Goal: Task Accomplishment & Management: Use online tool/utility

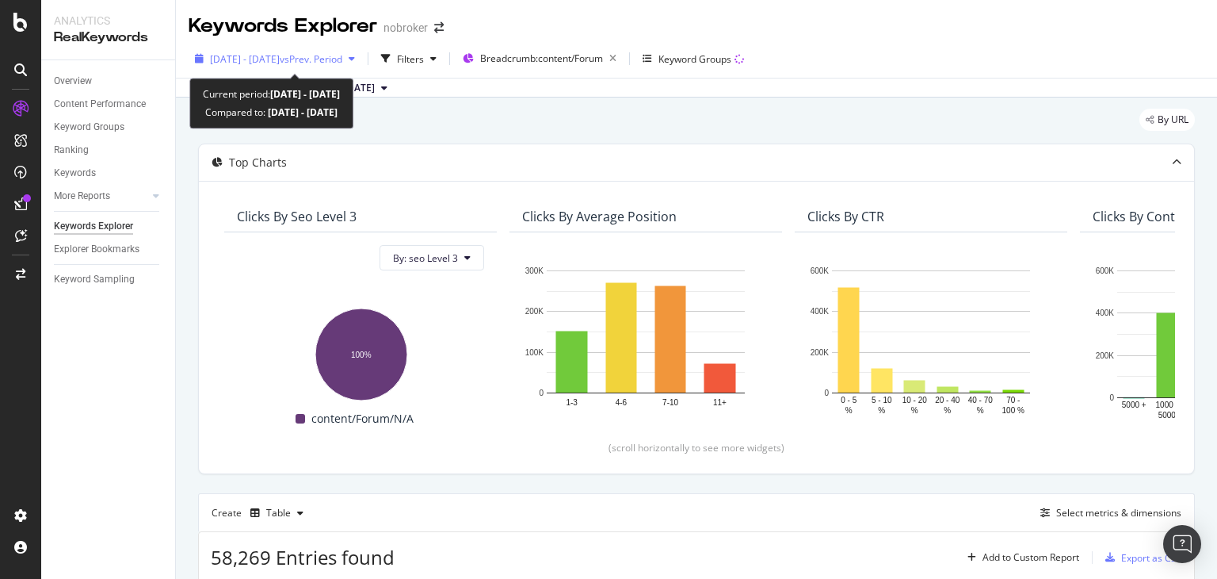
click at [326, 54] on span "vs Prev. Period" at bounding box center [311, 58] width 63 height 13
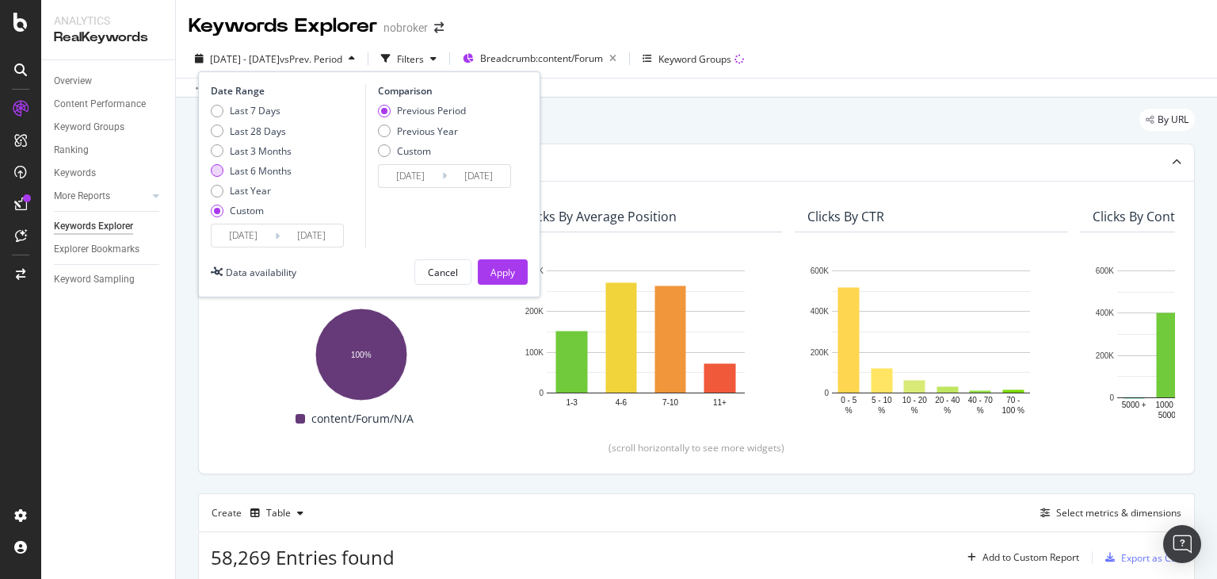
click at [273, 169] on div "Last 6 Months" at bounding box center [261, 170] width 62 height 13
type input "[DATE]"
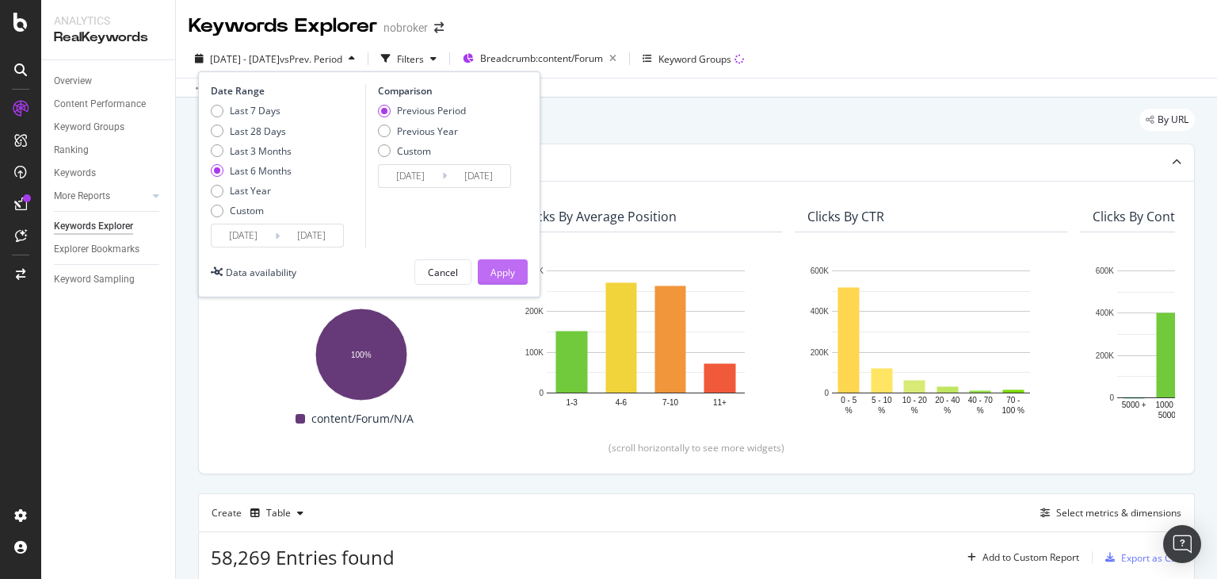
click at [504, 276] on div "Apply" at bounding box center [503, 271] width 25 height 13
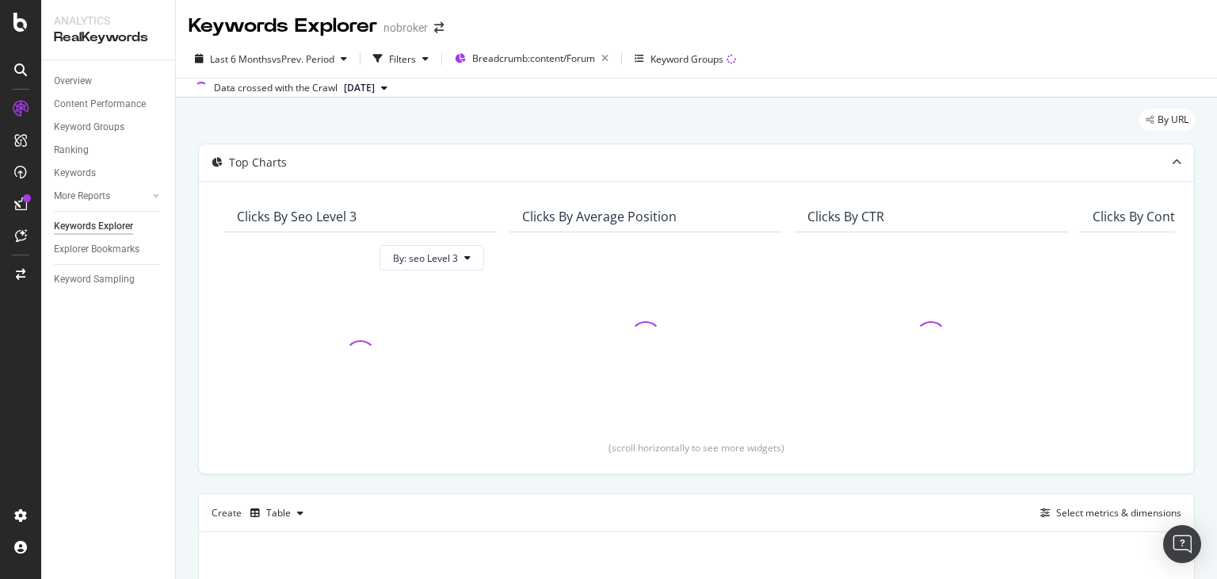
drag, startPoint x: 491, startPoint y: 166, endPoint x: 382, endPoint y: 83, distance: 136.9
click at [382, 83] on div "Keywords Explorer nobroker Last 6 Months vs Prev. Period Filters Breadcrumb: co…" at bounding box center [696, 289] width 1041 height 579
click at [353, 97] on div "By URL Top Charts Clicks By seo Level 3 By: seo Level 3 Clicks By Average Posit…" at bounding box center [696, 460] width 1041 height 727
click at [356, 93] on span "[DATE]" at bounding box center [359, 88] width 31 height 14
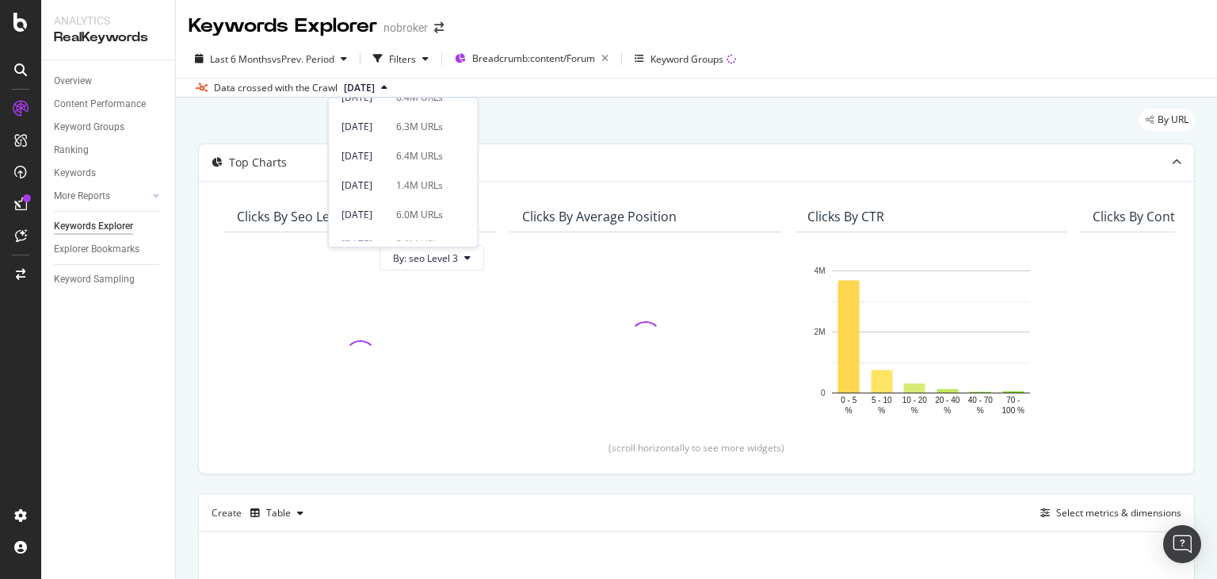
scroll to position [81, 0]
click at [387, 207] on div "[DATE]" at bounding box center [364, 207] width 45 height 14
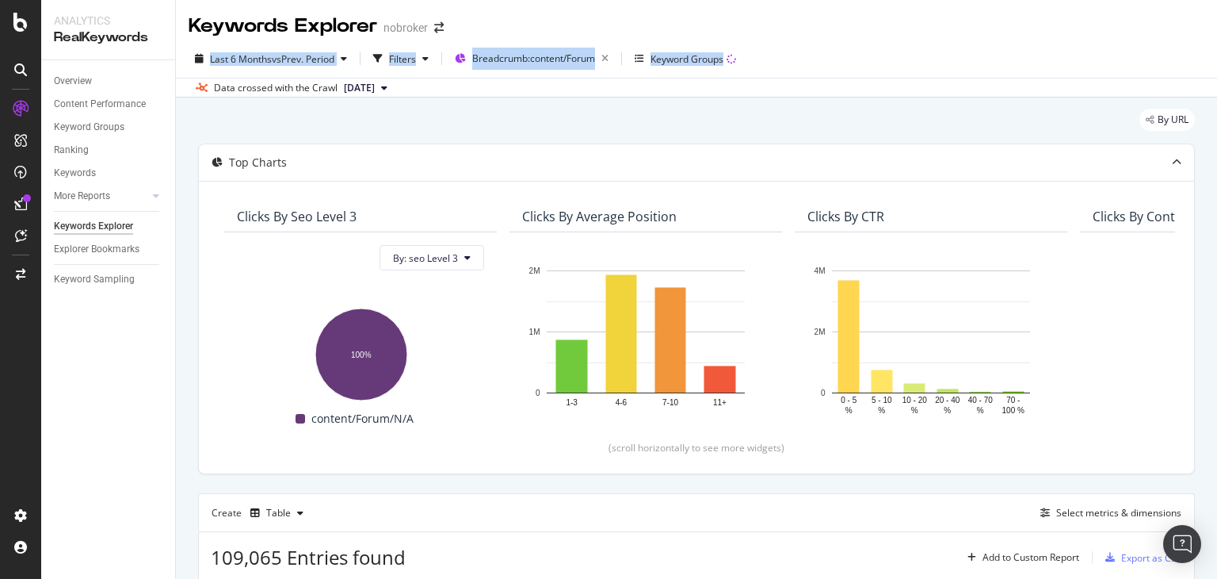
drag, startPoint x: 1216, startPoint y: 45, endPoint x: 1208, endPoint y: 22, distance: 24.6
click at [1208, 22] on div "Keywords Explorer nobroker Last 6 Months vs Prev. Period Filters Breadcrumb: co…" at bounding box center [696, 289] width 1041 height 579
click at [1075, 32] on div "Keywords Explorer nobroker" at bounding box center [696, 20] width 1041 height 40
drag, startPoint x: 1216, startPoint y: 47, endPoint x: 1196, endPoint y: 17, distance: 35.8
click at [1196, 17] on div "Keywords Explorer nobroker Last 6 Months vs Prev. Period Filters Breadcrumb: co…" at bounding box center [696, 289] width 1041 height 579
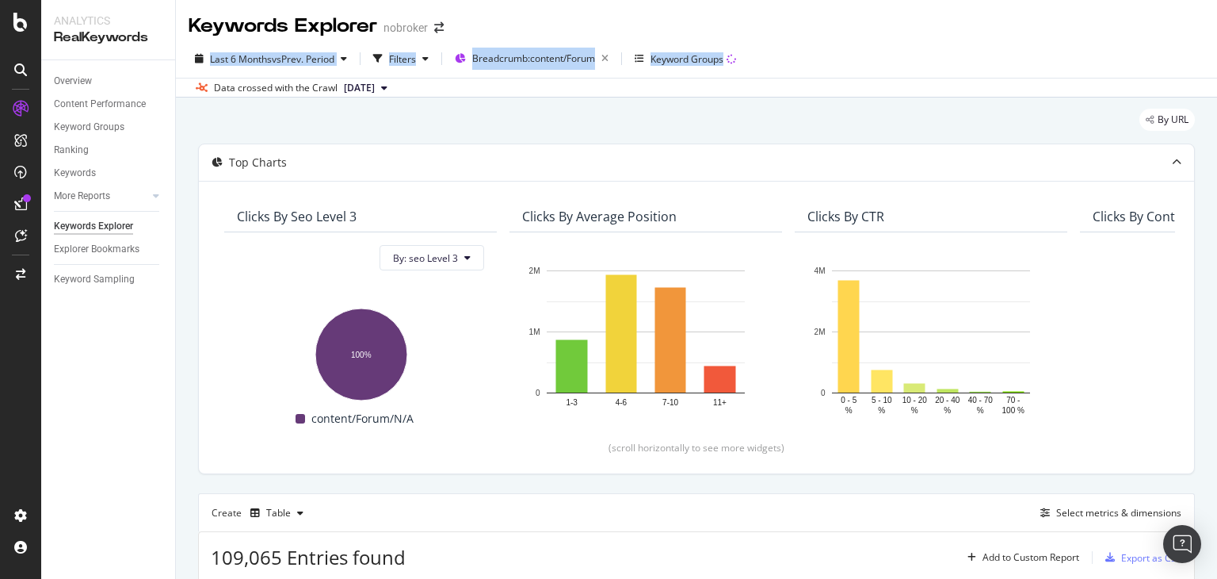
click at [1091, 44] on div "Last 6 Months vs Prev. Period Filters Breadcrumb: content/Forum Keyword Groups …" at bounding box center [696, 69] width 1041 height 58
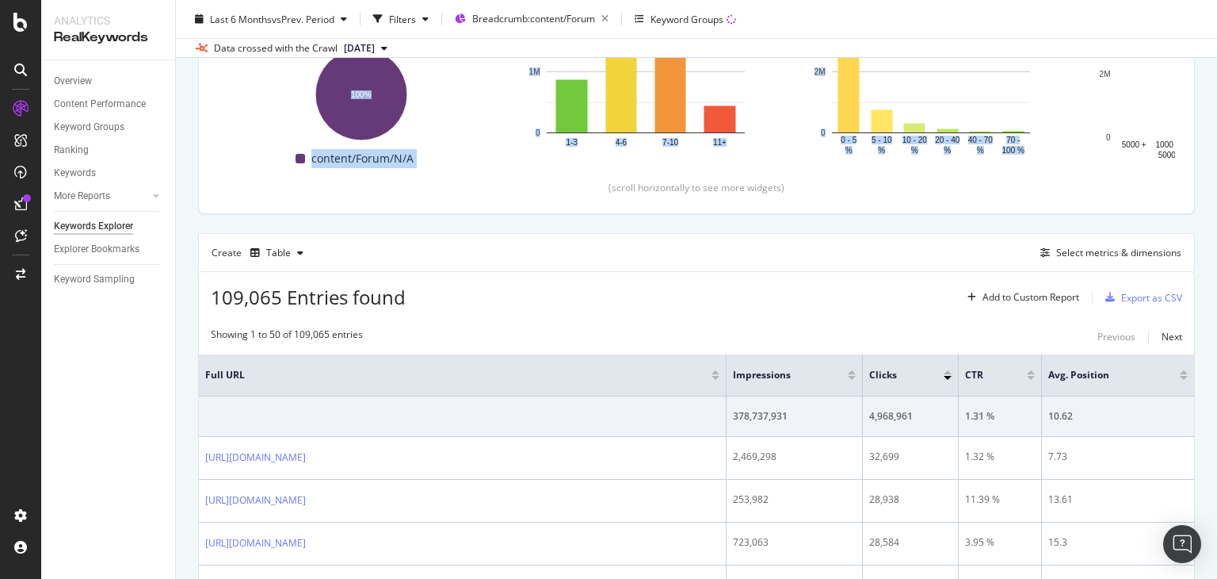
scroll to position [263, 0]
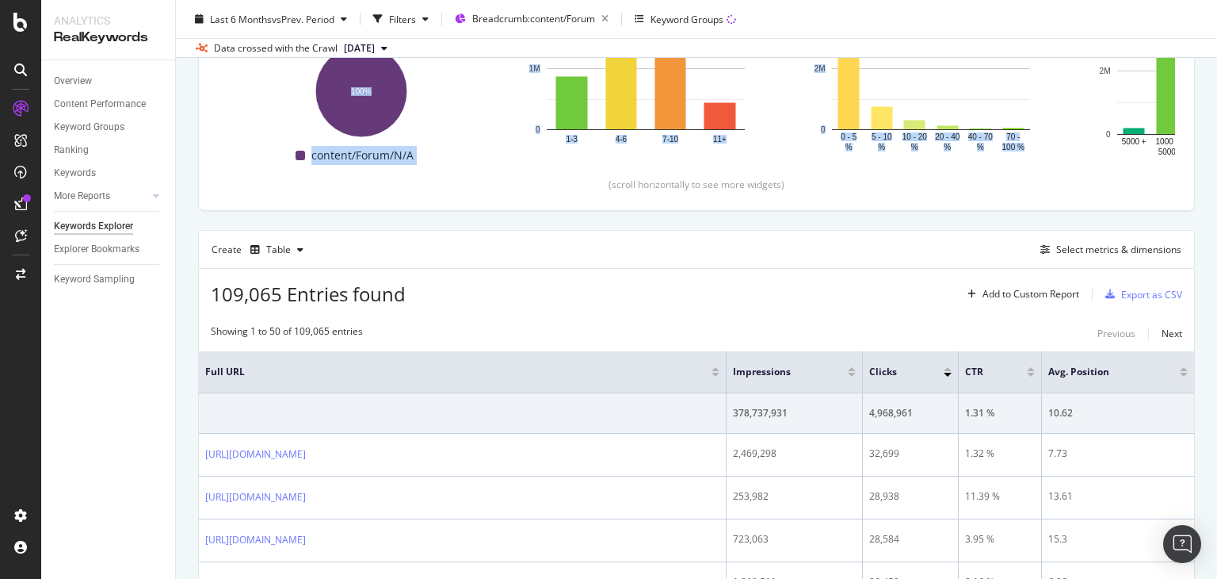
drag, startPoint x: 1216, startPoint y: 78, endPoint x: 1216, endPoint y: 128, distance: 49.9
click at [1216, 128] on div "Keywords Explorer nobroker Last 6 Months vs Prev. Period Filters Breadcrumb: co…" at bounding box center [696, 289] width 1041 height 579
click at [273, 251] on div "Table" at bounding box center [278, 250] width 25 height 10
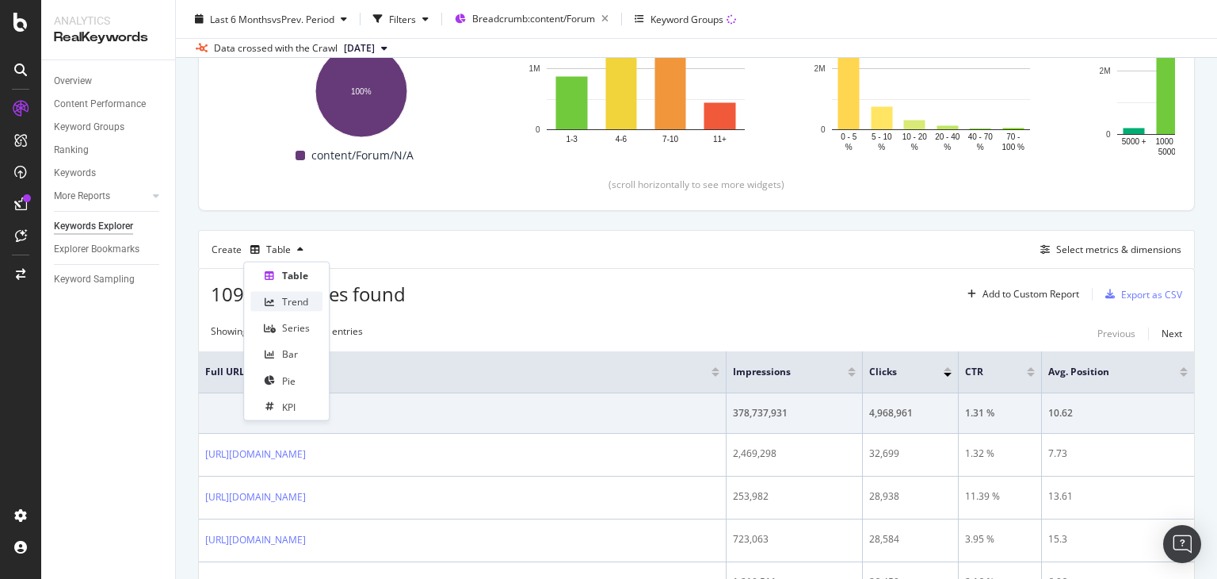
click at [282, 303] on div "Trend" at bounding box center [295, 301] width 26 height 13
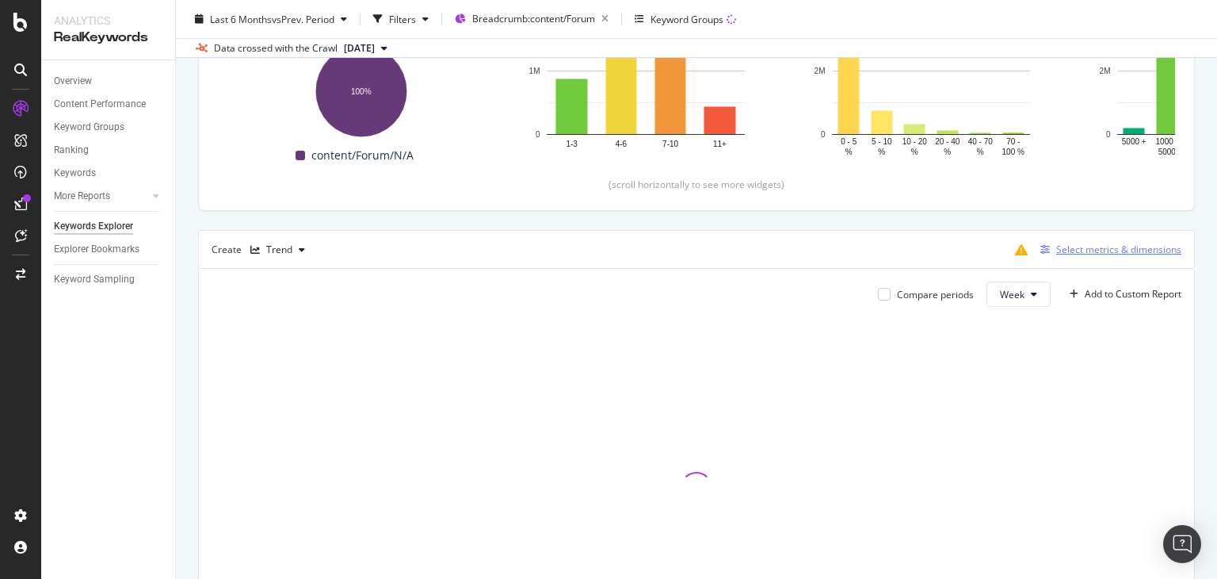
click at [1083, 246] on div "Select metrics & dimensions" at bounding box center [1118, 248] width 125 height 13
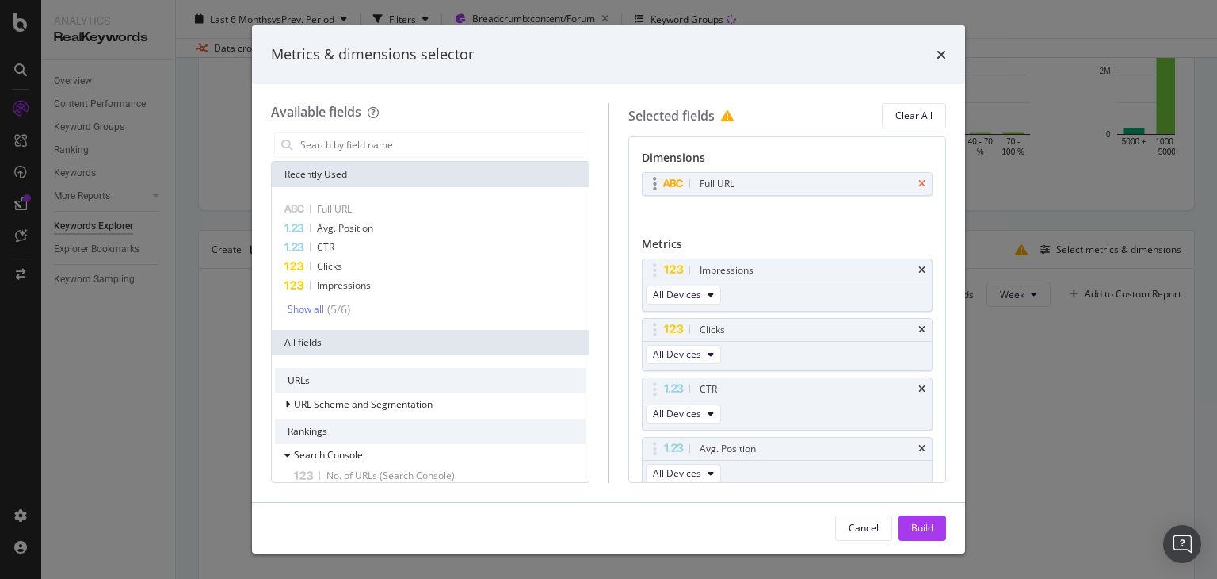
click at [918, 185] on icon "times" at bounding box center [921, 184] width 7 height 10
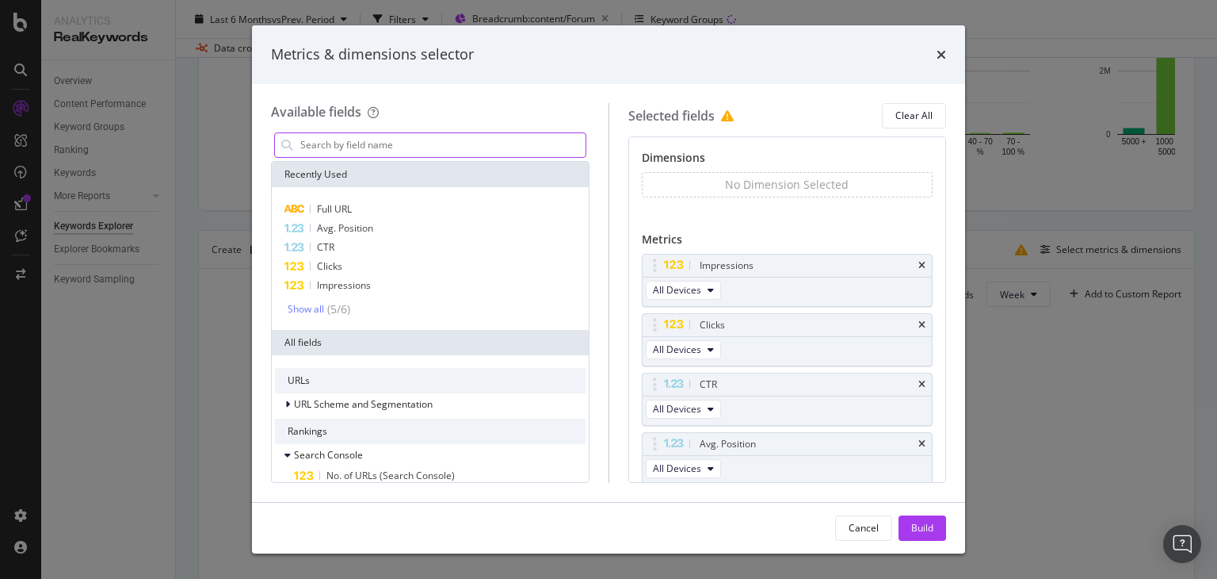
click at [445, 139] on input "modal" at bounding box center [442, 145] width 287 height 24
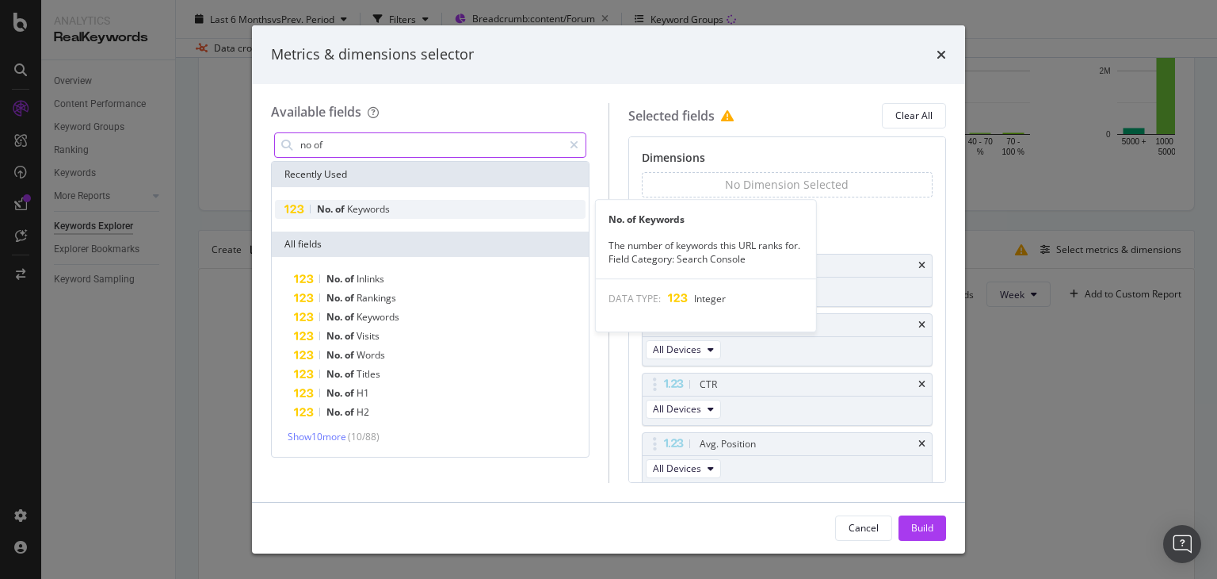
type input "no of"
click at [403, 210] on div "No. of Keywords" at bounding box center [430, 209] width 311 height 19
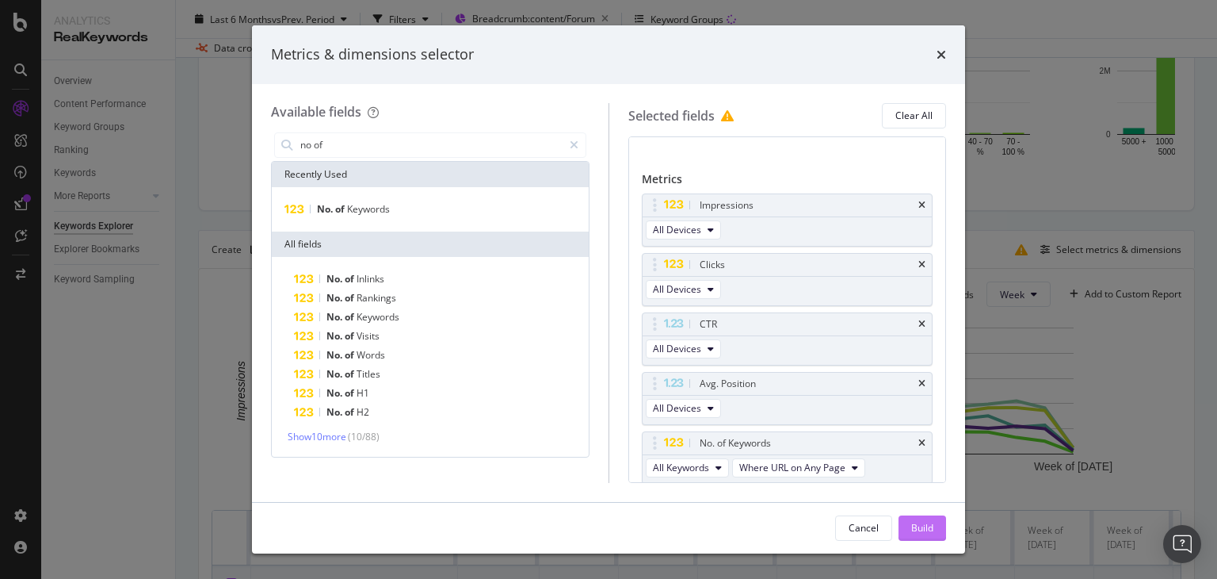
scroll to position [113, 0]
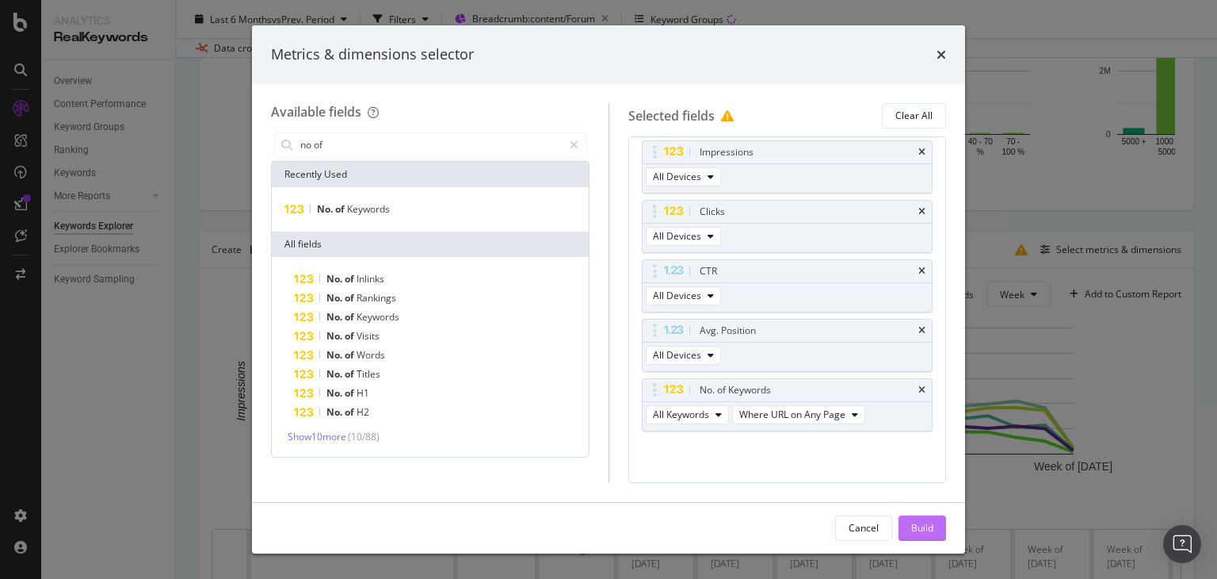
click at [922, 523] on div "Build" at bounding box center [922, 527] width 22 height 13
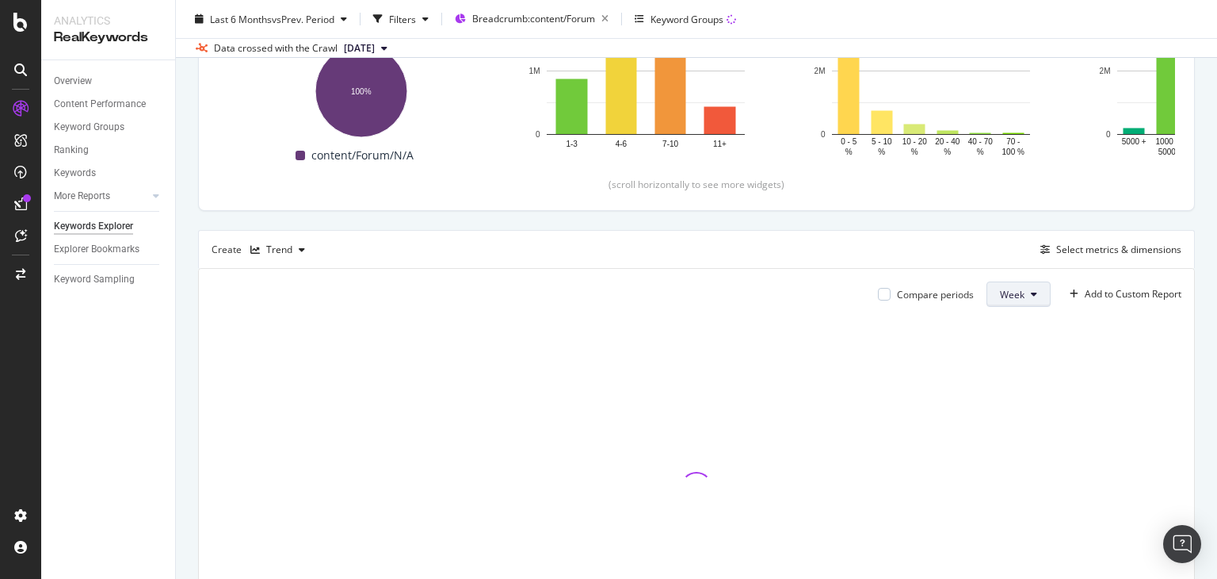
click at [1002, 290] on span "Week" at bounding box center [1012, 294] width 25 height 13
click at [998, 391] on div "Month" at bounding box center [1003, 383] width 54 height 23
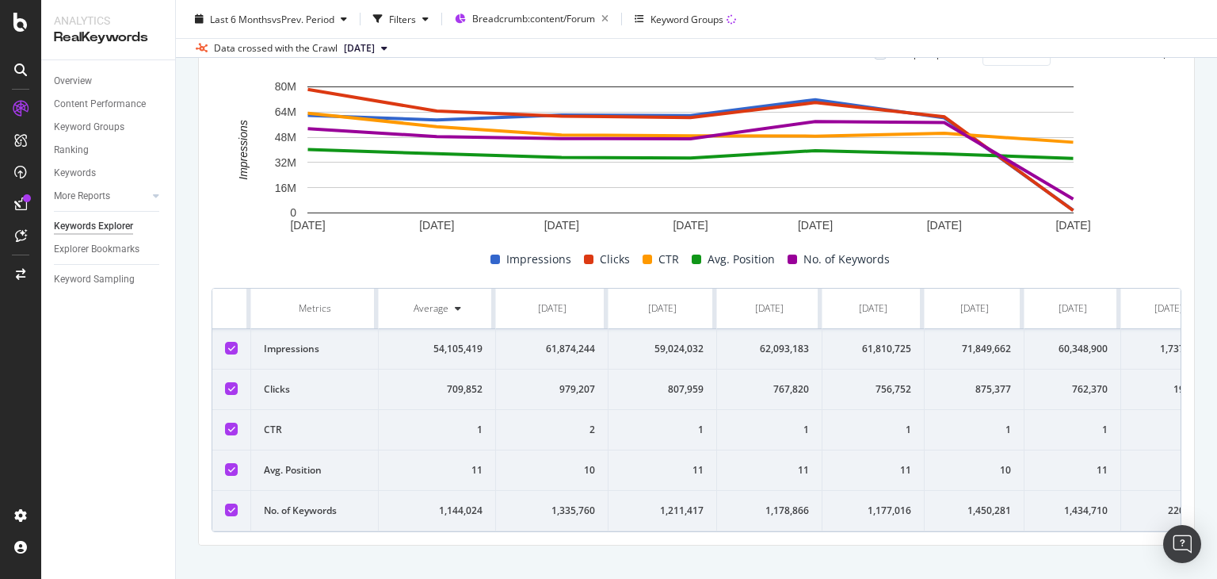
scroll to position [536, 0]
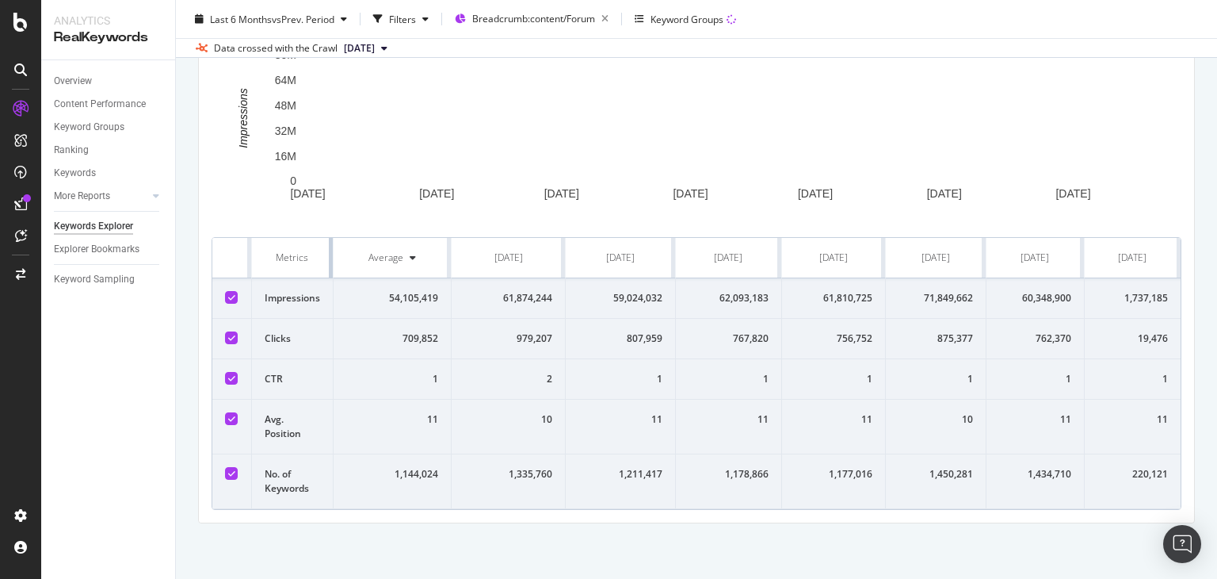
drag, startPoint x: 329, startPoint y: 277, endPoint x: 288, endPoint y: 284, distance: 41.8
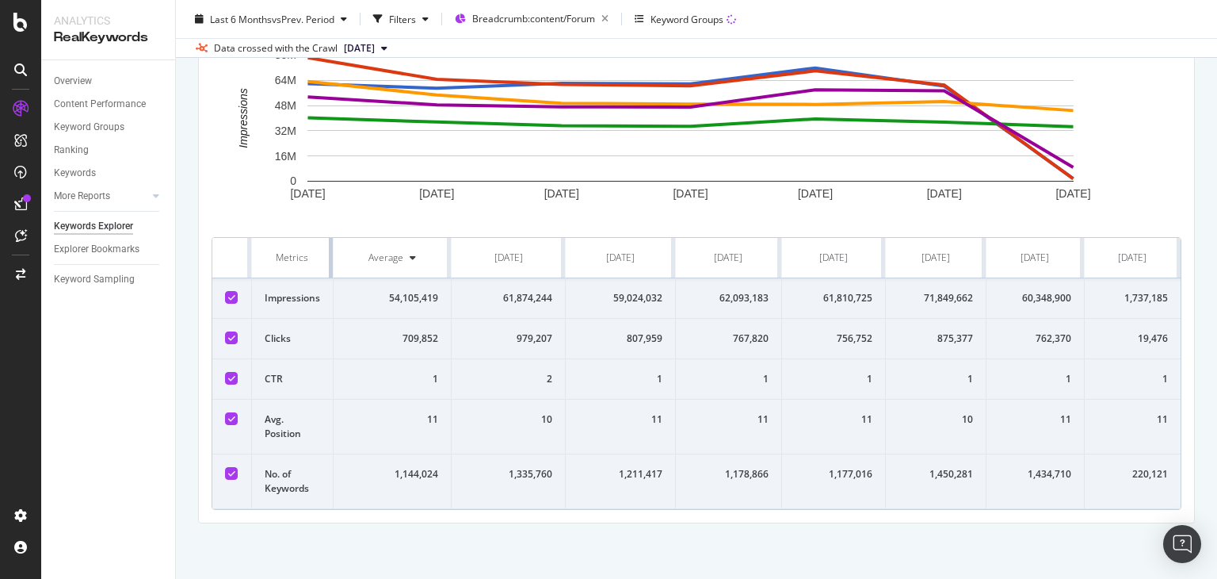
click at [288, 283] on table "Metrics Average [DATE] [DATE] [DATE] [DATE] [DATE] [DATE] [DATE] Impressions 54…" at bounding box center [696, 373] width 968 height 271
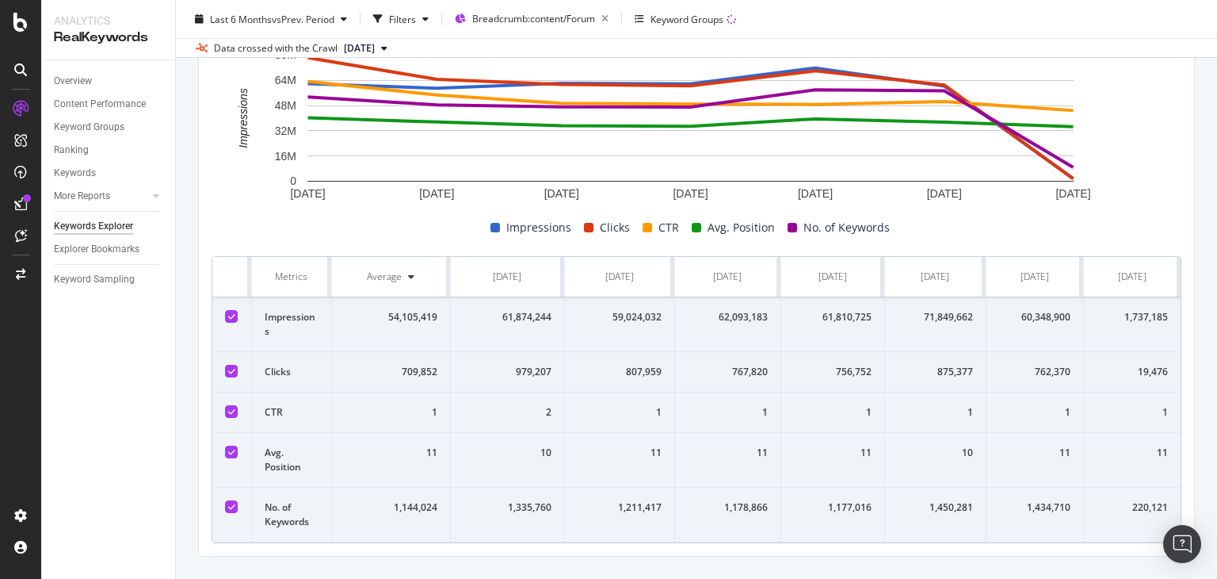
drag, startPoint x: 247, startPoint y: 273, endPoint x: 235, endPoint y: 273, distance: 12.7
click at [235, 273] on th at bounding box center [232, 277] width 40 height 40
click at [447, 273] on th "Average" at bounding box center [391, 277] width 119 height 40
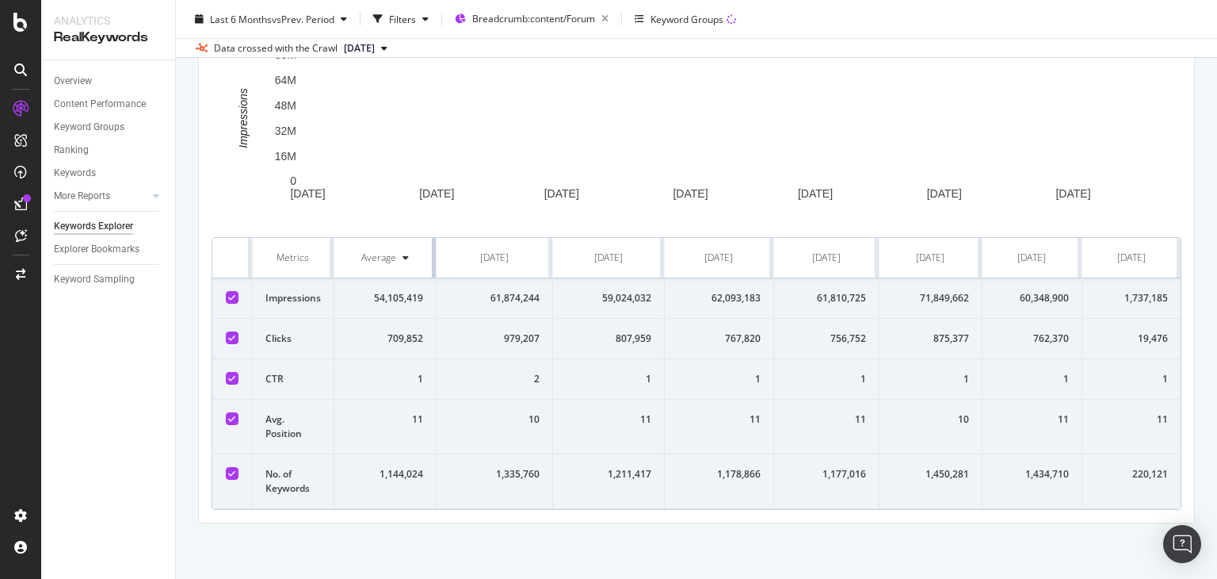
drag, startPoint x: 443, startPoint y: 276, endPoint x: 425, endPoint y: 281, distance: 18.8
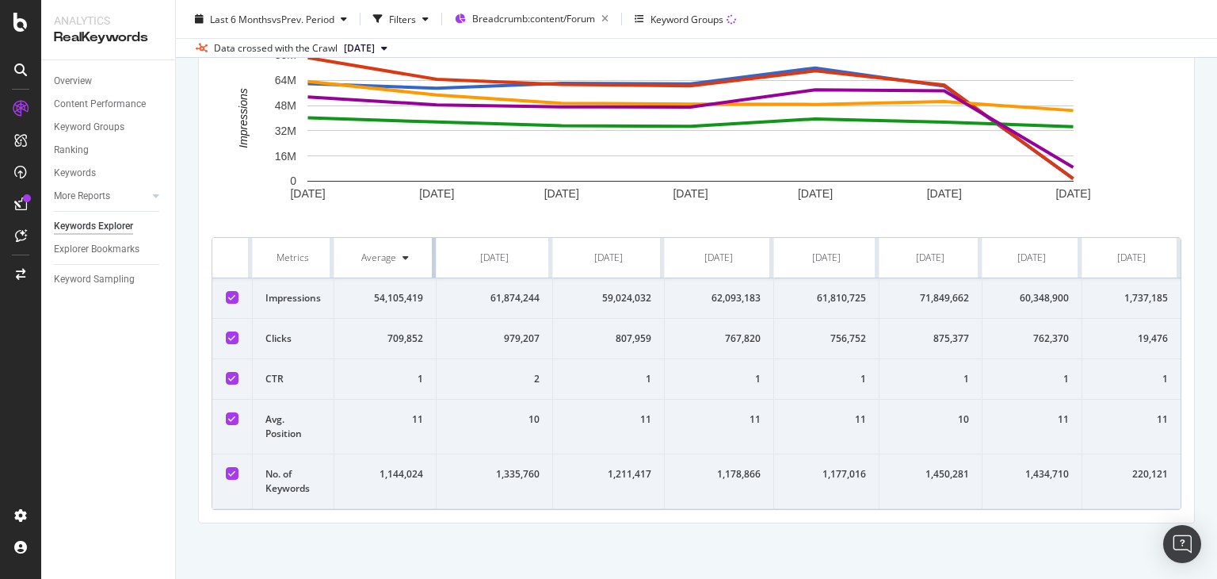
click at [425, 281] on table "Metrics Average [DATE] [DATE] [DATE] [DATE] [DATE] [DATE] [DATE] Impressions 54…" at bounding box center [696, 373] width 968 height 271
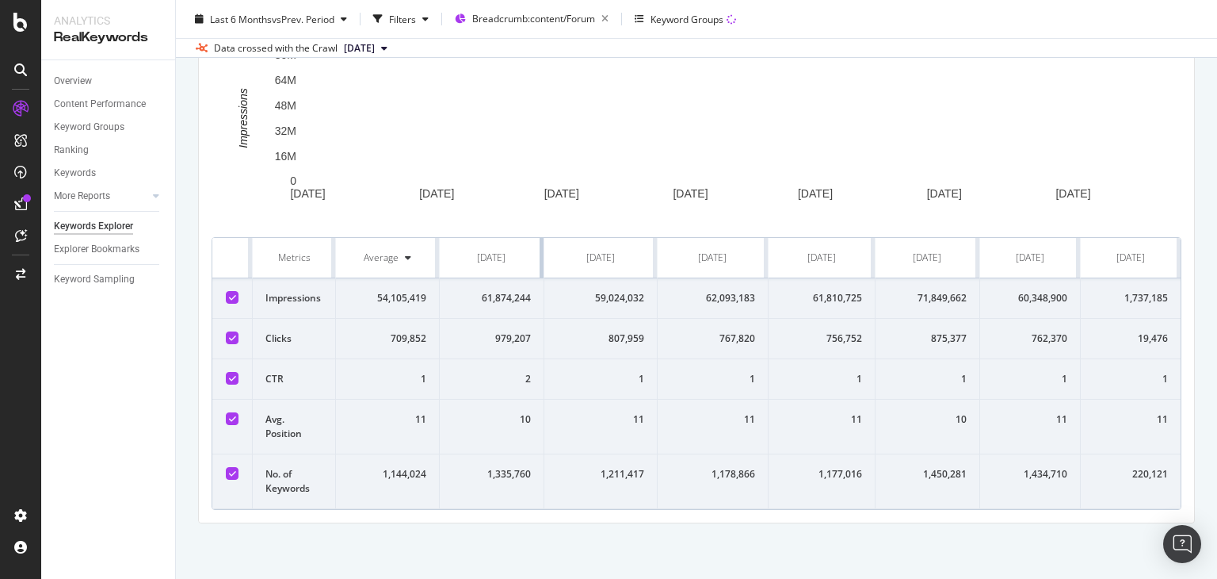
drag, startPoint x: 544, startPoint y: 274, endPoint x: 525, endPoint y: 277, distance: 20.1
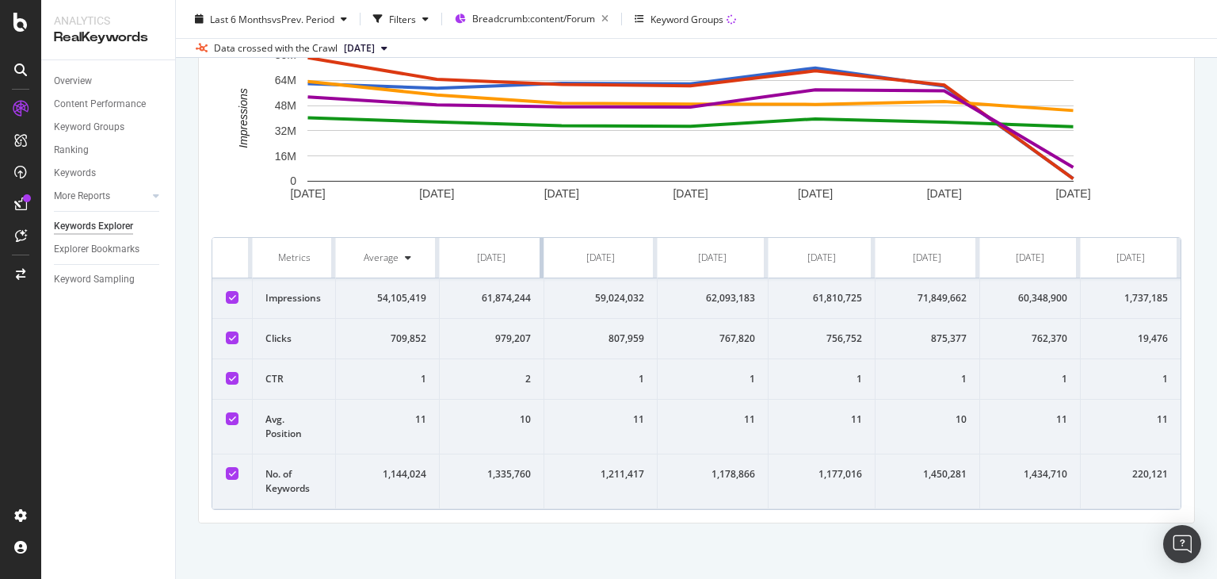
click at [525, 277] on th "[DATE]" at bounding box center [492, 258] width 105 height 40
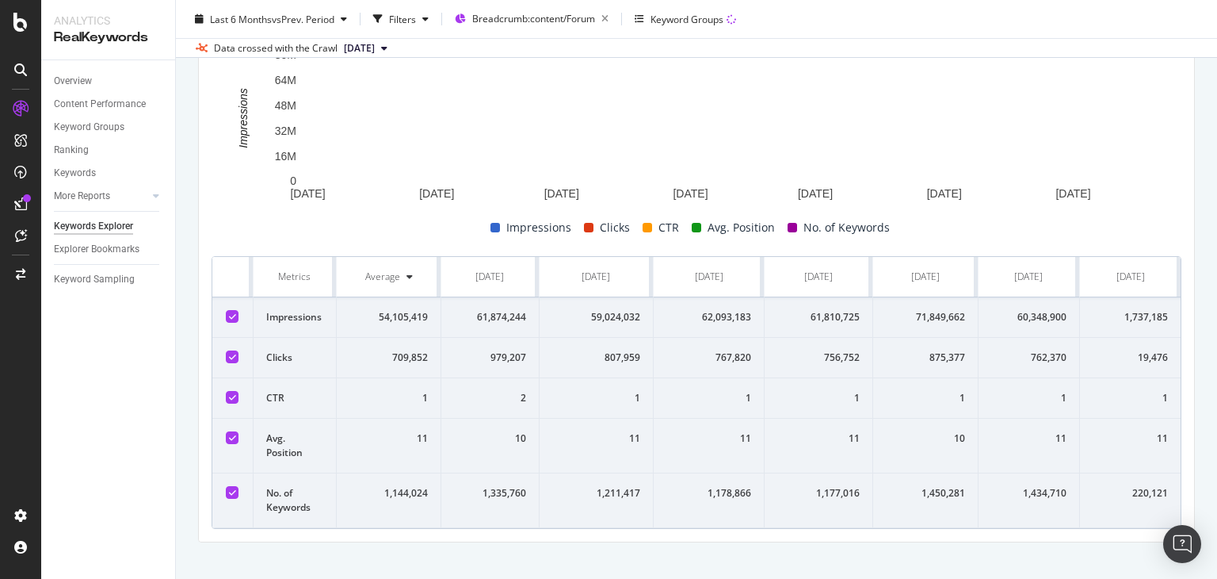
scroll to position [552, 0]
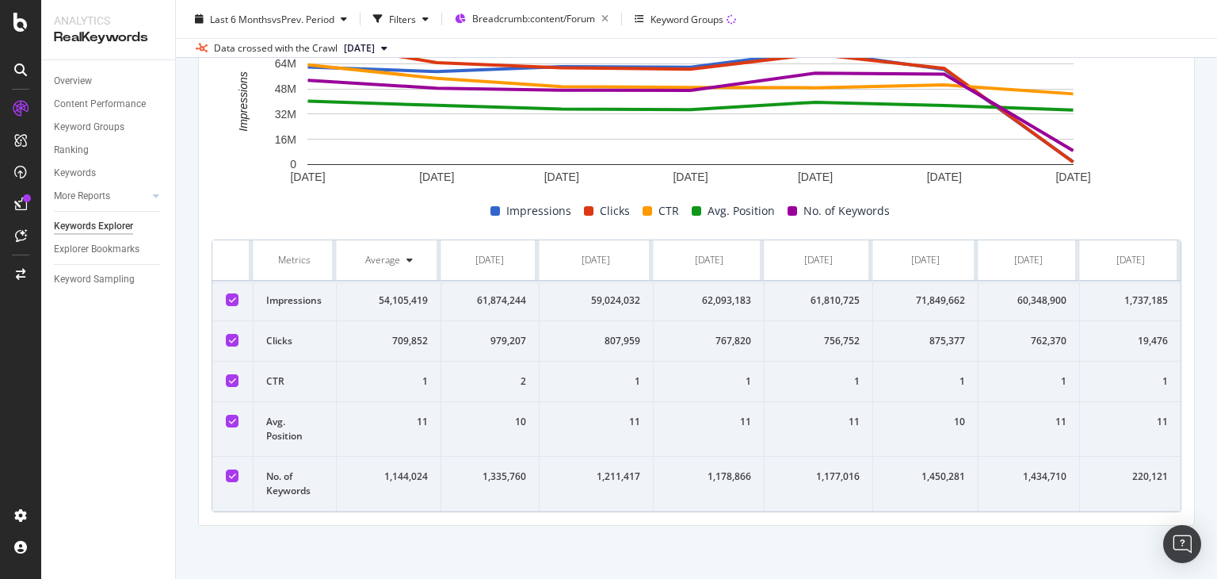
drag, startPoint x: 231, startPoint y: 265, endPoint x: 1216, endPoint y: 576, distance: 1033.1
click at [1216, 576] on div "Keywords Explorer nobroker Last 6 Months vs Prev. Period Filters Breadcrumb: co…" at bounding box center [696, 289] width 1041 height 579
copy thead
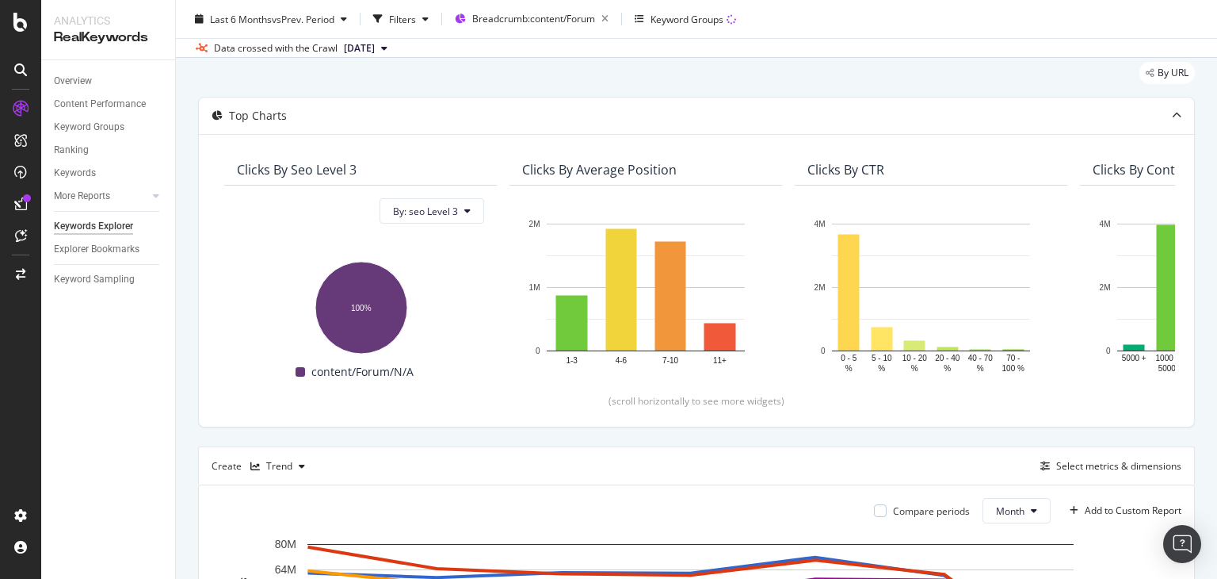
scroll to position [0, 0]
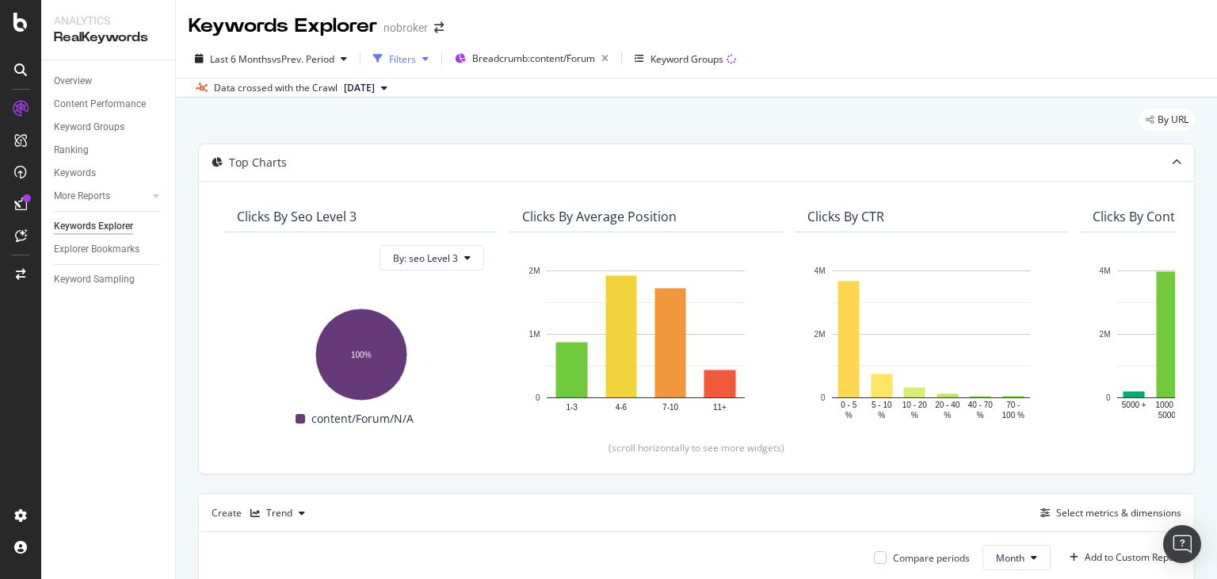
click at [397, 63] on div "Filters" at bounding box center [402, 58] width 27 height 13
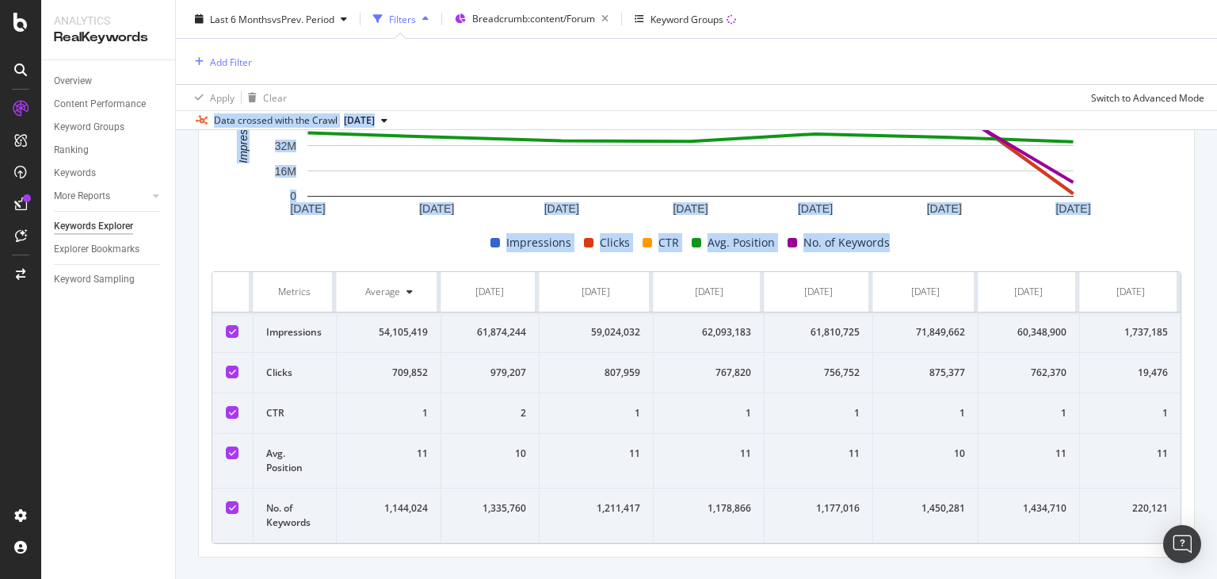
drag, startPoint x: 1216, startPoint y: 137, endPoint x: 1216, endPoint y: 407, distance: 270.2
click at [1216, 407] on div "Keywords Explorer nobroker Last 6 Months vs Prev. Period Filters Breadcrumb: co…" at bounding box center [696, 289] width 1041 height 579
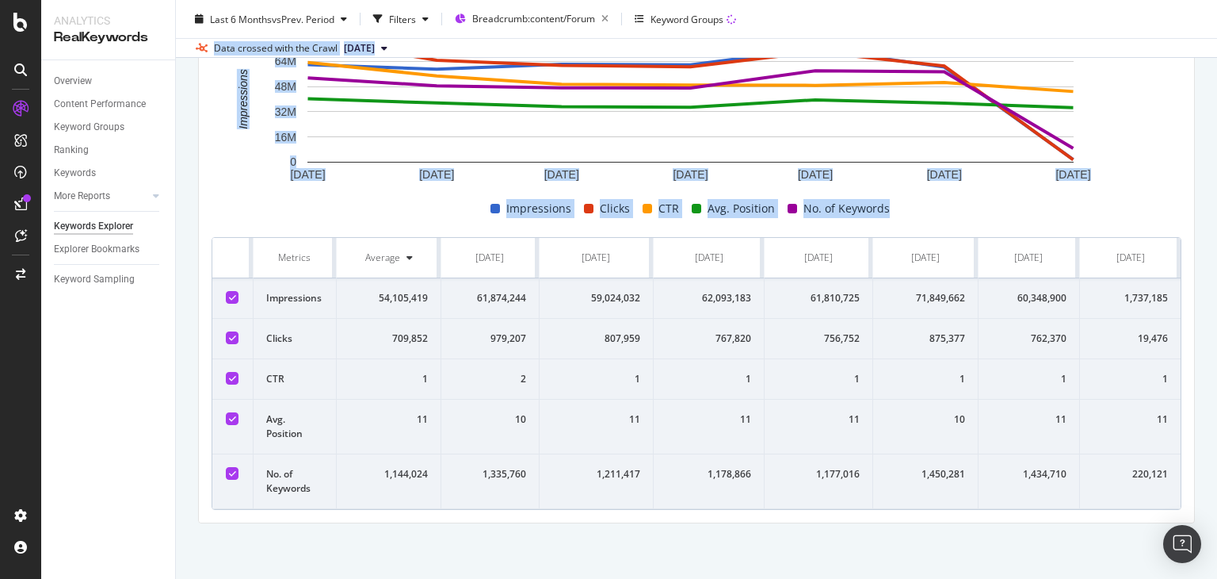
scroll to position [521, 0]
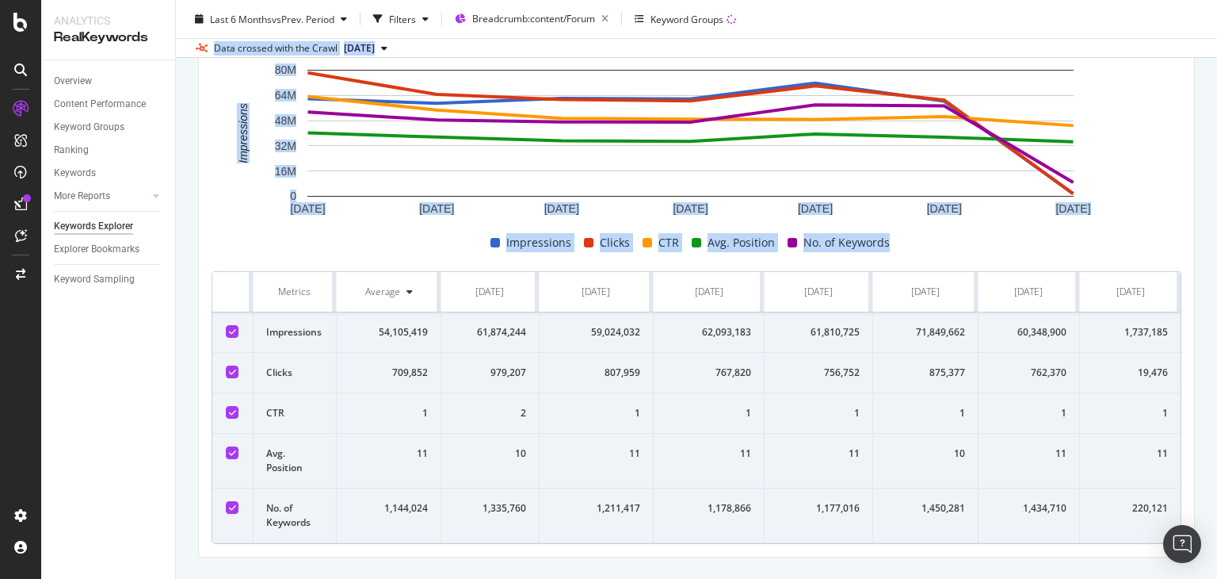
click at [1200, 416] on div "By URL Top Charts Clicks By seo Level 3 By: seo Level 3 Hold CTRL while clickin…" at bounding box center [696, 95] width 1041 height 1036
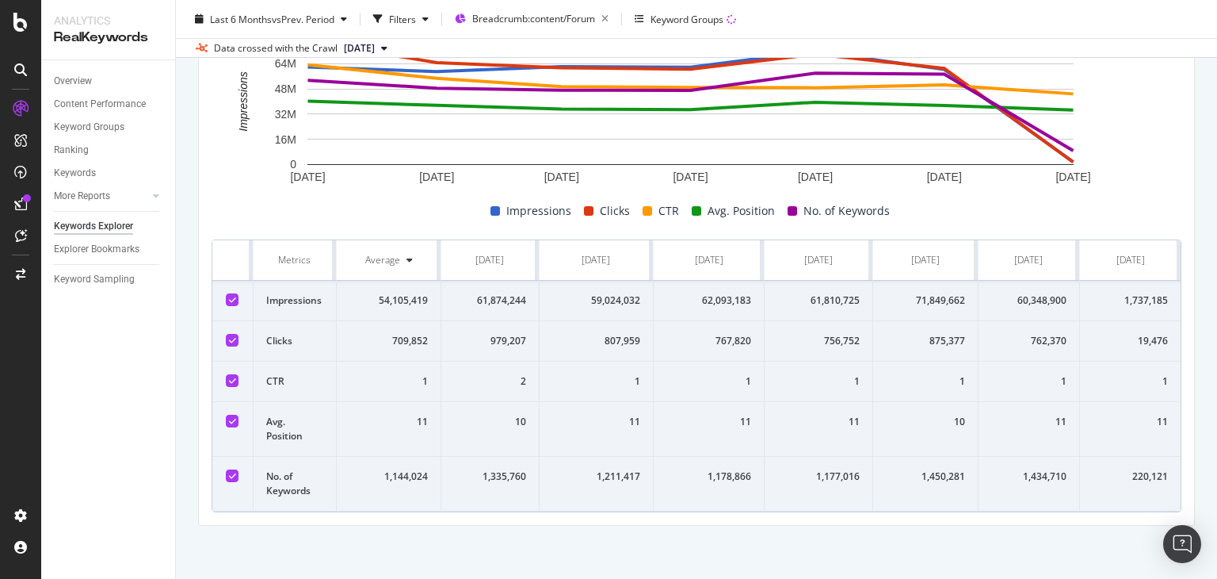
scroll to position [0, 0]
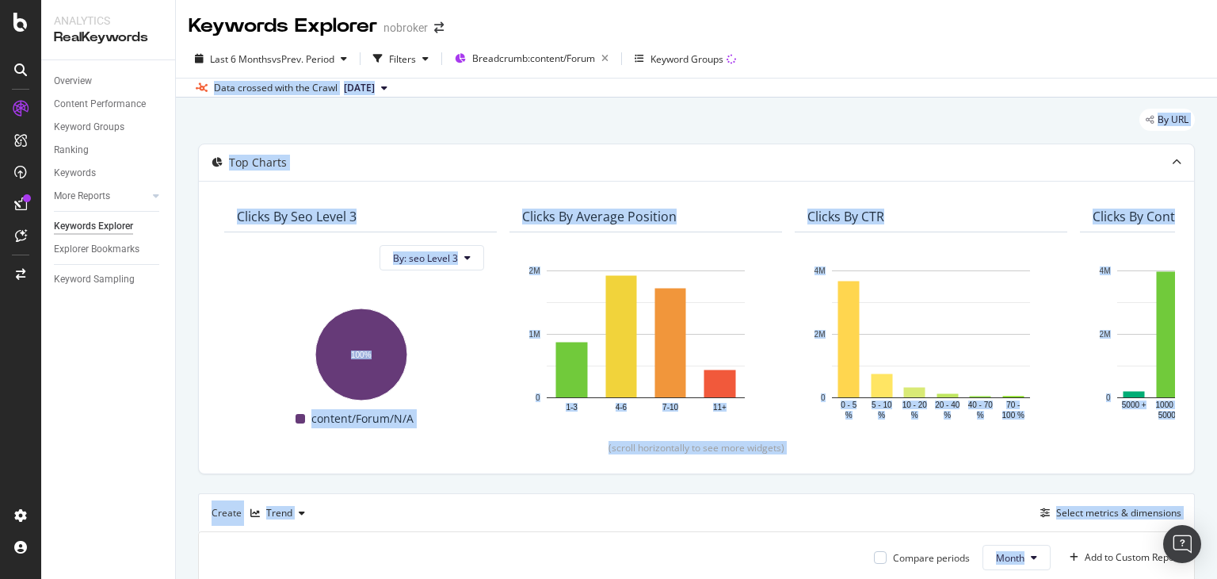
drag, startPoint x: 1216, startPoint y: 416, endPoint x: 1144, endPoint y: 70, distance: 353.7
click at [1144, 70] on div "Keywords Explorer nobroker Last 6 Months vs Prev. Period Filters Breadcrumb: co…" at bounding box center [696, 289] width 1041 height 579
click at [375, 88] on span "[DATE]" at bounding box center [359, 88] width 31 height 14
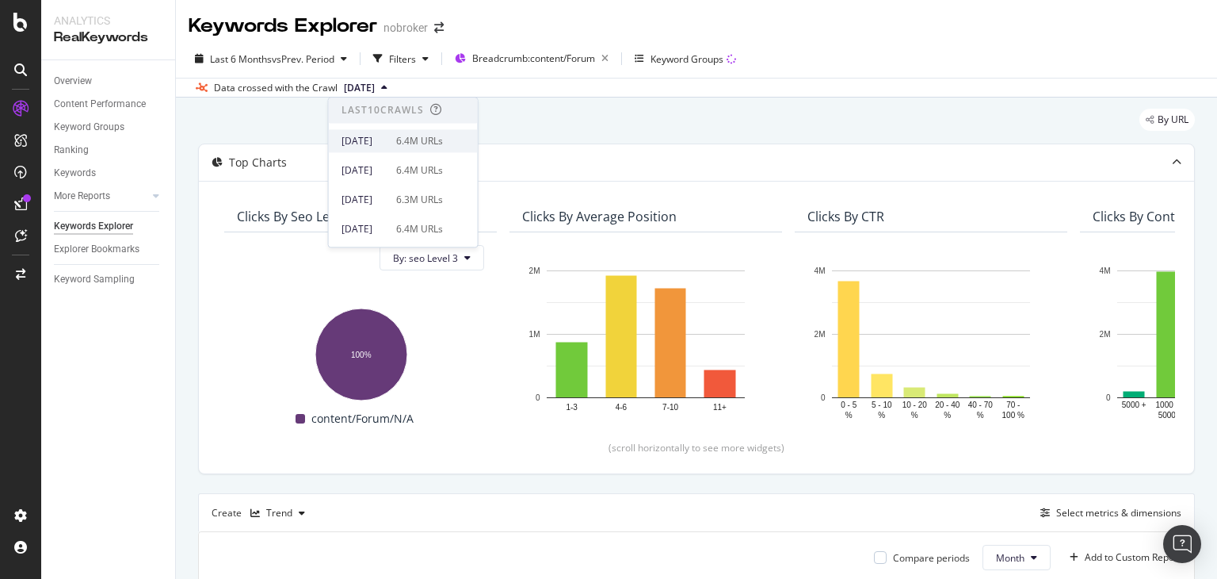
click at [411, 147] on div "[DATE] 6.4M URLs" at bounding box center [392, 141] width 101 height 14
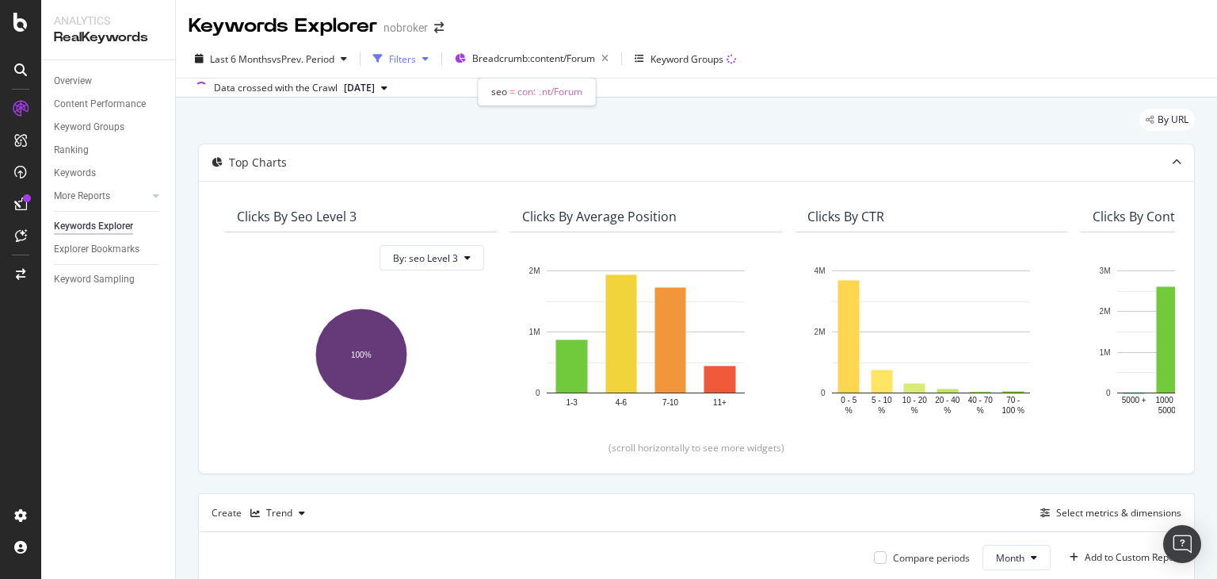
click at [395, 59] on div "Filters" at bounding box center [402, 58] width 27 height 13
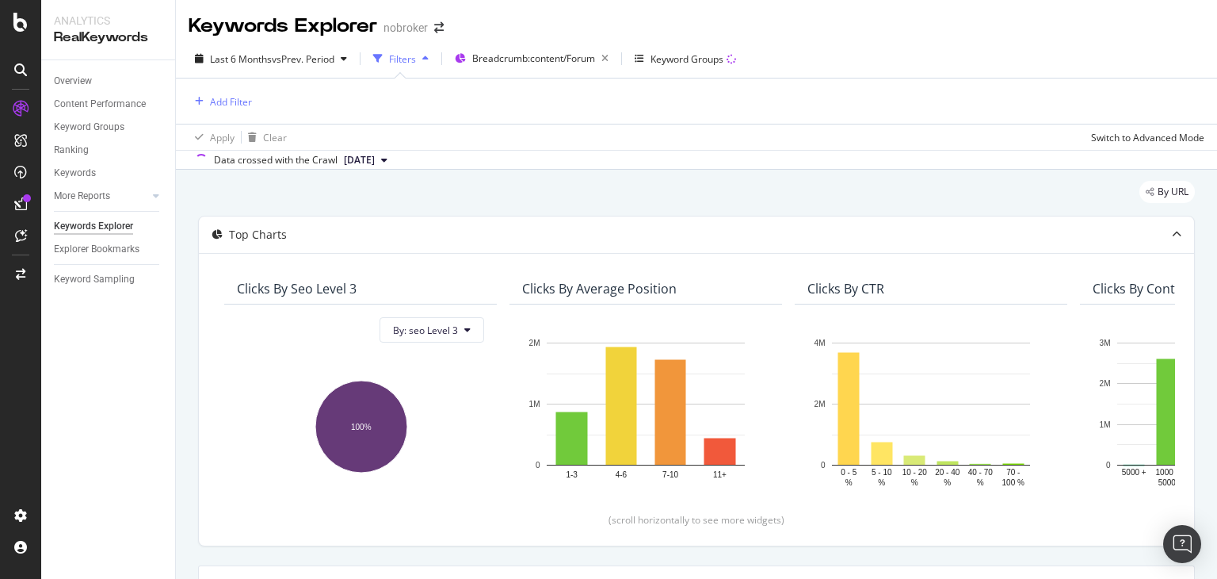
click at [228, 110] on div "Add Filter" at bounding box center [220, 101] width 63 height 19
click at [228, 104] on div "Add Filter" at bounding box center [231, 101] width 42 height 13
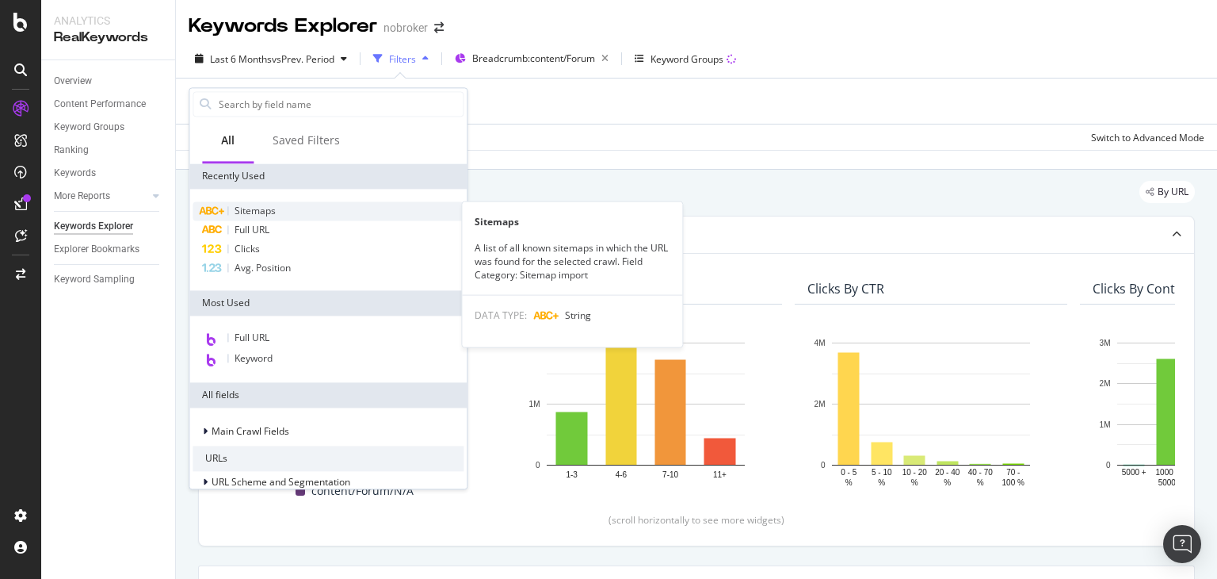
click at [312, 213] on div "Sitemaps" at bounding box center [328, 210] width 271 height 19
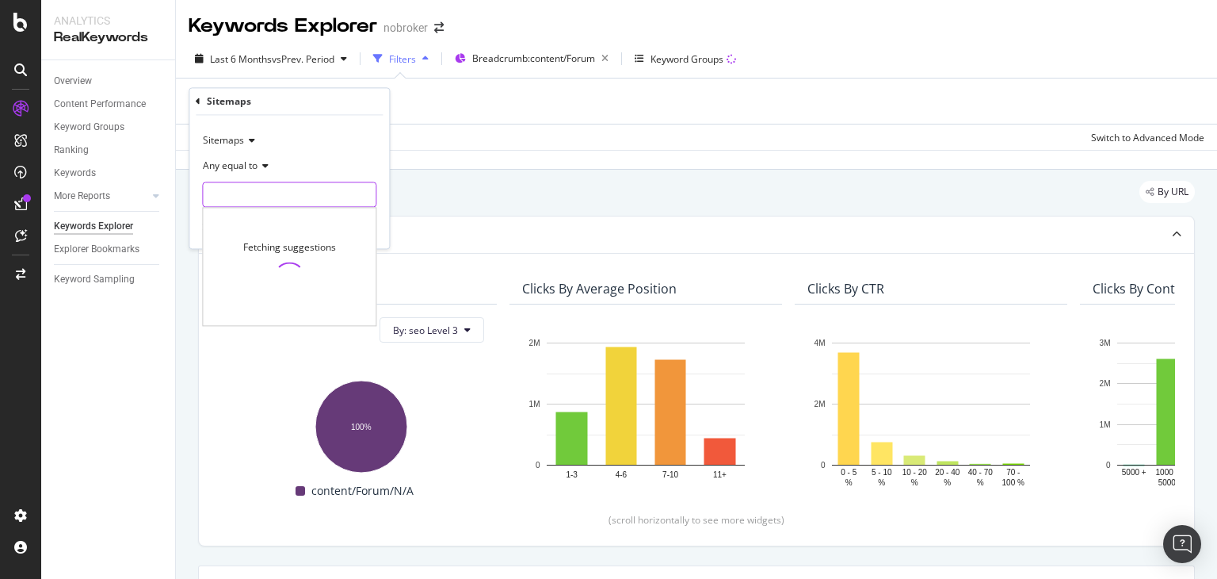
click at [240, 193] on input "text" at bounding box center [289, 194] width 173 height 25
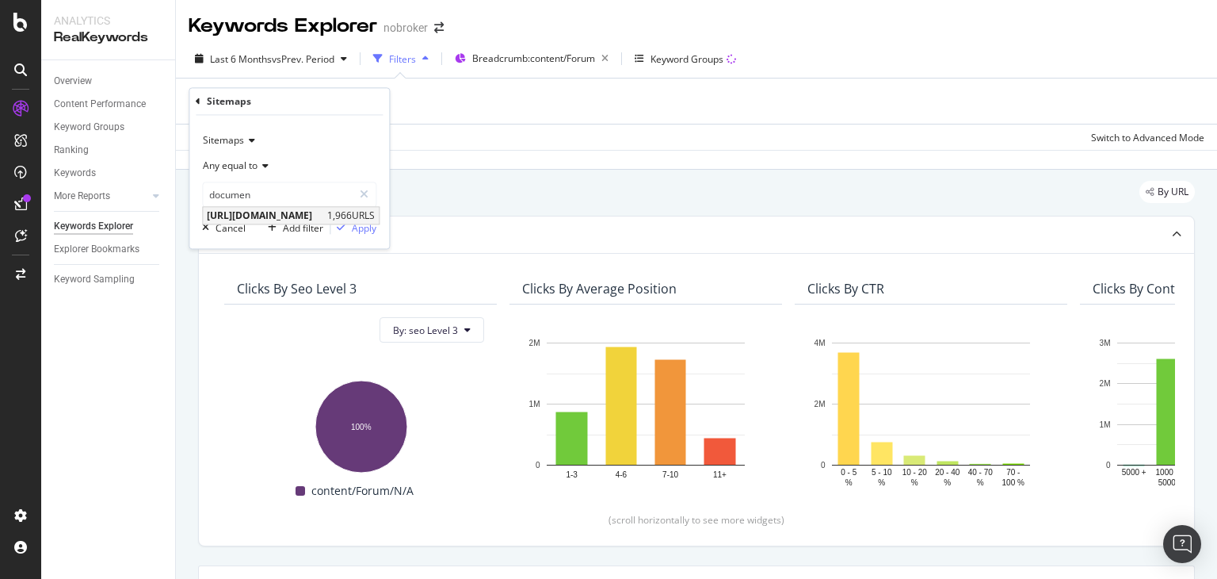
click at [323, 216] on span "[URL][DOMAIN_NAME]" at bounding box center [265, 215] width 116 height 13
type input "[URL][DOMAIN_NAME]"
click at [363, 229] on div "Apply" at bounding box center [364, 227] width 25 height 13
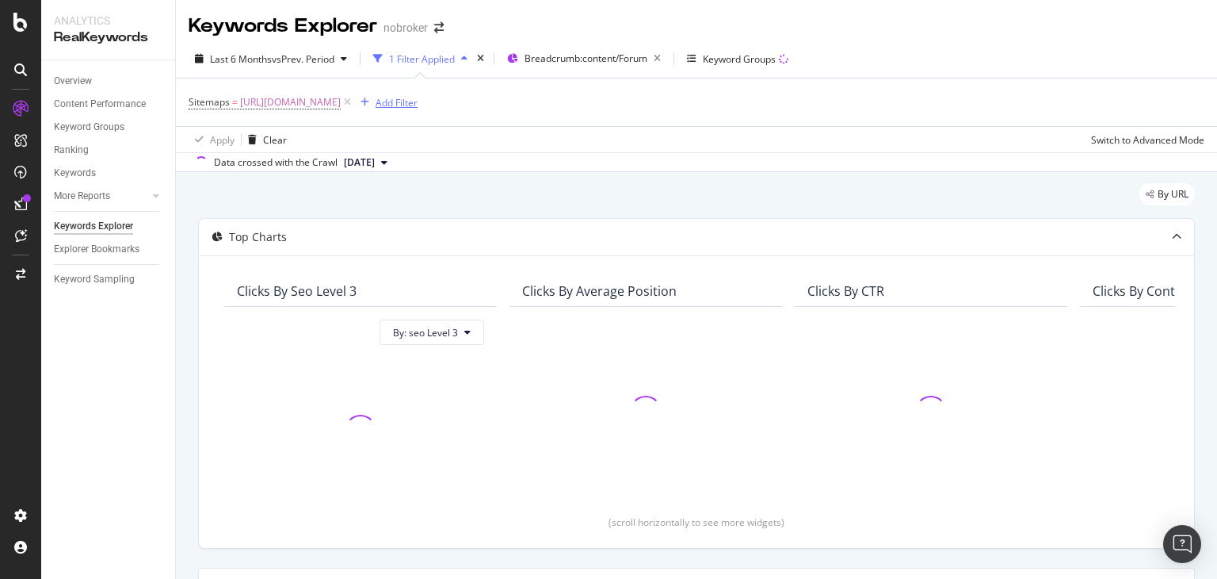
click at [418, 102] on div "Add Filter" at bounding box center [397, 102] width 42 height 13
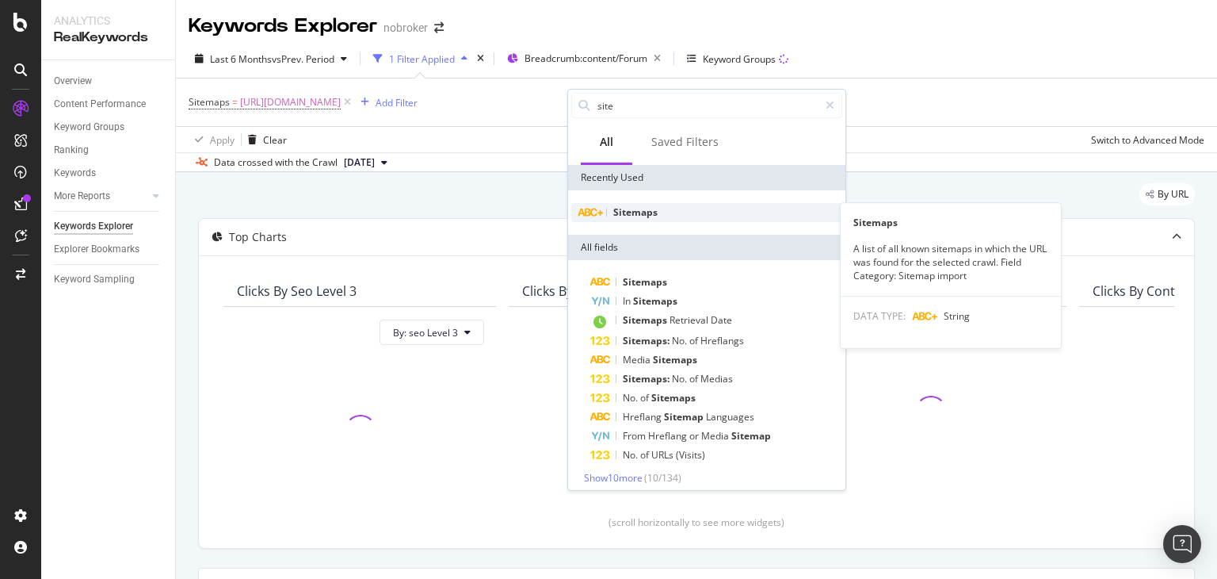
type input "site"
click at [636, 212] on span "Sitemaps" at bounding box center [635, 211] width 44 height 13
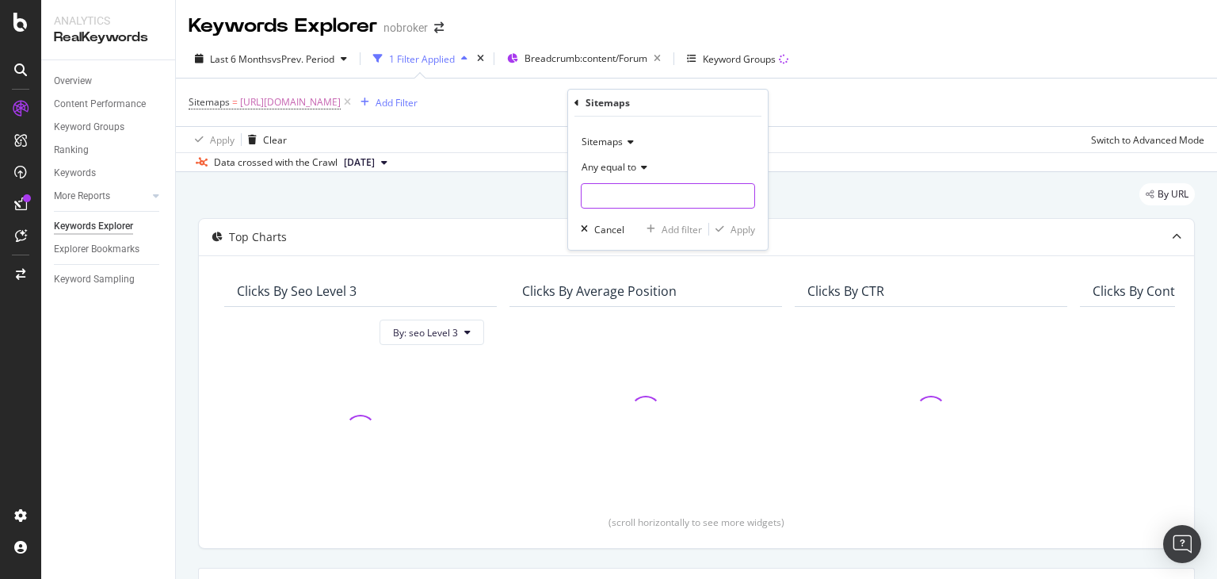
click at [634, 200] on input "text" at bounding box center [668, 195] width 173 height 25
click at [665, 216] on span "[URL][DOMAIN_NAME]" at bounding box center [648, 216] width 124 height 13
type input "[URL][DOMAIN_NAME]"
click at [736, 228] on div "Apply" at bounding box center [743, 229] width 25 height 13
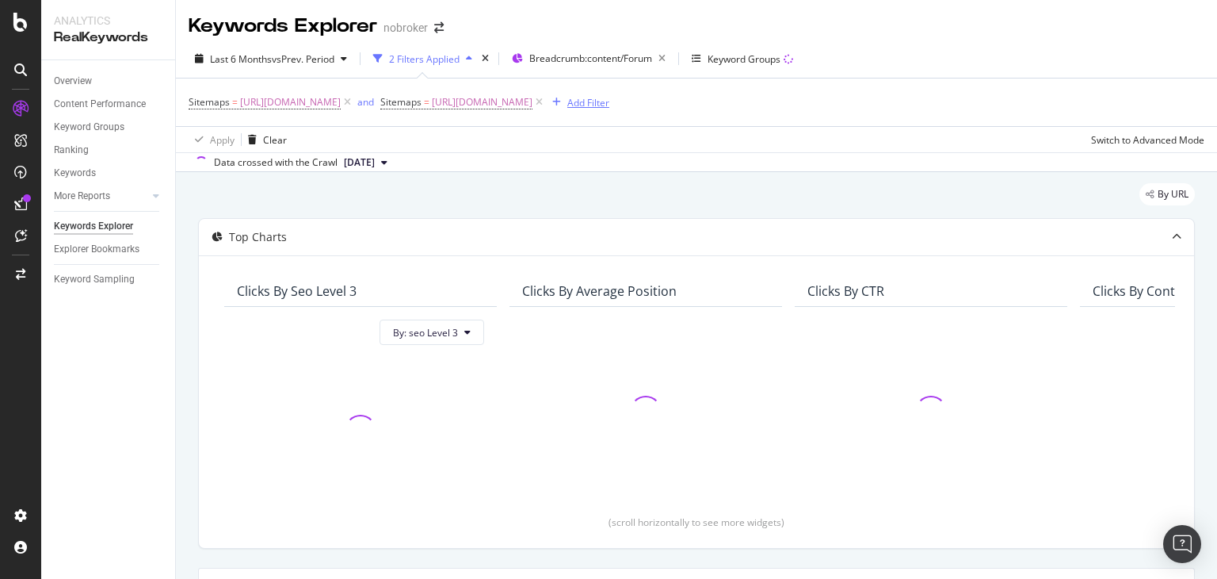
click at [609, 103] on div "Add Filter" at bounding box center [588, 102] width 42 height 13
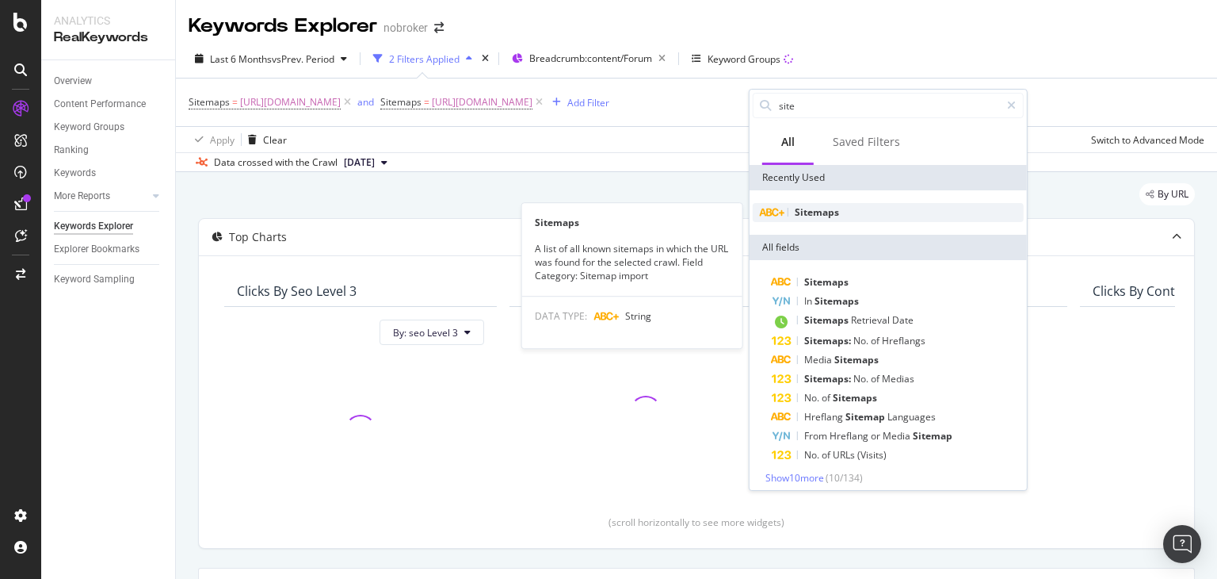
click at [825, 208] on span "Sitemaps" at bounding box center [817, 211] width 44 height 13
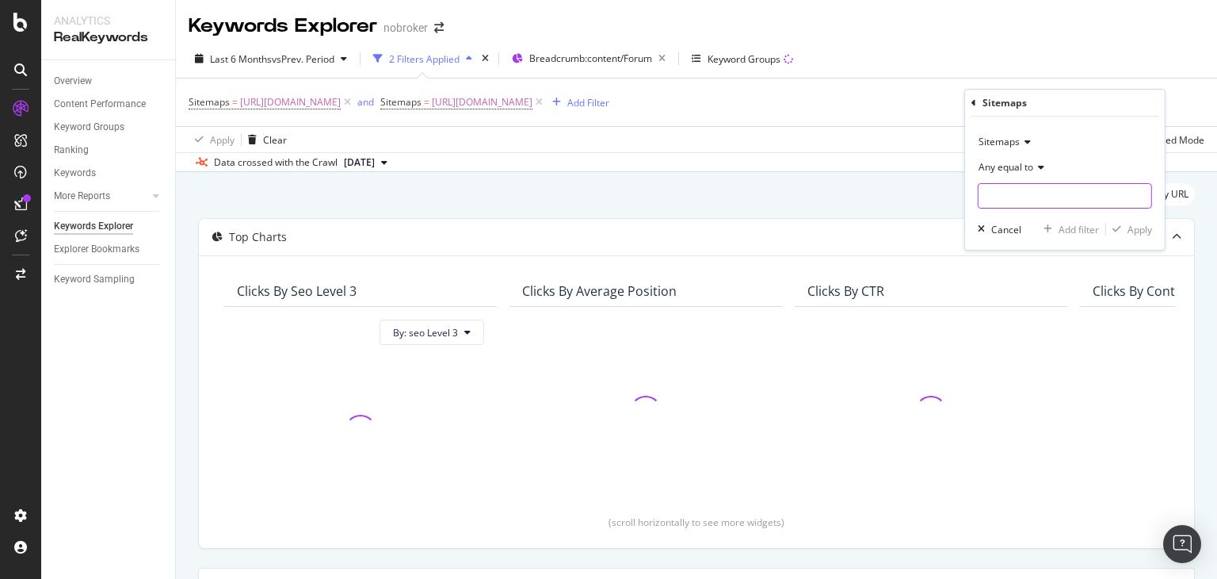
click at [990, 193] on input "text" at bounding box center [1065, 195] width 173 height 25
click at [1074, 223] on div "[URL][DOMAIN_NAME] 258 URLS" at bounding box center [1067, 216] width 176 height 17
type input "[URL][DOMAIN_NAME]"
click at [1074, 200] on input "[URL][DOMAIN_NAME]" at bounding box center [1054, 195] width 150 height 25
type input "sale-"
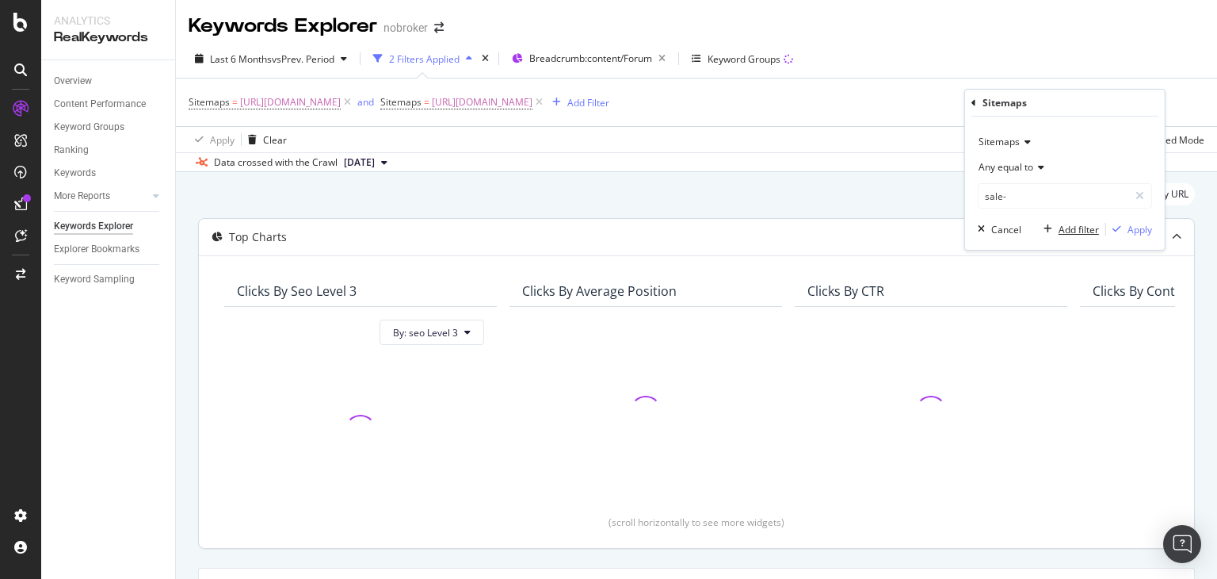
drag, startPoint x: 1094, startPoint y: 234, endPoint x: 1148, endPoint y: 288, distance: 76.2
click at [1148, 288] on body "Analytics RealKeywords Overview Content Performance Keyword Groups Ranking Keyw…" at bounding box center [608, 289] width 1217 height 579
click at [1018, 197] on input "sale-" at bounding box center [1054, 195] width 150 height 25
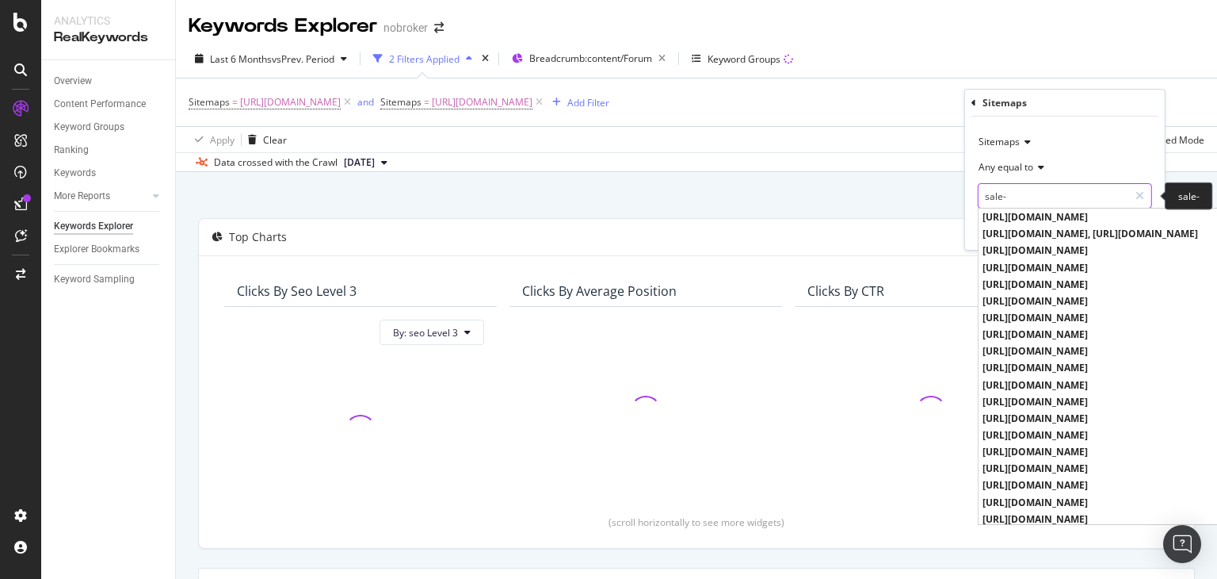
click at [1018, 197] on input "sale-" at bounding box center [1054, 195] width 150 height 25
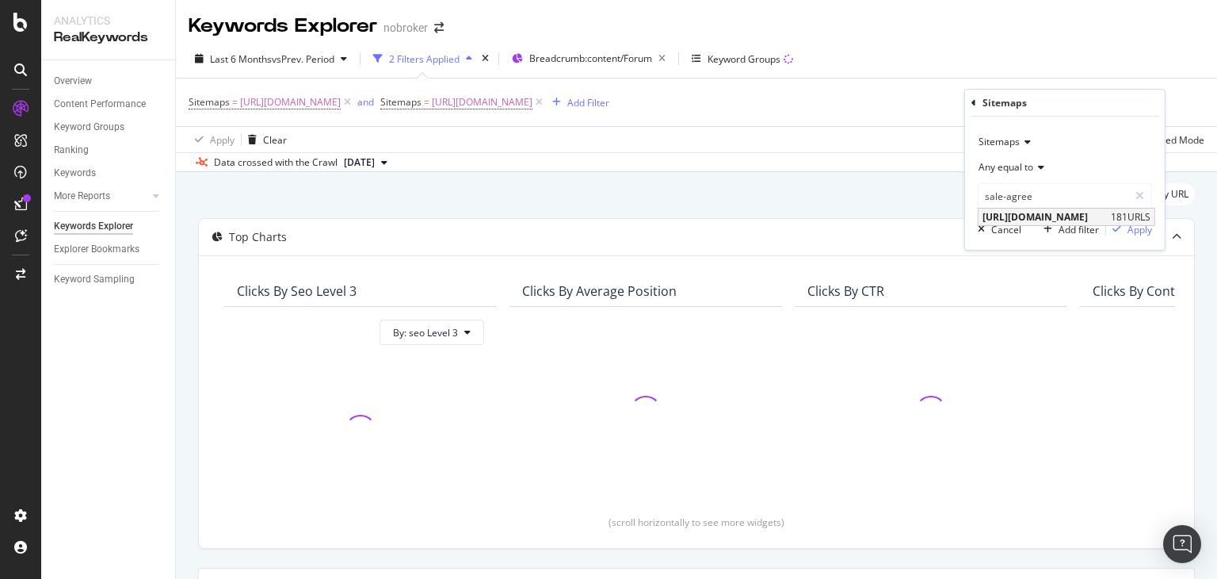
click at [1037, 218] on span "[URL][DOMAIN_NAME]" at bounding box center [1045, 216] width 124 height 13
type input "[URL][DOMAIN_NAME]"
click at [1147, 229] on div "Apply" at bounding box center [1140, 229] width 25 height 13
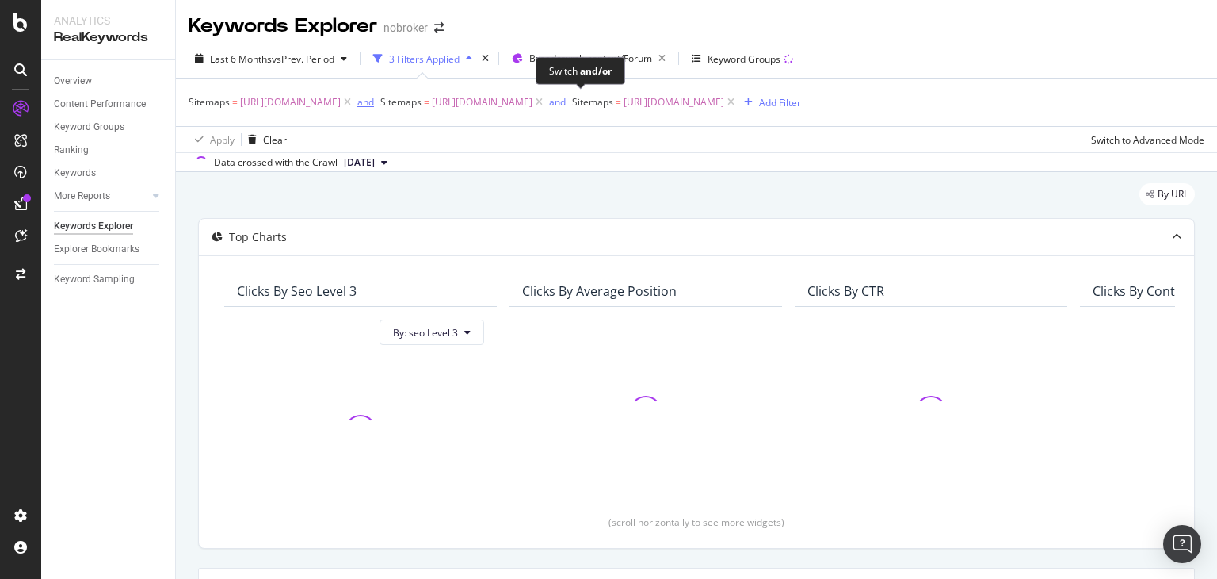
click at [374, 100] on div "and" at bounding box center [365, 101] width 17 height 13
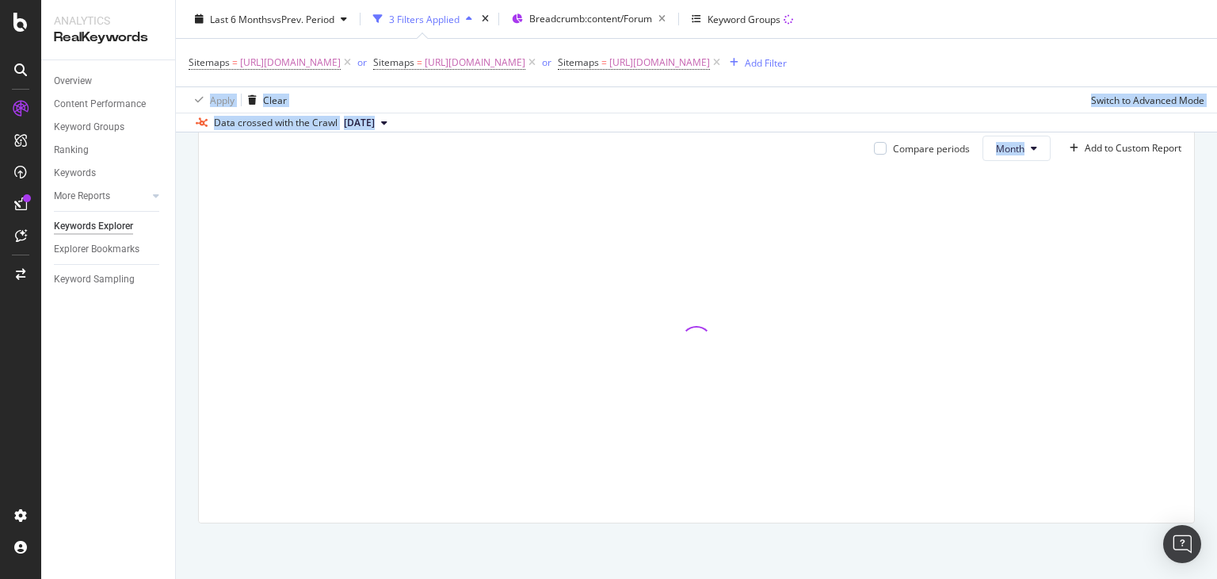
scroll to position [504, 0]
drag, startPoint x: 1216, startPoint y: 107, endPoint x: 1216, endPoint y: 365, distance: 257.6
click at [1216, 365] on div "Keywords Explorer nobroker Last 6 Months vs Prev. Period 3 Filters Applied Brea…" at bounding box center [696, 289] width 1041 height 579
click at [841, 281] on div at bounding box center [697, 342] width 970 height 336
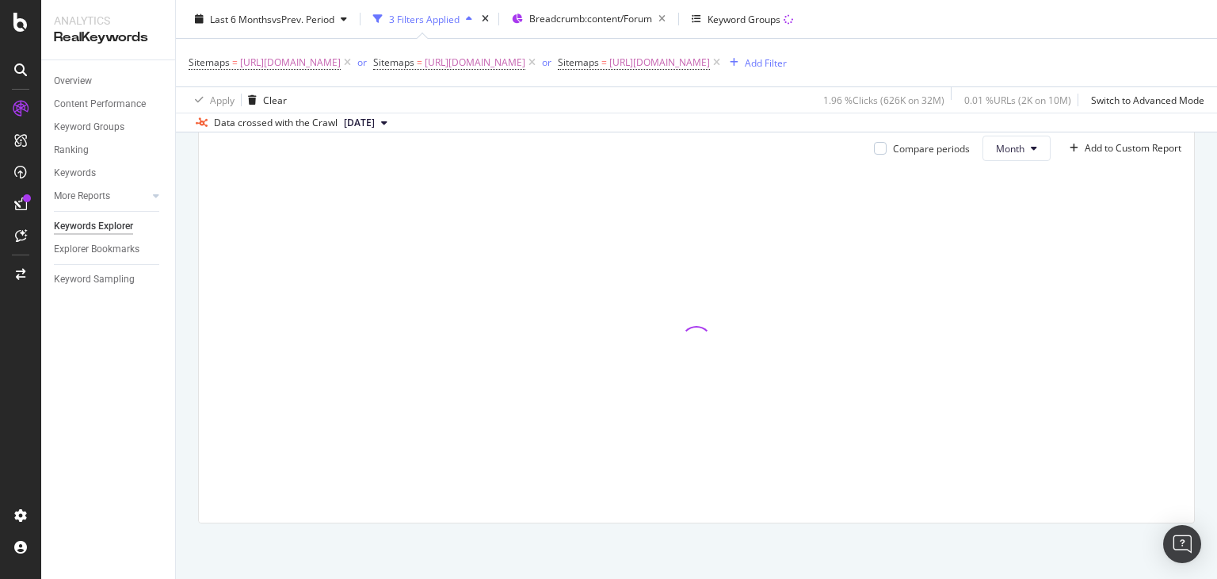
click at [915, 17] on div "Last 6 Months vs Prev. Period 3 Filters Applied Breadcrumb: content/Forum Keywo…" at bounding box center [696, 22] width 1041 height 32
click at [1216, 200] on div "Keywords Explorer nobroker Last 6 Months vs Prev. Period 3 Filters Applied Brea…" at bounding box center [696, 289] width 1041 height 579
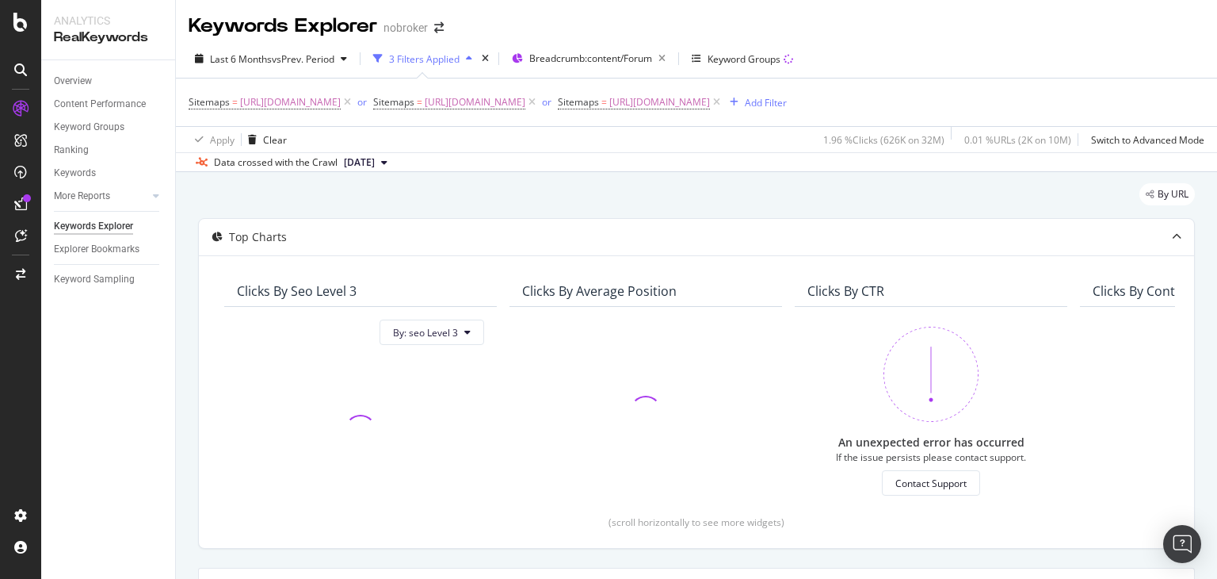
click at [1216, 200] on div "Keywords Explorer nobroker Last 6 Months vs Prev. Period 3 Filters Applied Brea…" at bounding box center [696, 289] width 1041 height 579
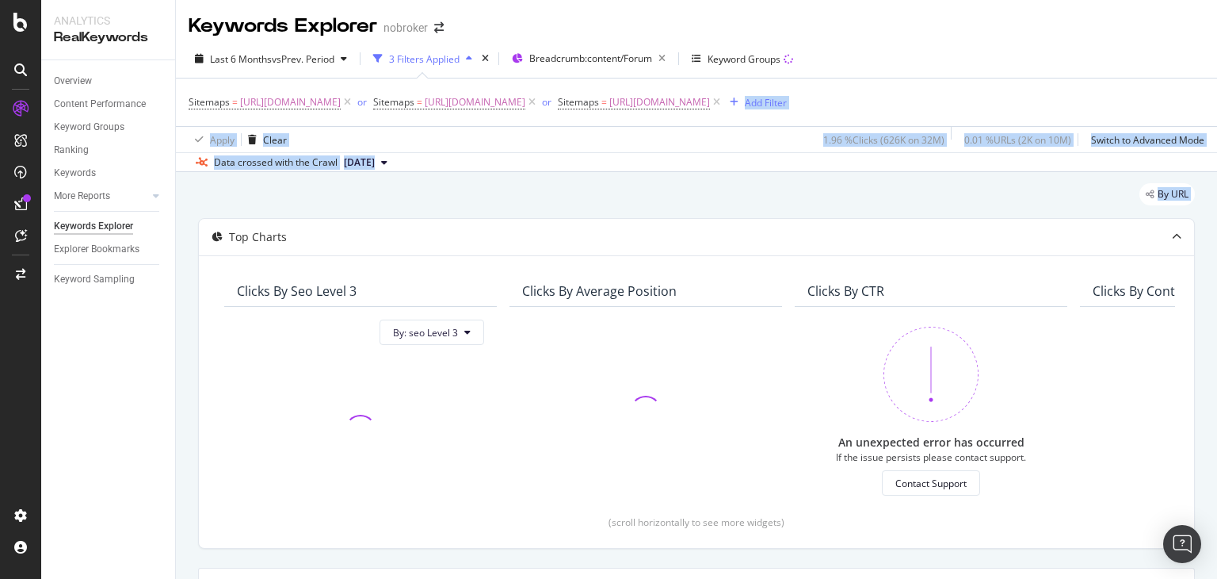
drag, startPoint x: 1216, startPoint y: 200, endPoint x: 1216, endPoint y: 128, distance: 71.3
click at [1216, 128] on div "Keywords Explorer nobroker Last 6 Months vs Prev. Period 3 Filters Applied Brea…" at bounding box center [696, 289] width 1041 height 579
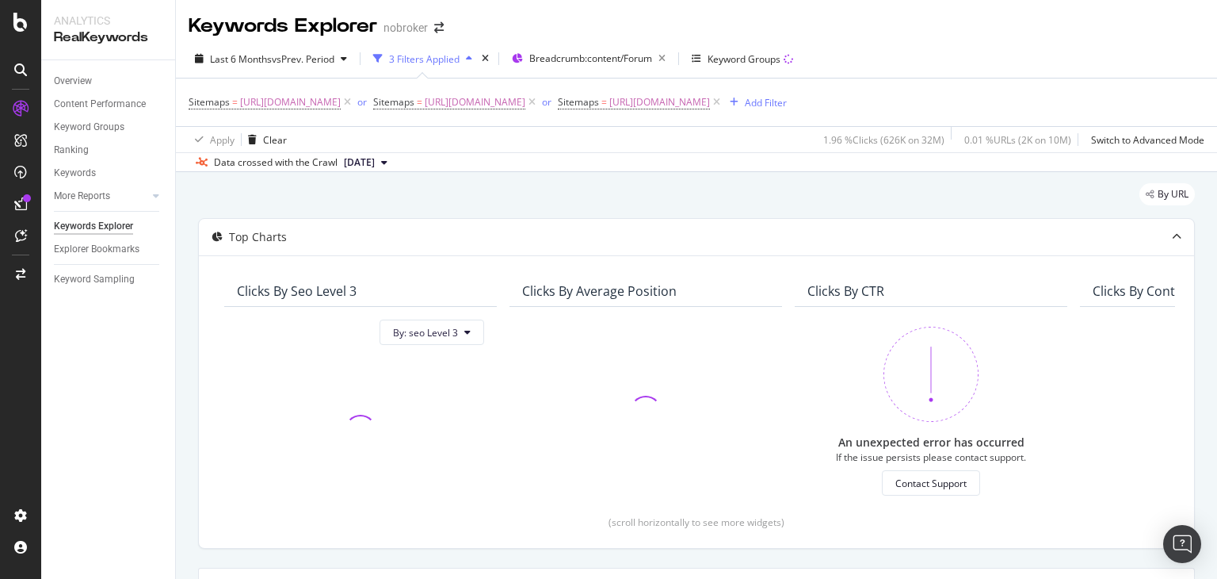
click at [1058, 90] on div "Sitemaps = [URL][DOMAIN_NAME] or Sitemaps = [URL][DOMAIN_NAME] or Sitemaps = [U…" at bounding box center [697, 102] width 1016 height 48
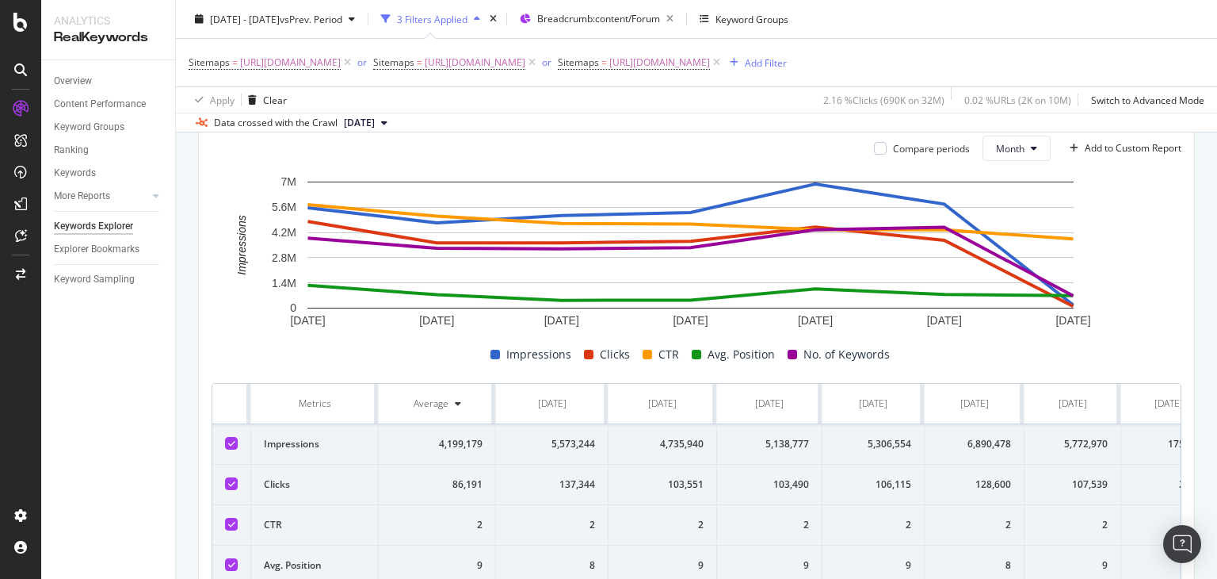
scroll to position [567, 0]
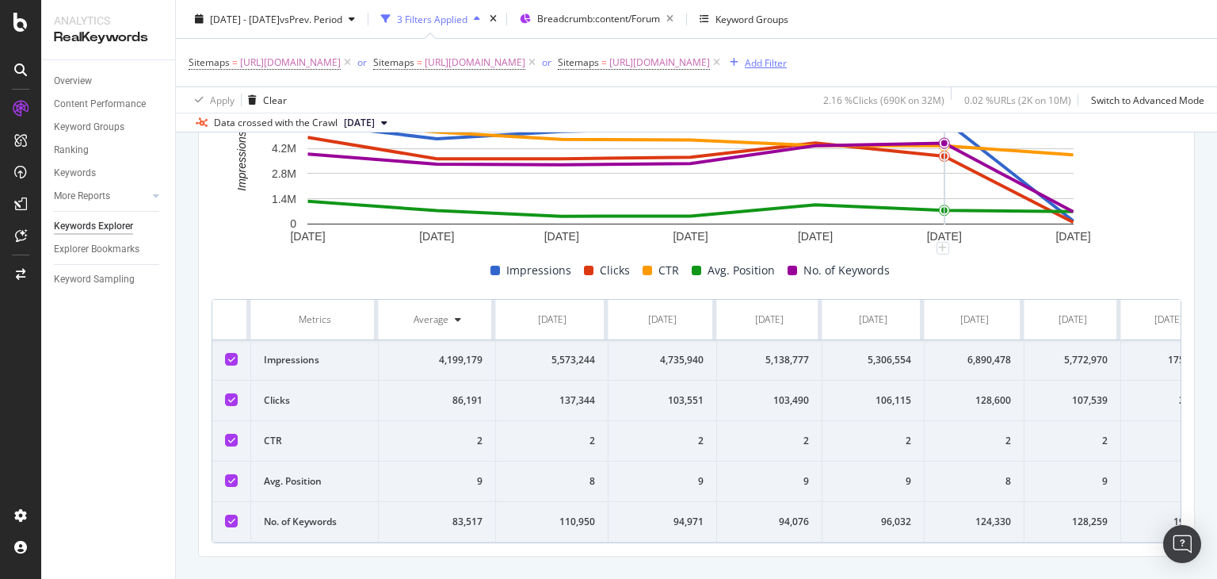
click at [745, 69] on div "Add Filter" at bounding box center [766, 61] width 42 height 13
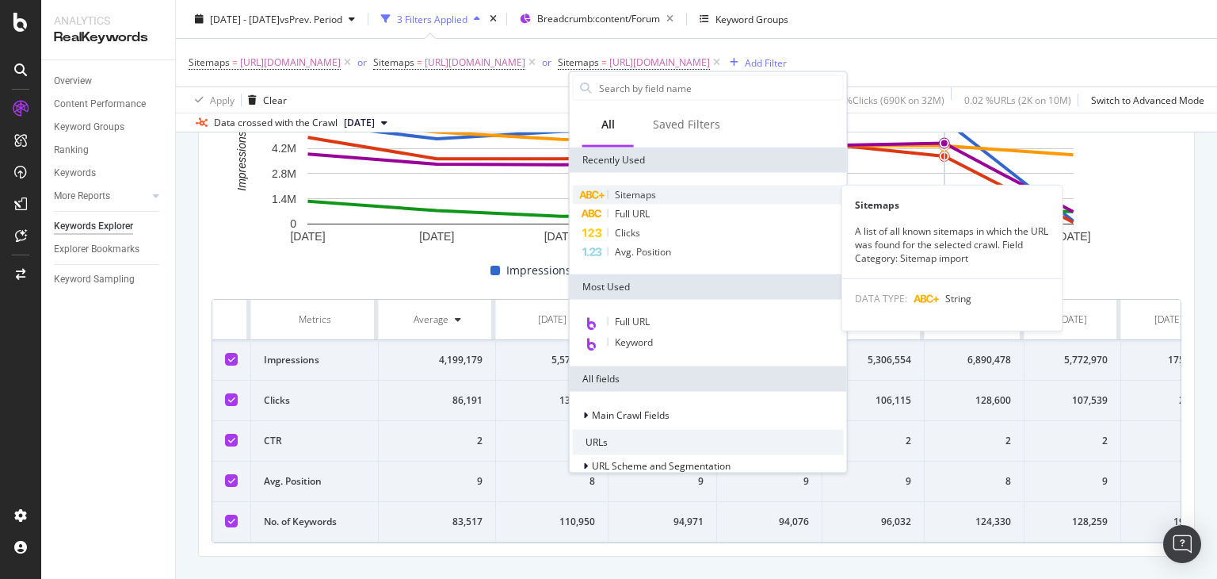
click at [634, 193] on span "Sitemaps" at bounding box center [635, 194] width 41 height 13
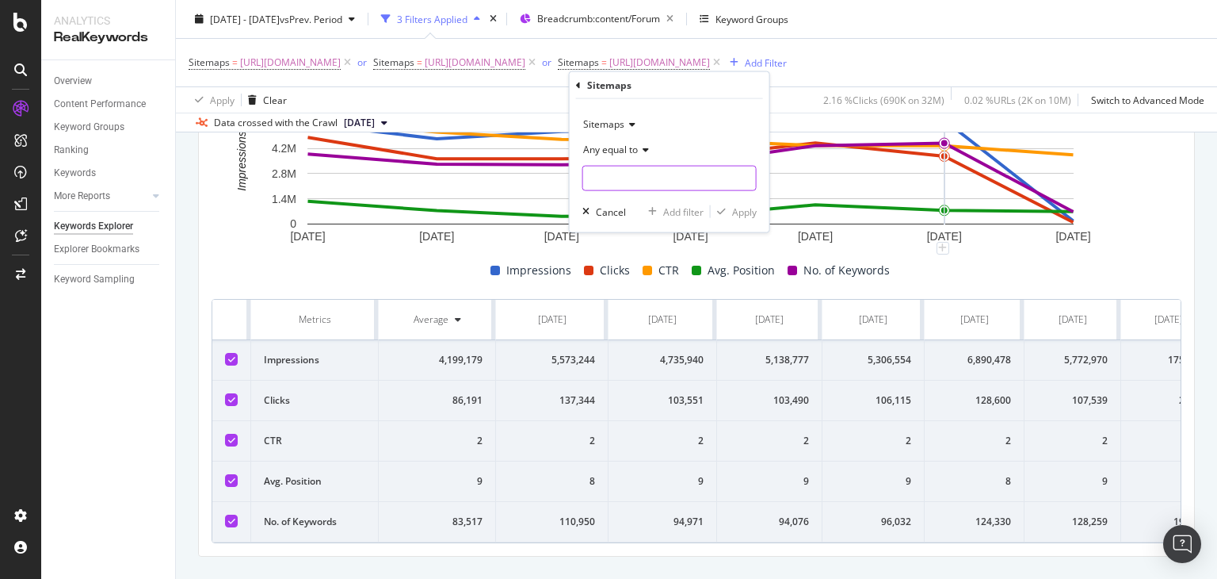
click at [637, 178] on input "text" at bounding box center [669, 178] width 173 height 25
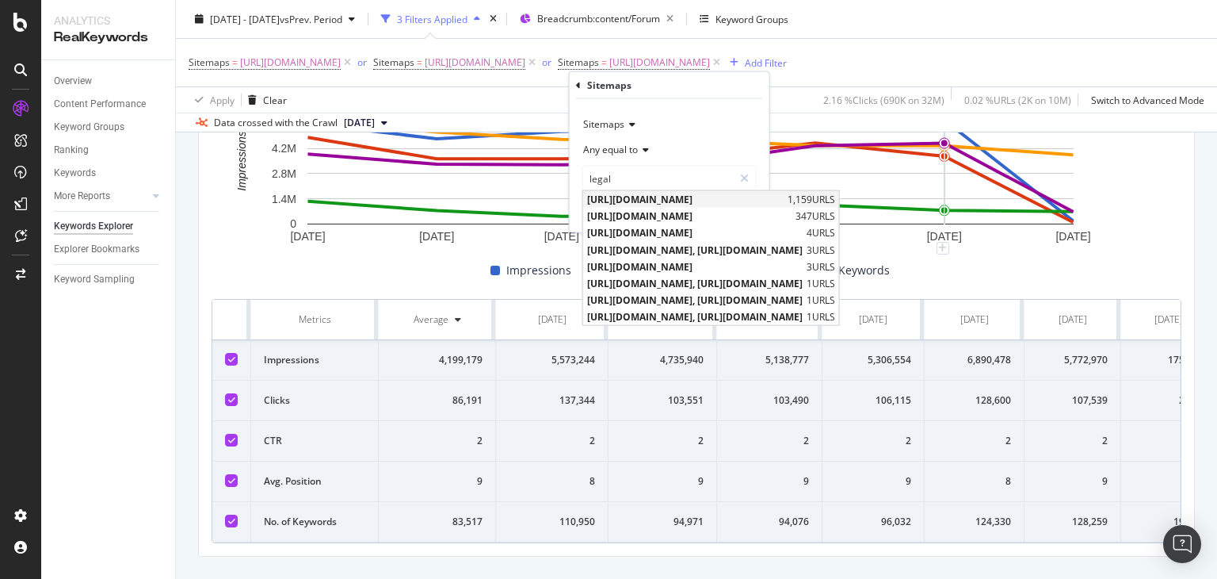
click at [665, 201] on span "[URL][DOMAIN_NAME]" at bounding box center [685, 199] width 197 height 13
type input "[URL][DOMAIN_NAME]"
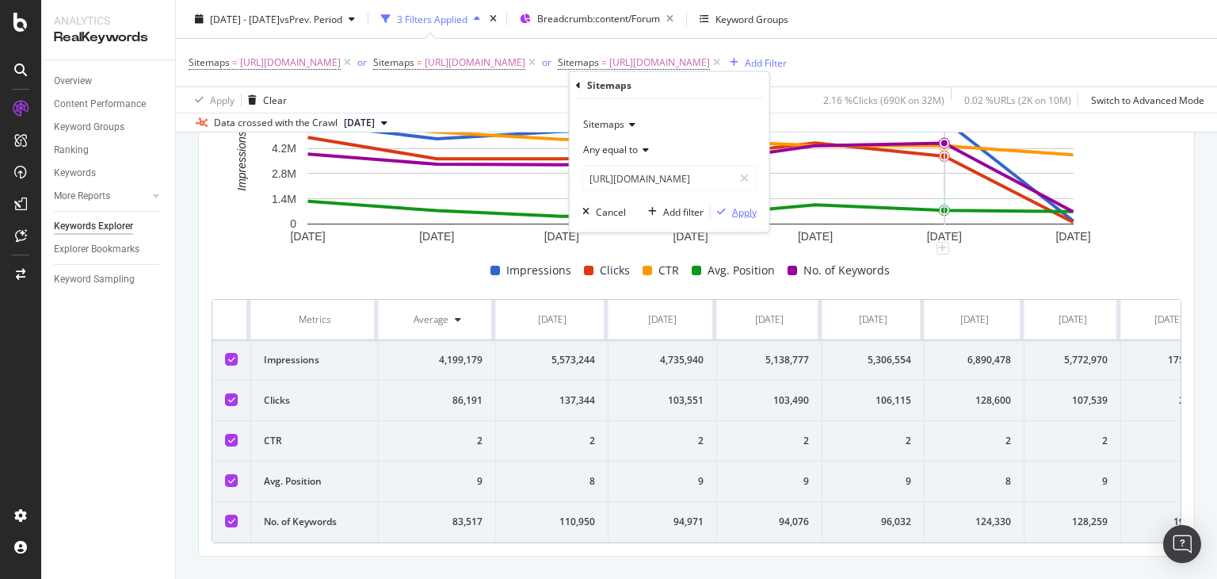
click at [735, 207] on div "Apply" at bounding box center [744, 210] width 25 height 13
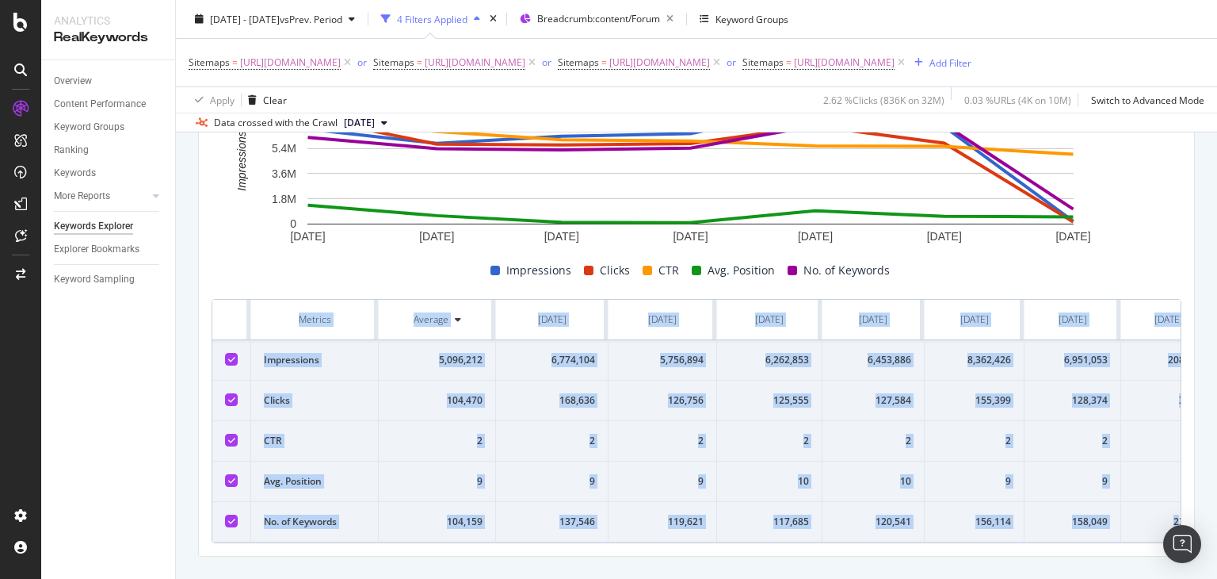
scroll to position [0, 47]
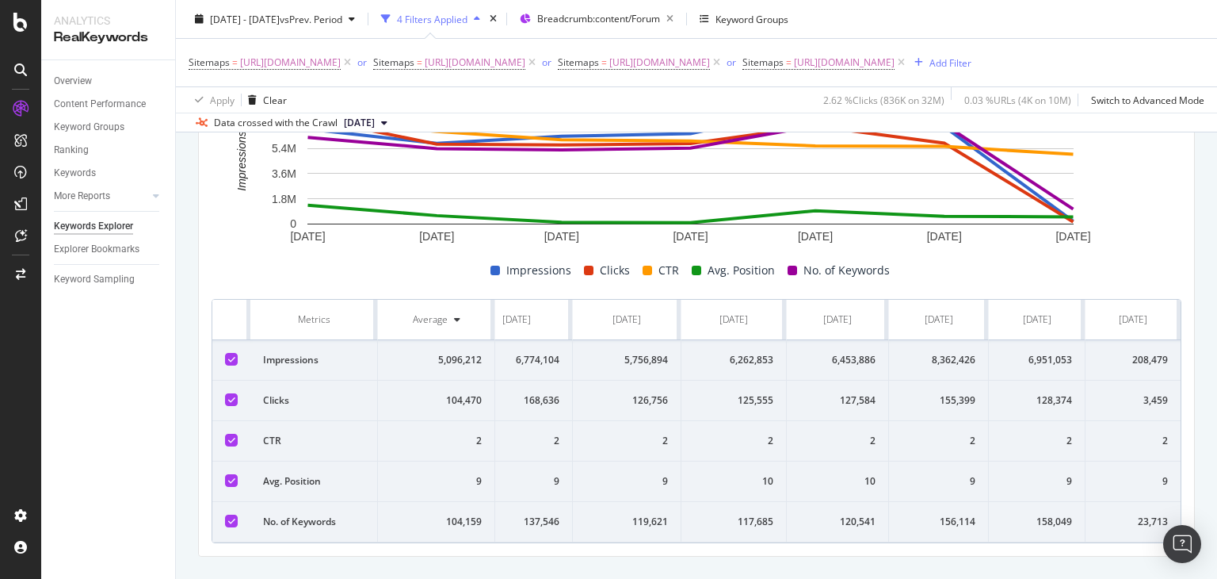
drag, startPoint x: 232, startPoint y: 335, endPoint x: 1216, endPoint y: 557, distance: 1009.0
click at [1216, 557] on div "Keywords Explorer nobroker 2025 Mar. 2nd - Sep. 1st vs Prev. Period 4 Filters A…" at bounding box center [696, 289] width 1041 height 579
copy thead
click at [373, 130] on span "[DATE]" at bounding box center [359, 123] width 31 height 14
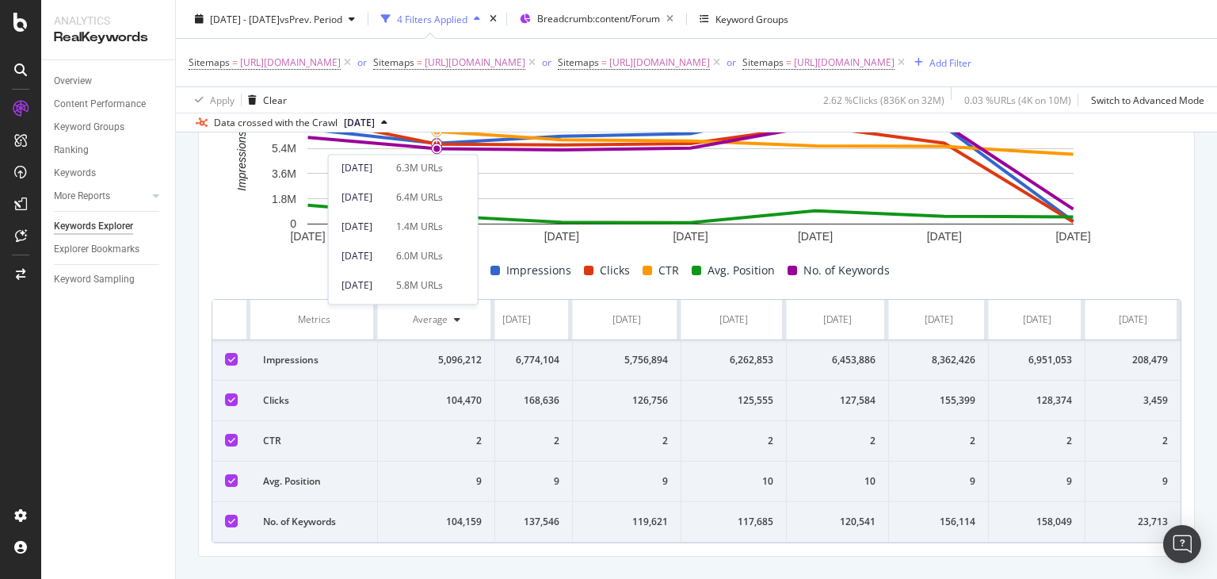
scroll to position [92, 0]
click at [387, 258] on div "[DATE]" at bounding box center [364, 253] width 45 height 14
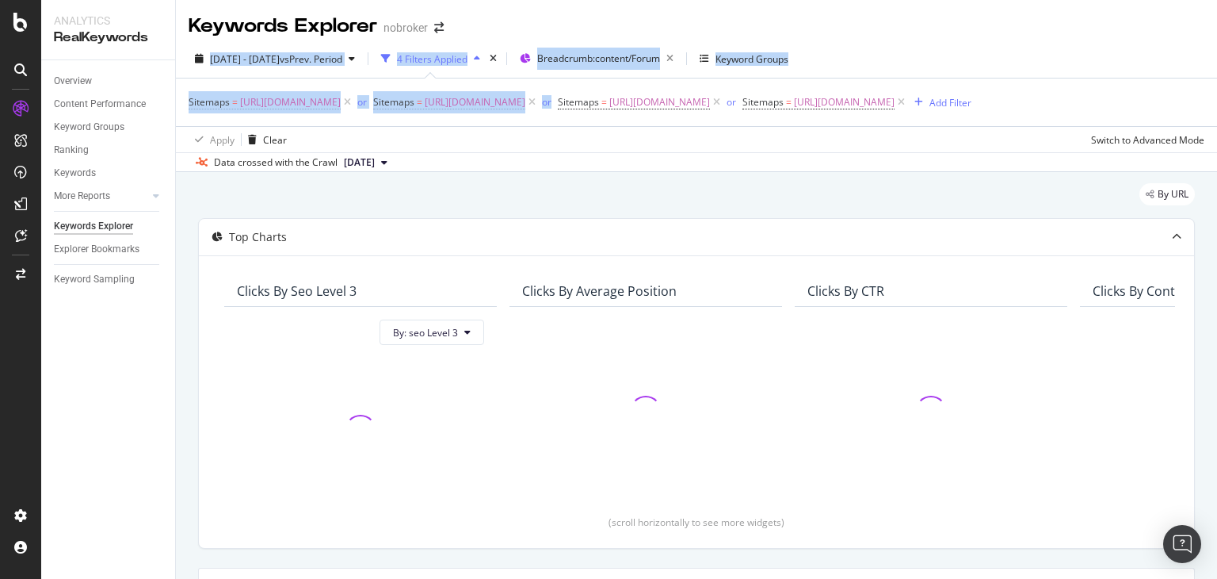
drag, startPoint x: 1216, startPoint y: 78, endPoint x: 1203, endPoint y: 36, distance: 44.1
click at [1203, 36] on div "Keywords Explorer nobroker 2025 Mar. 2nd - Sep. 1st vs Prev. Period 4 Filters A…" at bounding box center [696, 289] width 1041 height 579
click at [1050, 49] on div "2025 Mar. 2nd - Sep. 1st vs Prev. Period 4 Filters Applied Breadcrumb: content/…" at bounding box center [696, 62] width 1041 height 32
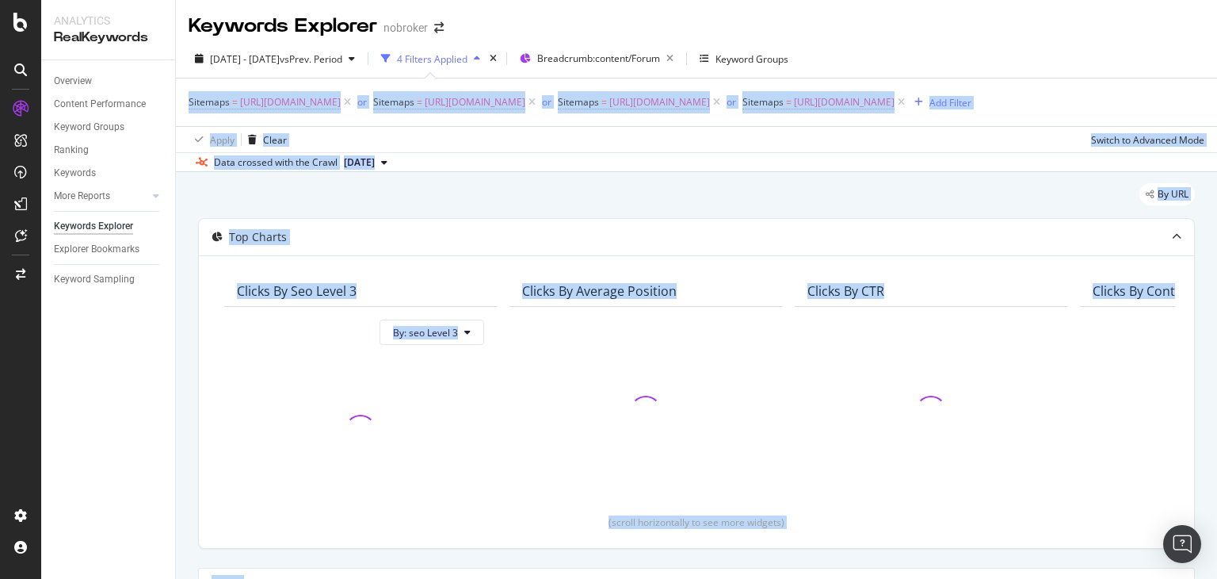
scroll to position [504, 0]
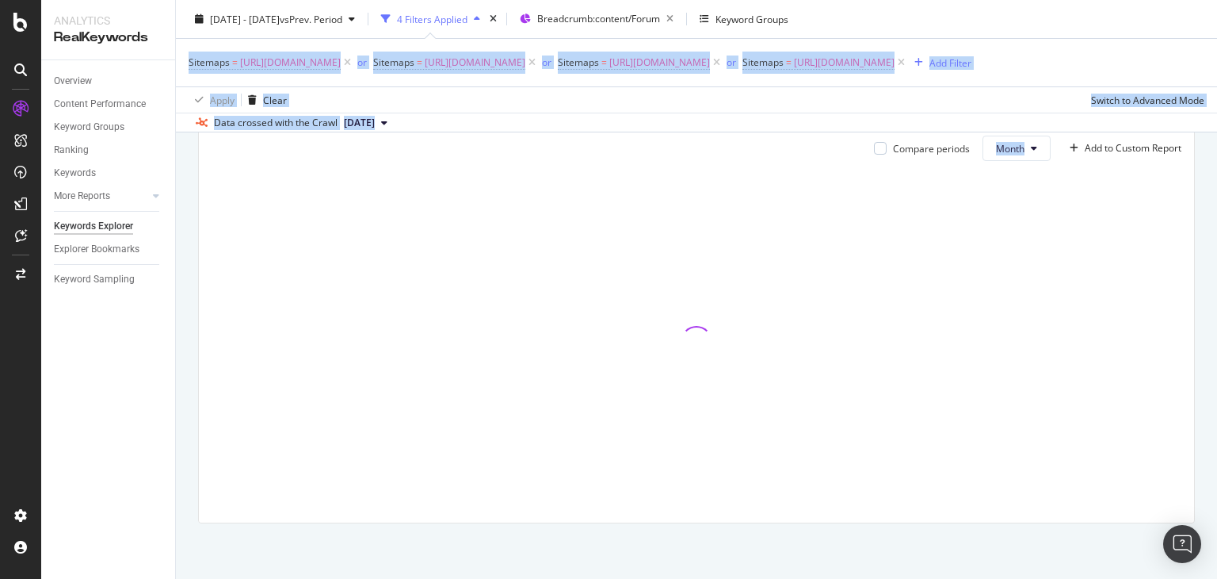
drag, startPoint x: 1216, startPoint y: 57, endPoint x: 1216, endPoint y: 462, distance: 405.0
click at [1216, 462] on div "Keywords Explorer nobroker 2025 Mar. 2nd - Sep. 1st vs Prev. Period 4 Filters A…" at bounding box center [696, 289] width 1041 height 579
click at [1195, 448] on div "By URL Top Charts Clicks By seo Level 3 By: seo Level 3 Clicks By Average Posit…" at bounding box center [696, 134] width 1041 height 890
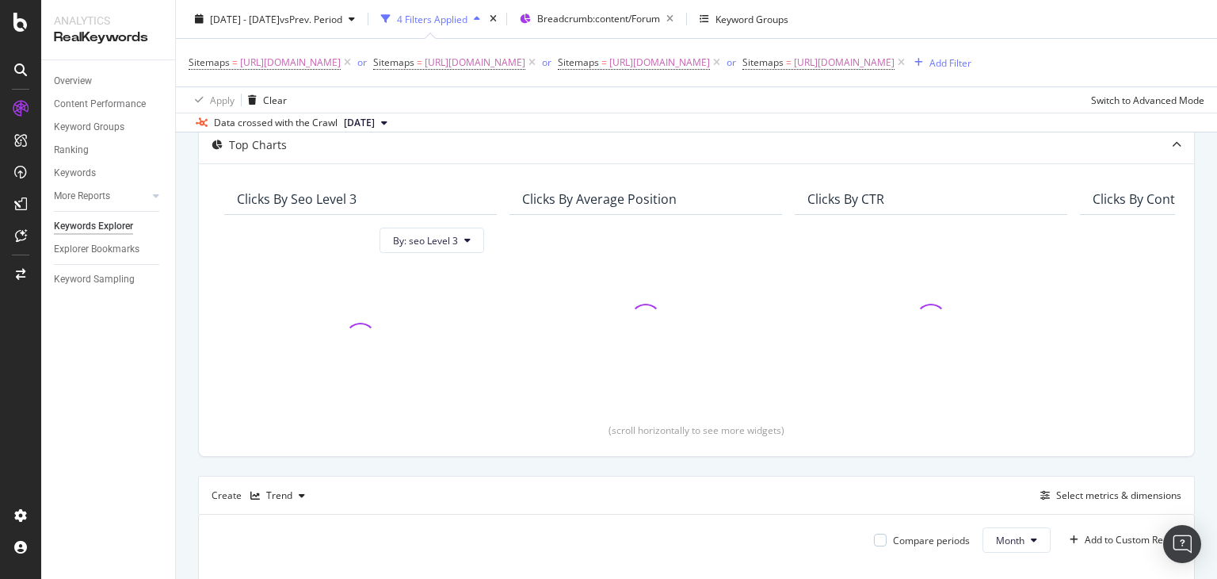
scroll to position [0, 0]
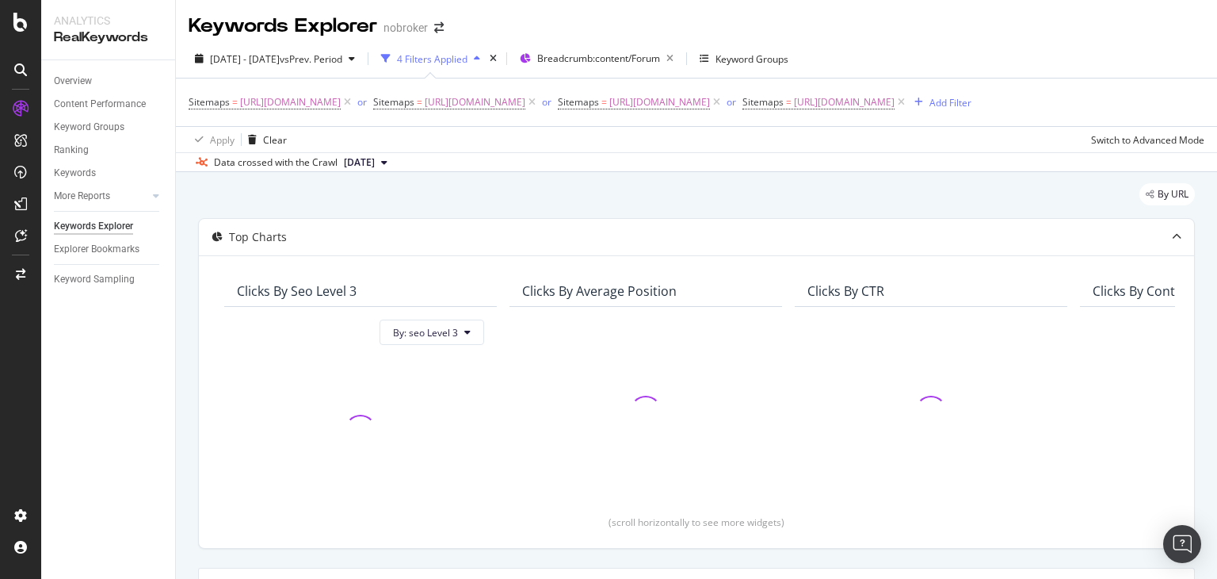
click at [1004, 37] on div "Keywords Explorer nobroker" at bounding box center [696, 20] width 1041 height 40
click at [961, 48] on div "2025 Mar. 2nd - Sep. 1st vs Prev. Period 4 Filters Applied Breadcrumb: content/…" at bounding box center [696, 62] width 1041 height 32
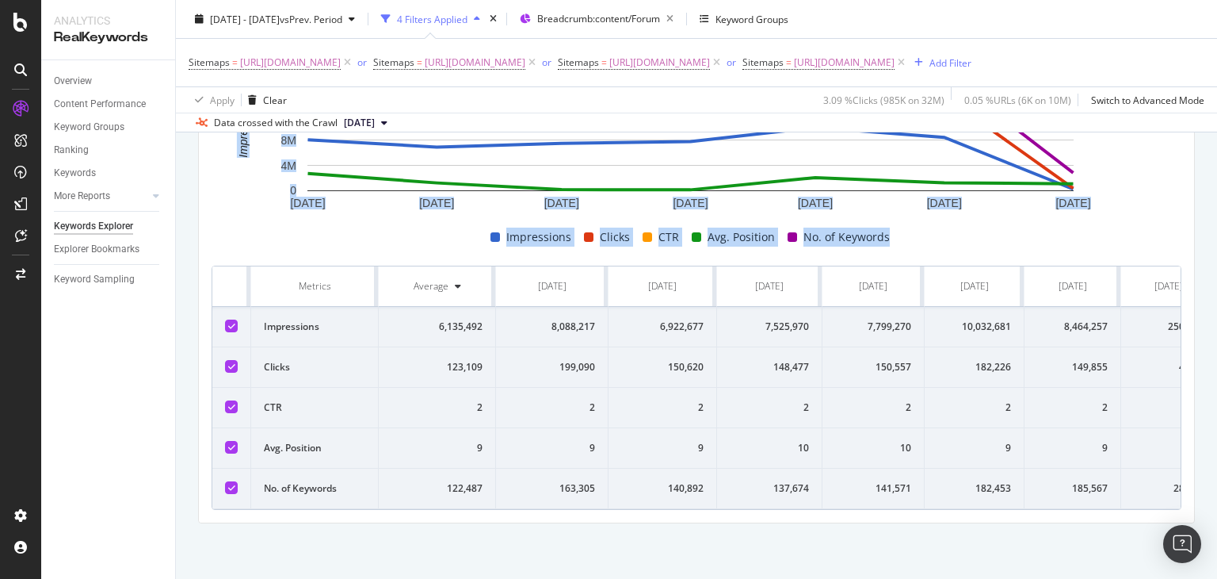
scroll to position [632, 0]
drag, startPoint x: 1216, startPoint y: 181, endPoint x: 1216, endPoint y: 472, distance: 290.8
click at [1216, 472] on div "Keywords Explorer nobroker 2025 Mar. 2nd - Sep. 1st vs Prev. Period 4 Filters A…" at bounding box center [696, 289] width 1041 height 579
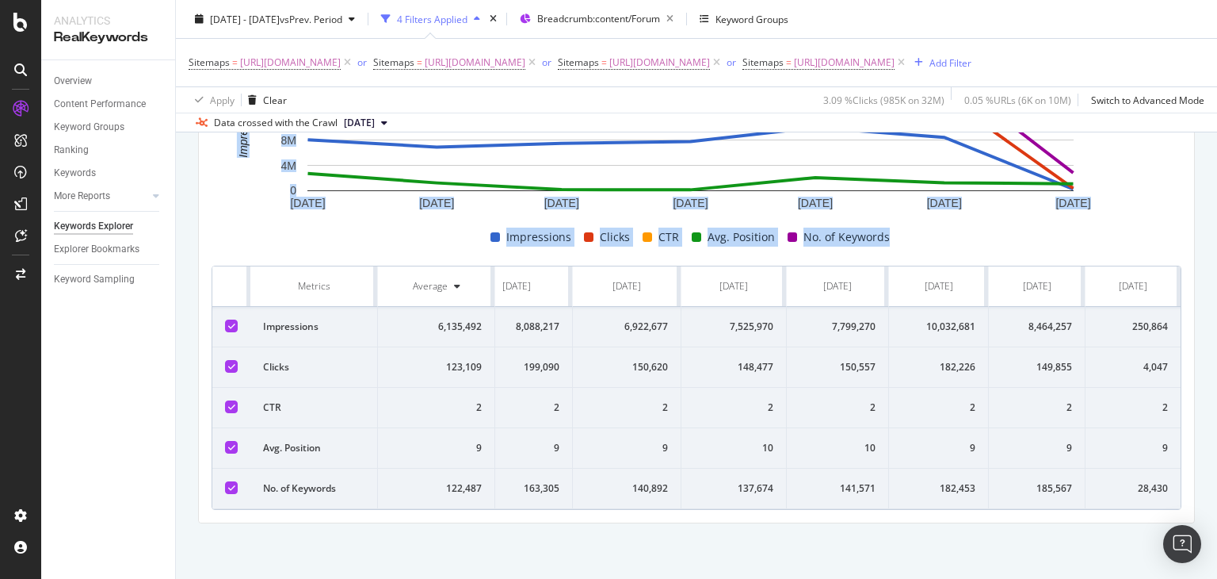
click at [613, 548] on div "By URL Top Charts Clicks By seo Level 3 By: seo Level 3 Hold CTRL while clickin…" at bounding box center [696, 74] width 1041 height 1007
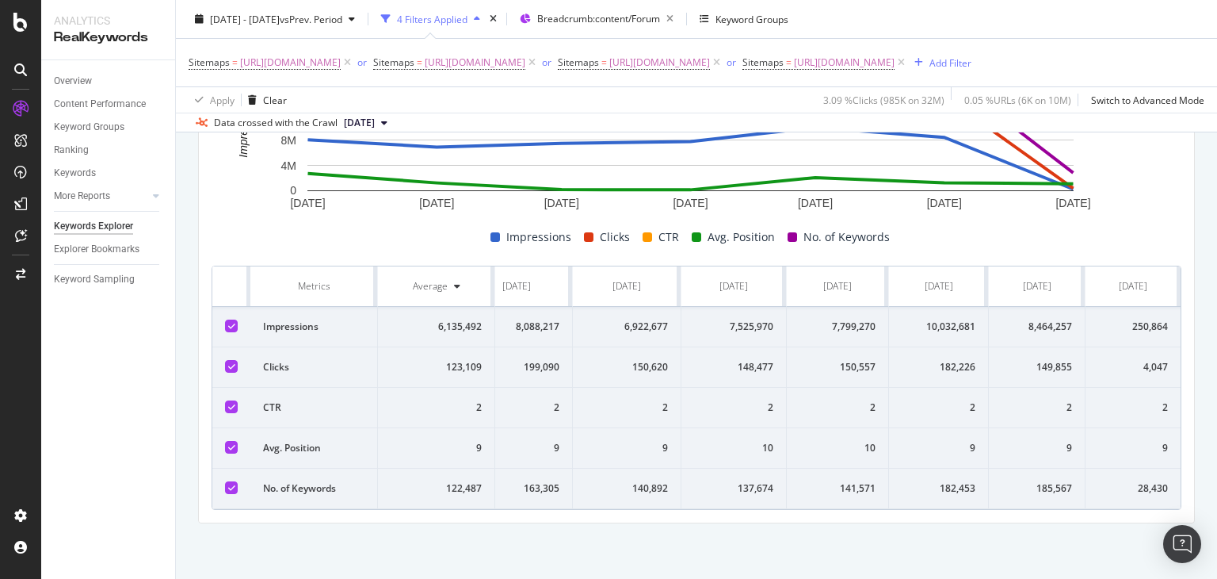
drag, startPoint x: 218, startPoint y: 269, endPoint x: 1216, endPoint y: 538, distance: 1034.0
click at [1216, 538] on div "Keywords Explorer nobroker 2025 Mar. 2nd - Sep. 1st vs Prev. Period 4 Filters A…" at bounding box center [696, 289] width 1041 height 579
copy thead
click at [354, 59] on icon at bounding box center [347, 63] width 13 height 16
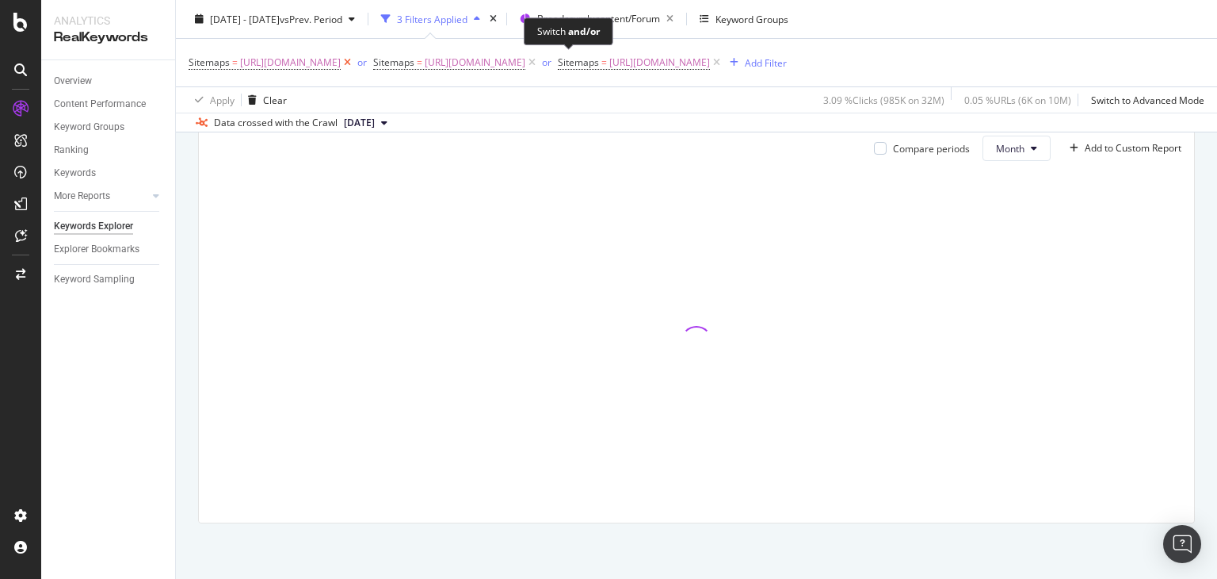
scroll to position [504, 0]
click at [354, 63] on icon at bounding box center [347, 63] width 13 height 16
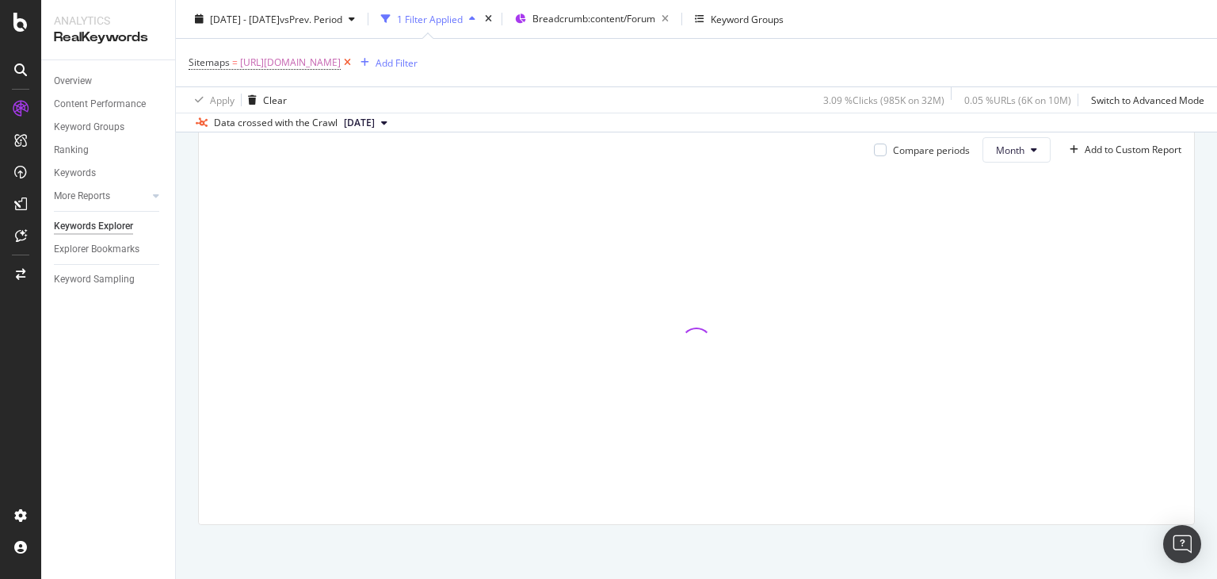
click at [354, 63] on icon at bounding box center [347, 63] width 13 height 16
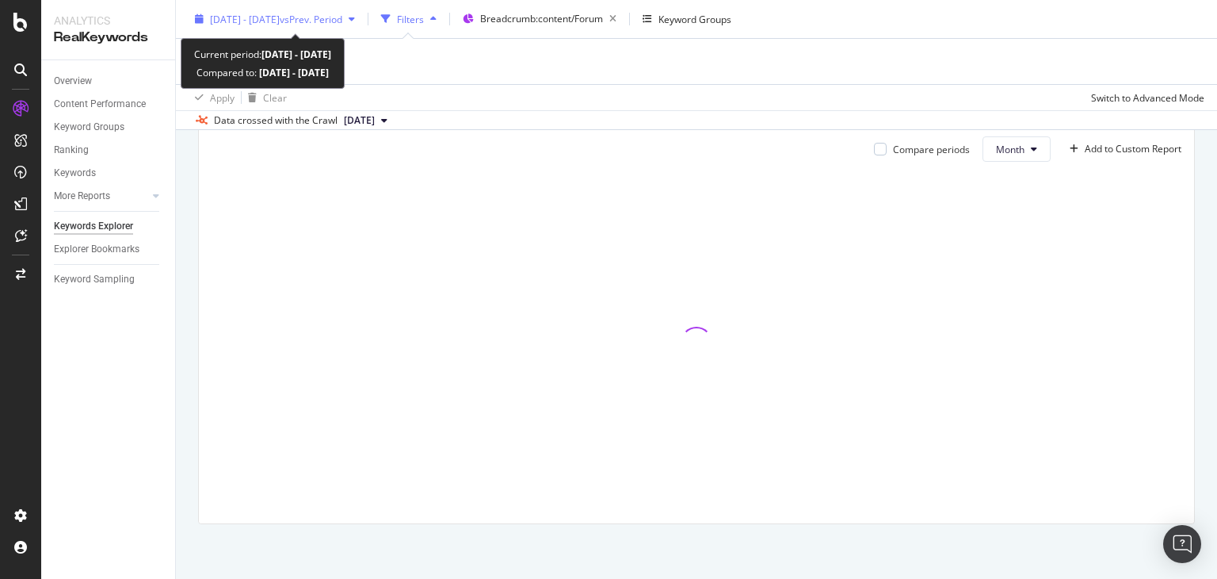
click at [276, 14] on span "[DATE] - [DATE]" at bounding box center [245, 18] width 70 height 13
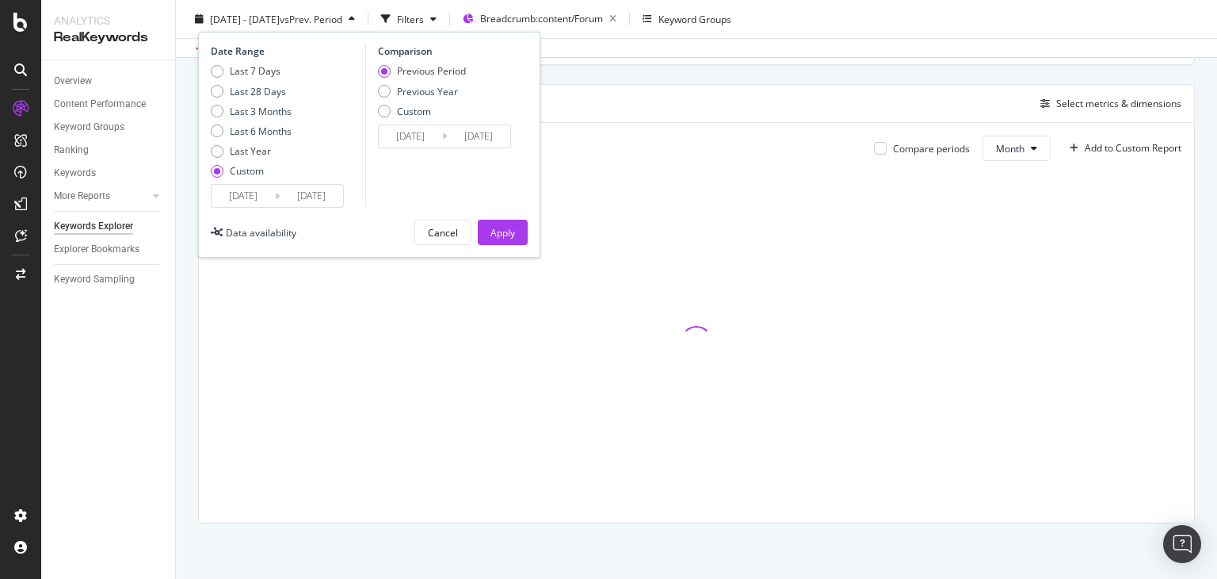
scroll to position [408, 0]
click at [307, 195] on input "[DATE]" at bounding box center [311, 196] width 63 height 22
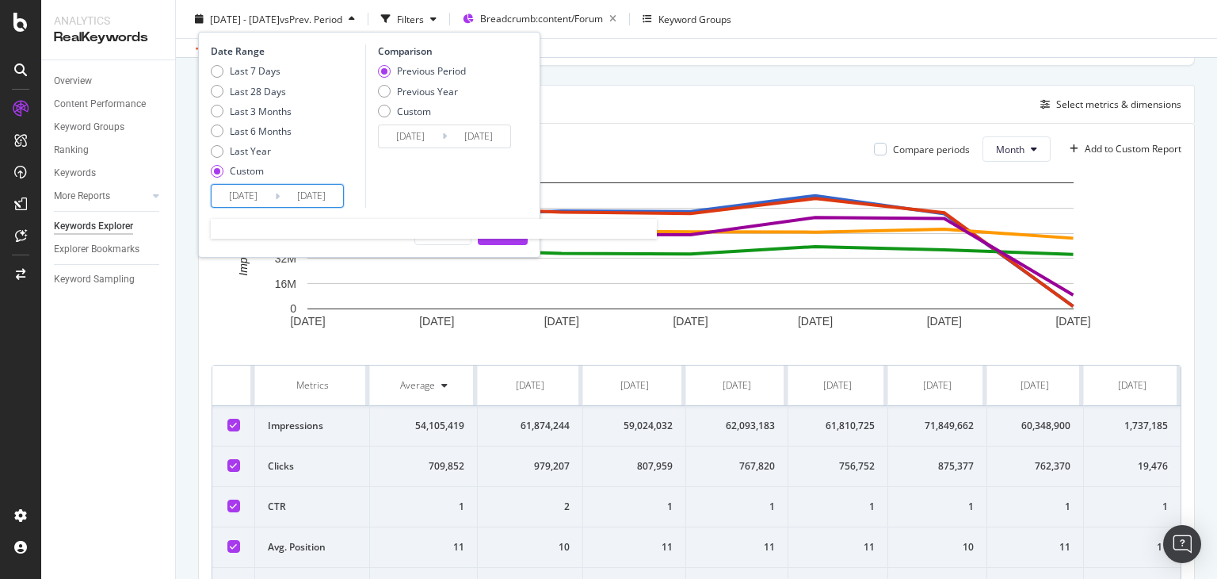
click at [326, 198] on input "[DATE]" at bounding box center [311, 196] width 63 height 22
click at [250, 201] on input "[DATE]" at bounding box center [243, 196] width 63 height 22
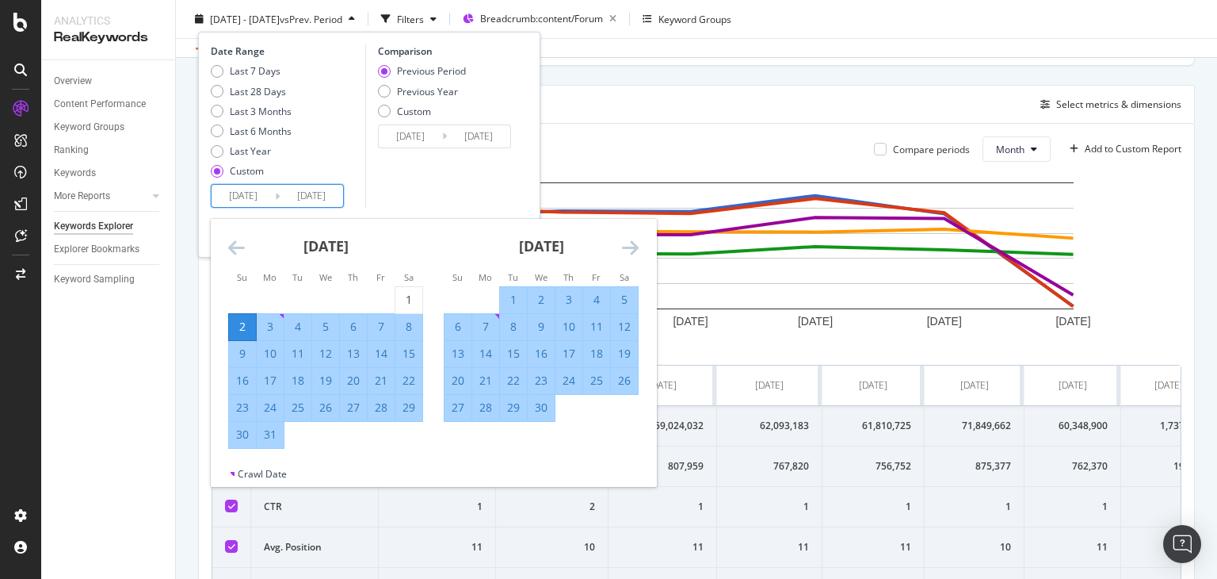
click at [624, 250] on icon "Move forward to switch to the next month." at bounding box center [630, 247] width 17 height 19
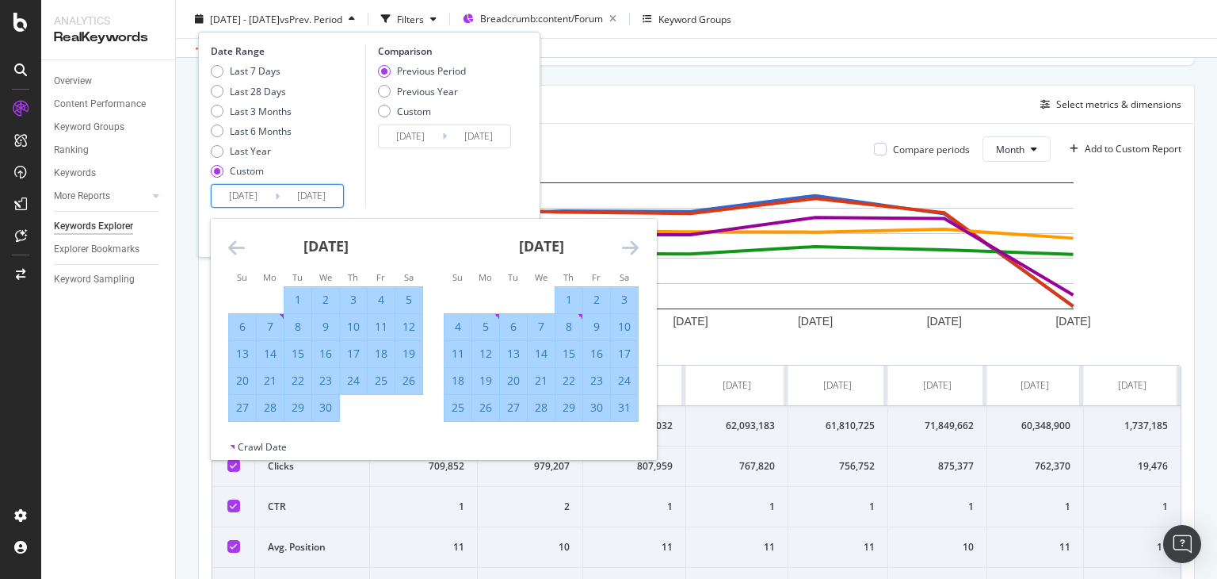
click at [624, 250] on icon "Move forward to switch to the next month." at bounding box center [630, 247] width 17 height 19
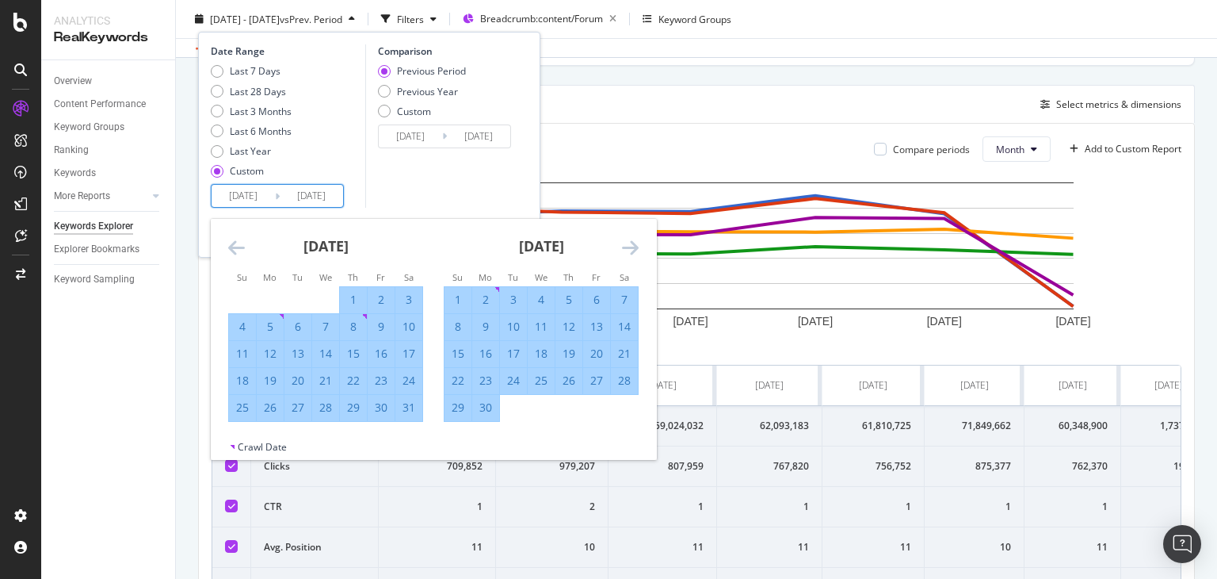
click at [624, 250] on icon "Move forward to switch to the next month." at bounding box center [630, 247] width 17 height 19
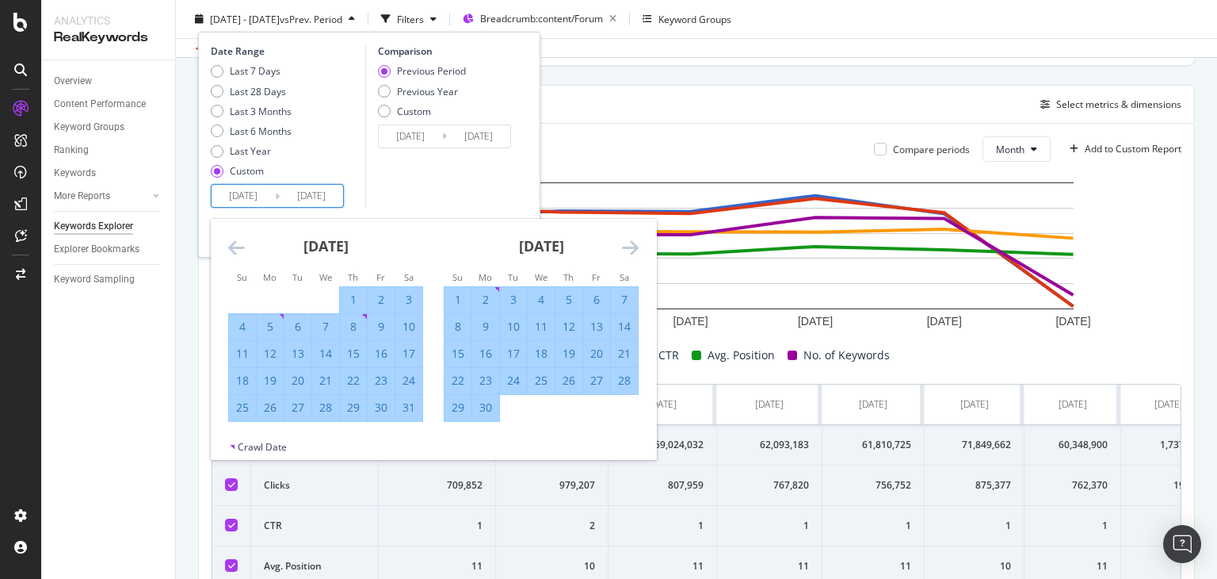
click at [624, 250] on icon "Move forward to switch to the next month." at bounding box center [630, 247] width 17 height 19
click at [634, 249] on icon "Move forward to switch to the next month." at bounding box center [630, 247] width 17 height 19
click at [311, 197] on input "[DATE]" at bounding box center [311, 196] width 63 height 22
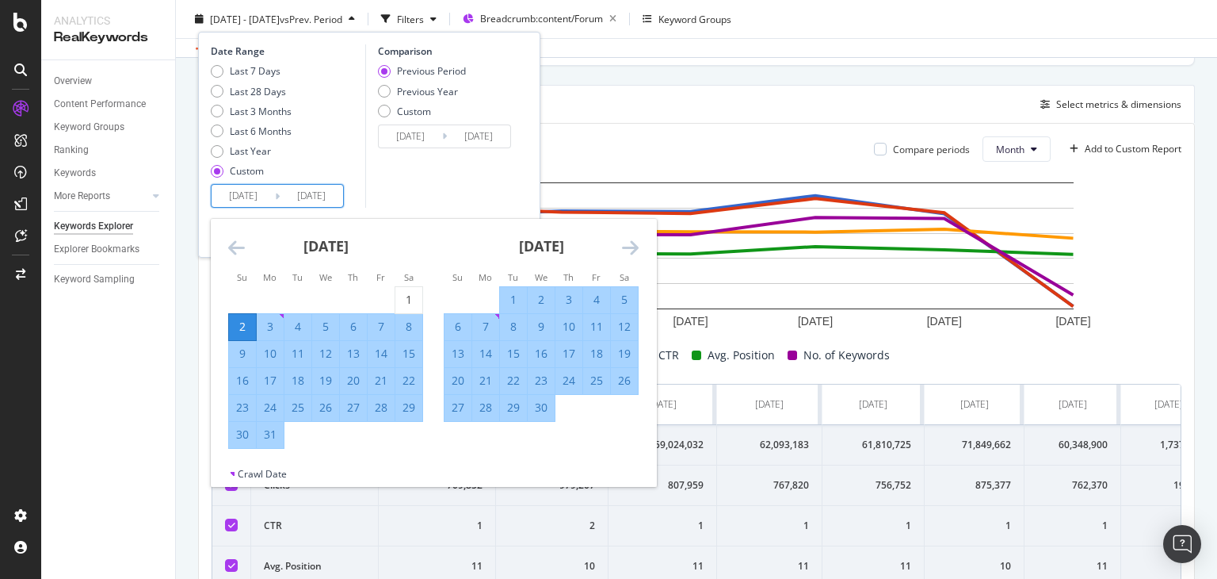
click at [631, 248] on icon "Move forward to switch to the next month." at bounding box center [630, 247] width 17 height 19
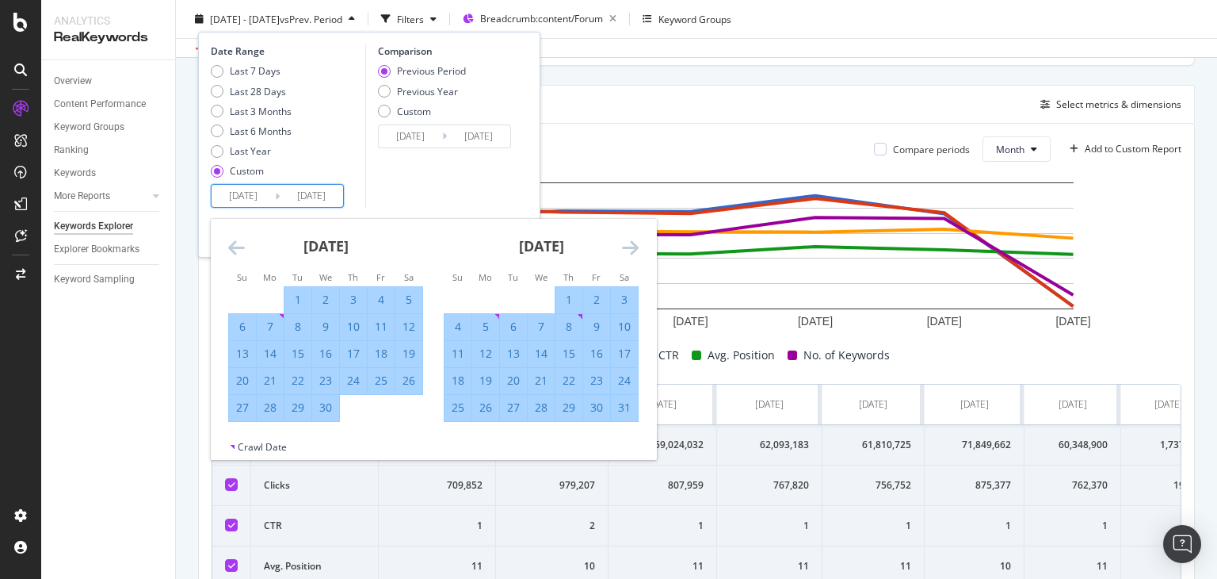
click at [631, 248] on icon "Move forward to switch to the next month." at bounding box center [630, 247] width 17 height 19
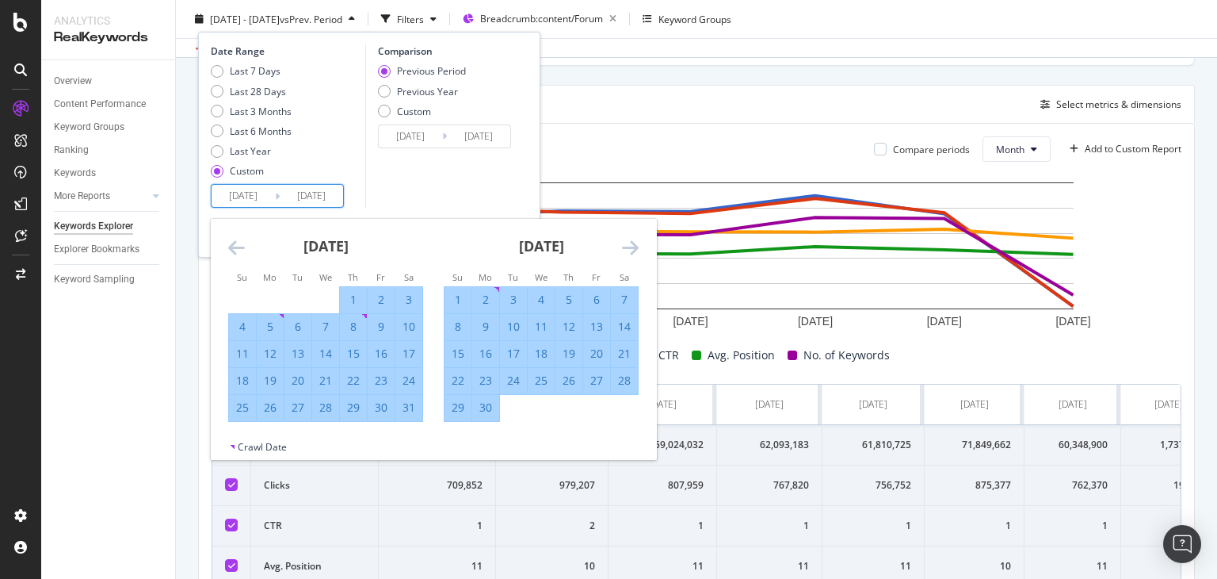
click at [631, 248] on icon "Move forward to switch to the next month." at bounding box center [630, 247] width 17 height 19
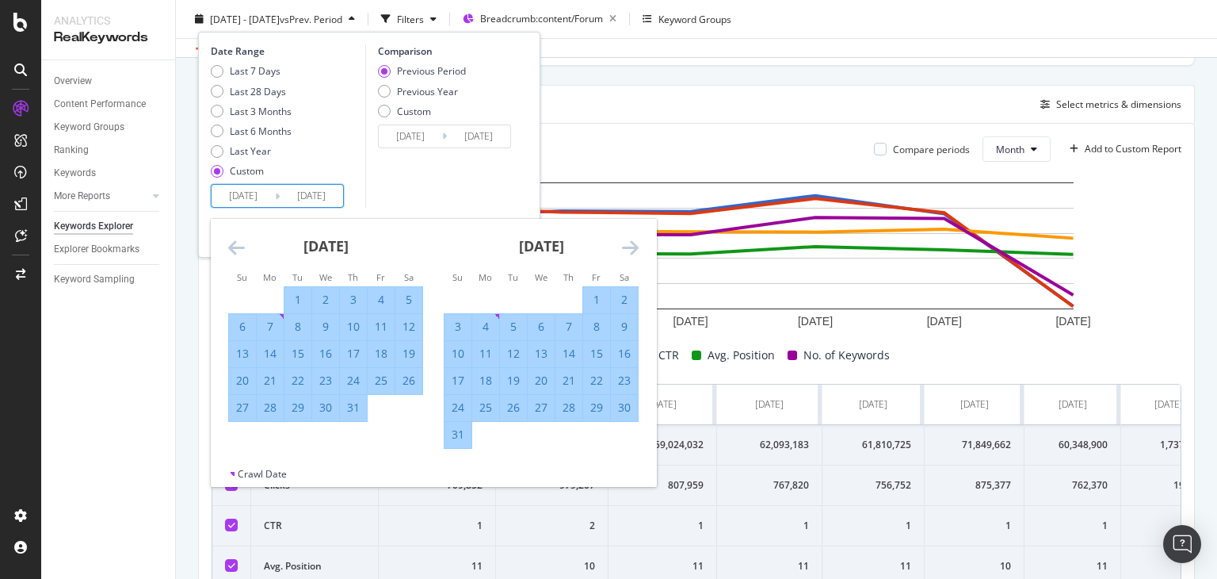
click at [631, 248] on icon "Move forward to switch to the next month." at bounding box center [630, 247] width 17 height 19
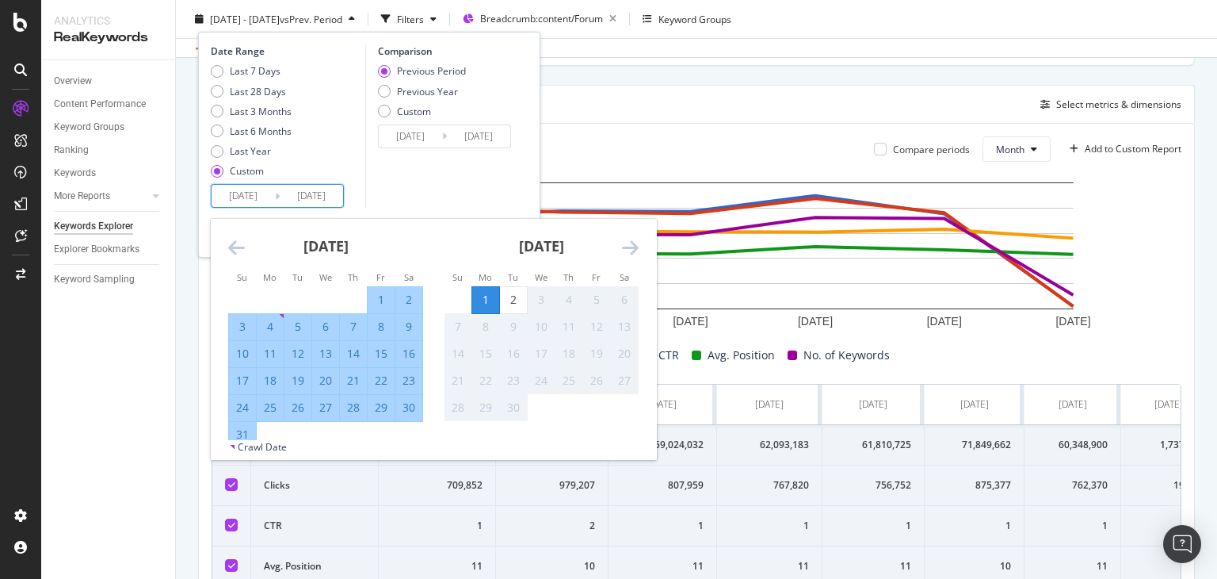
click at [631, 248] on icon "Move forward to switch to the next month." at bounding box center [630, 247] width 17 height 19
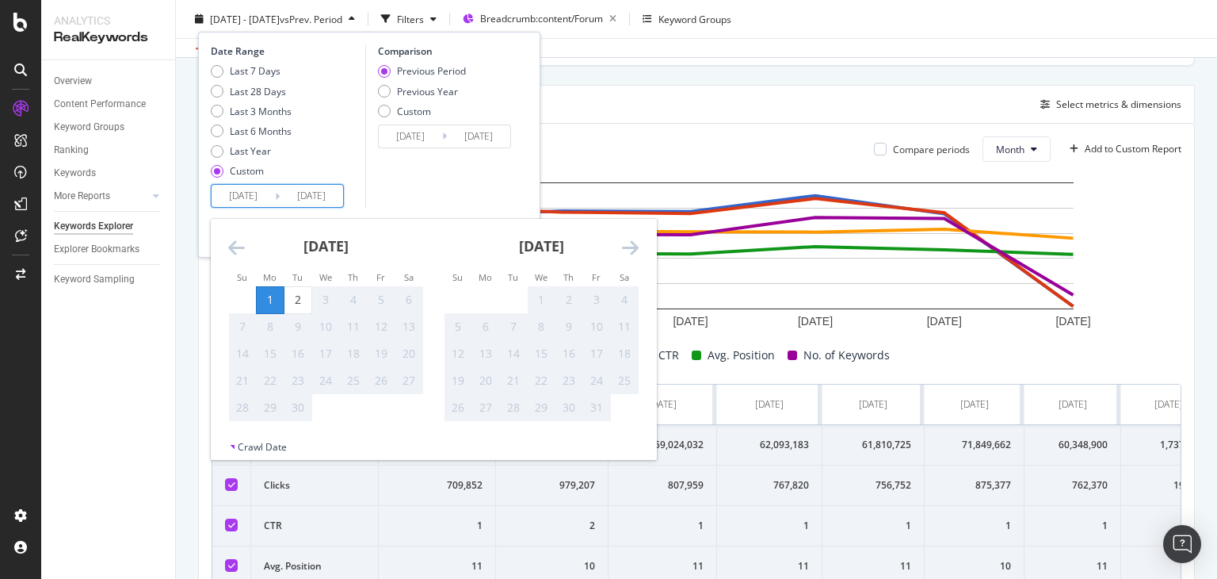
click at [237, 246] on icon "Move backward to switch to the previous month." at bounding box center [236, 247] width 17 height 19
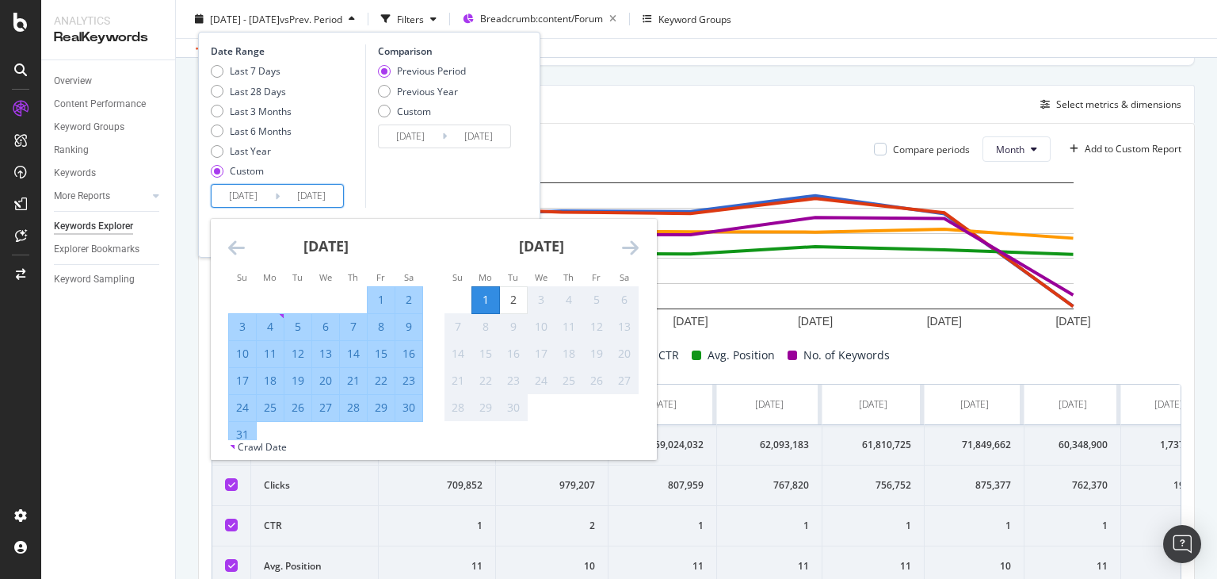
click at [237, 246] on icon "Move backward to switch to the previous month." at bounding box center [236, 247] width 17 height 19
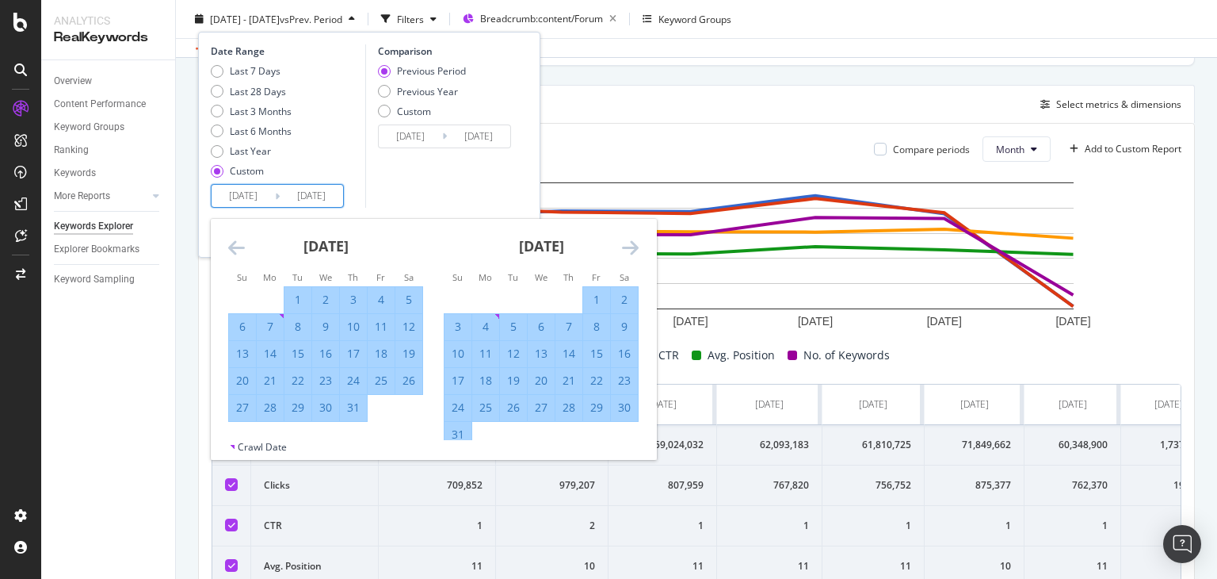
click at [229, 200] on input "[DATE]" at bounding box center [243, 196] width 63 height 22
click at [240, 194] on input "[DATE]" at bounding box center [243, 196] width 63 height 22
click at [235, 244] on icon "Move backward to switch to the previous month." at bounding box center [236, 247] width 17 height 19
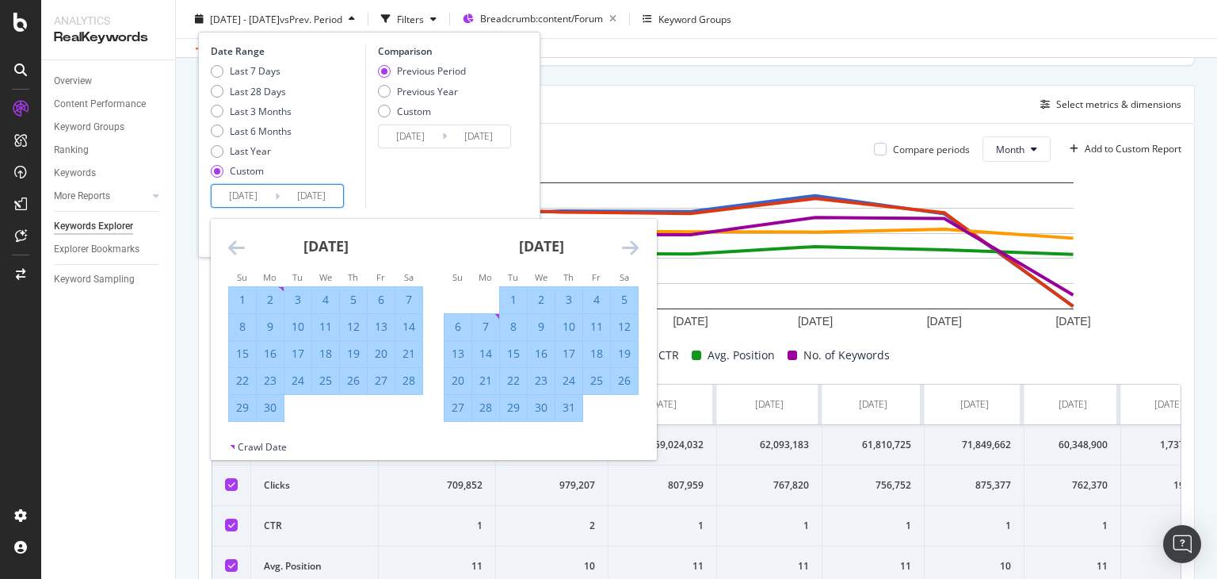
click at [245, 198] on input "[DATE]" at bounding box center [243, 196] width 63 height 22
click at [235, 302] on div "1" at bounding box center [242, 300] width 27 height 16
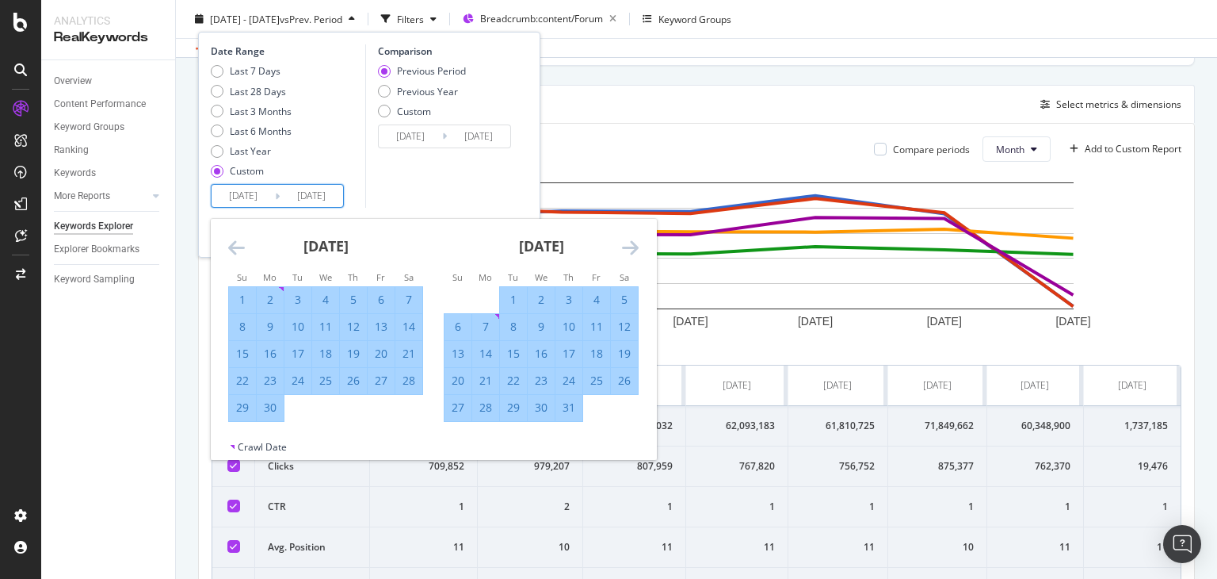
click at [379, 198] on div "Comparison Previous Period Previous Year Custom 2024/08/30 Navigate forward to …" at bounding box center [440, 125] width 151 height 163
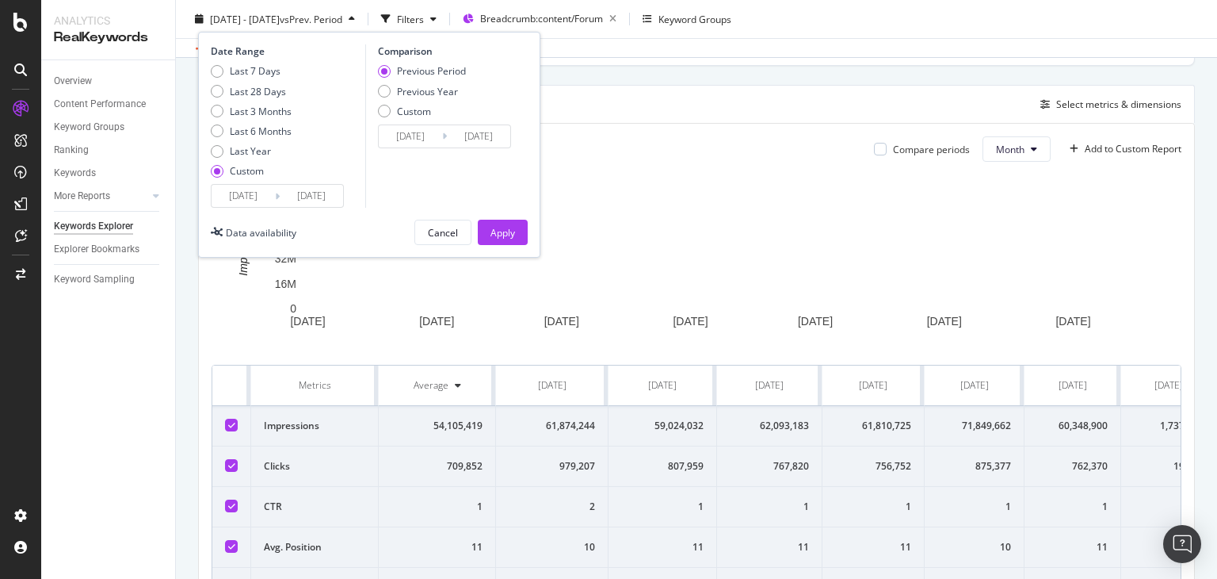
type input "[DATE]"
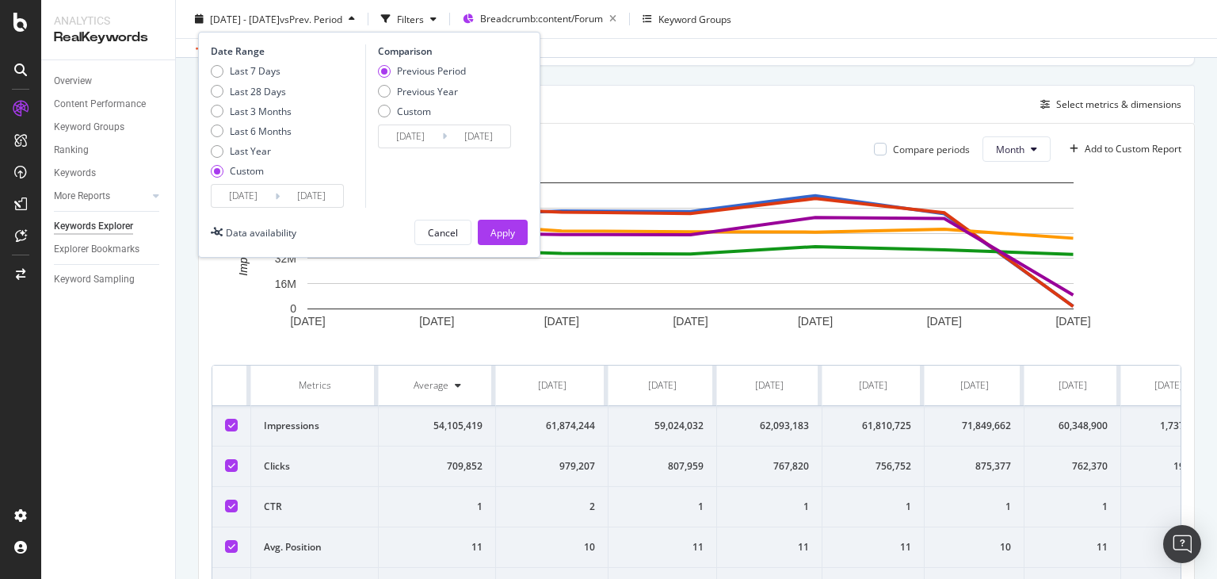
type input "2025/02/28"
type input "[DATE]"
click at [227, 200] on input "[DATE]" at bounding box center [243, 196] width 63 height 22
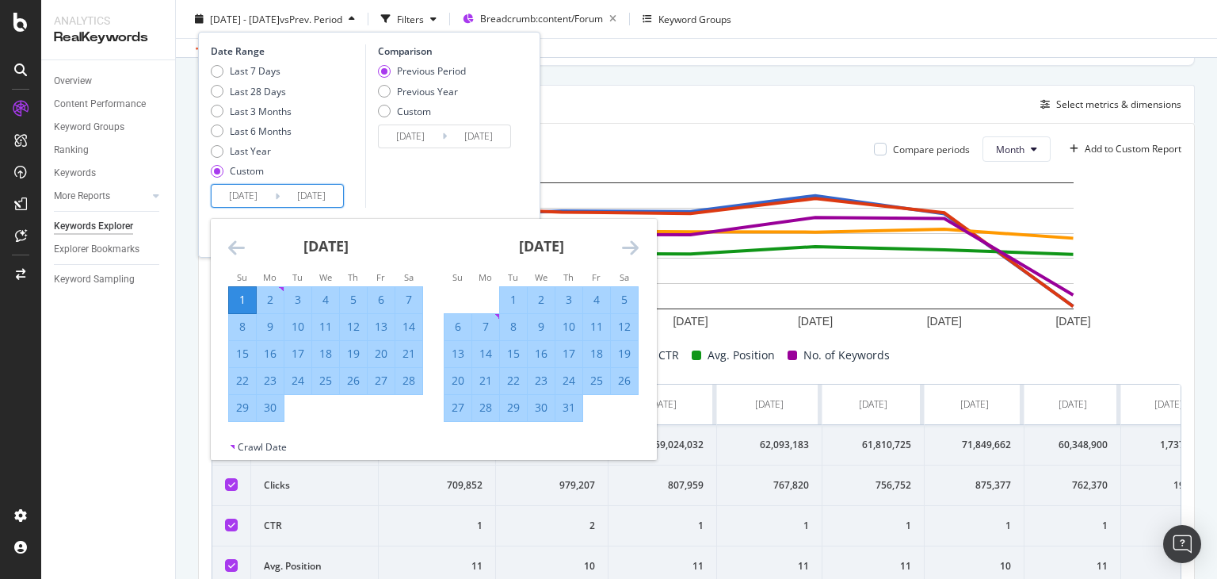
click at [246, 300] on div "1" at bounding box center [242, 300] width 27 height 16
click at [311, 194] on input "[DATE]" at bounding box center [311, 196] width 63 height 22
click at [271, 407] on div "30" at bounding box center [270, 407] width 27 height 16
type input "[DATE]"
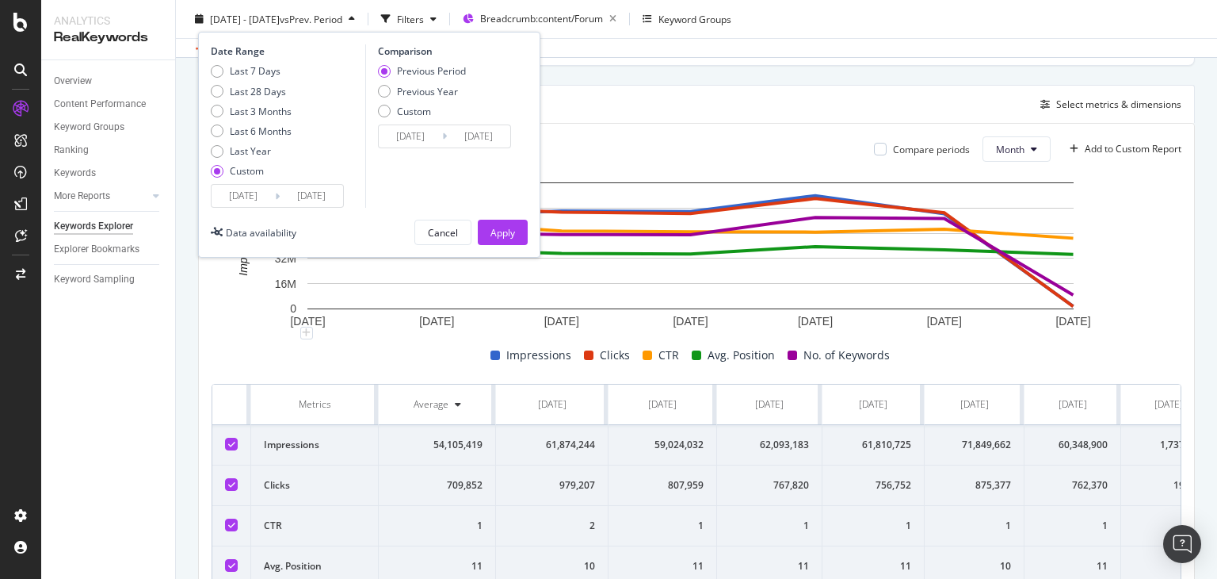
click at [319, 189] on input "[DATE]" at bounding box center [311, 196] width 63 height 22
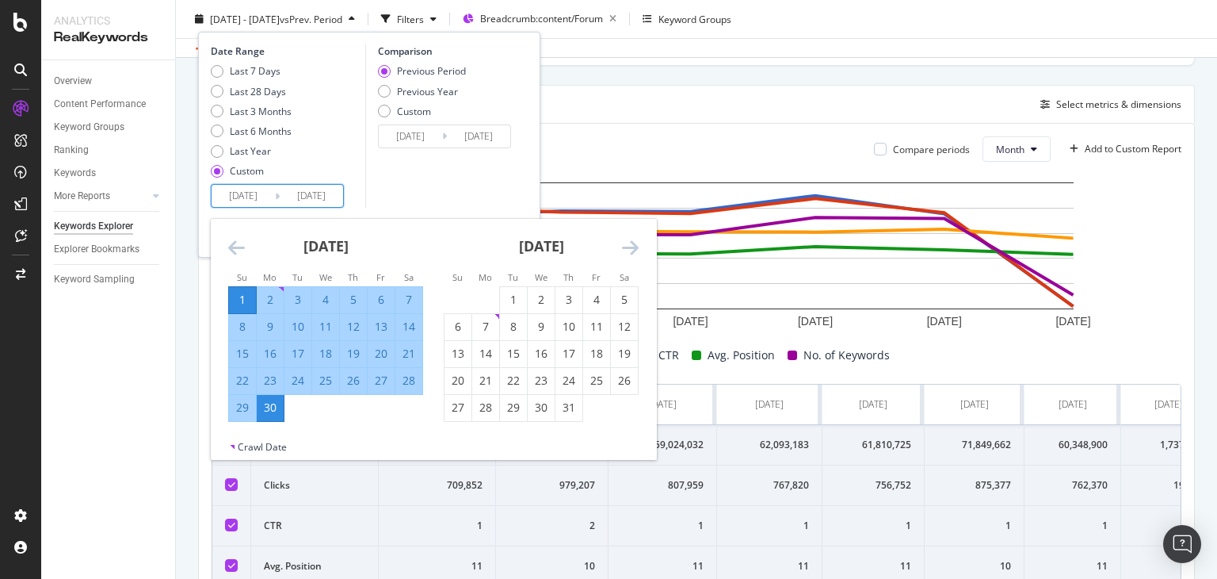
click at [418, 185] on div "Comparison Previous Period Previous Year Custom 2025/05/02 Navigate forward to …" at bounding box center [440, 125] width 151 height 163
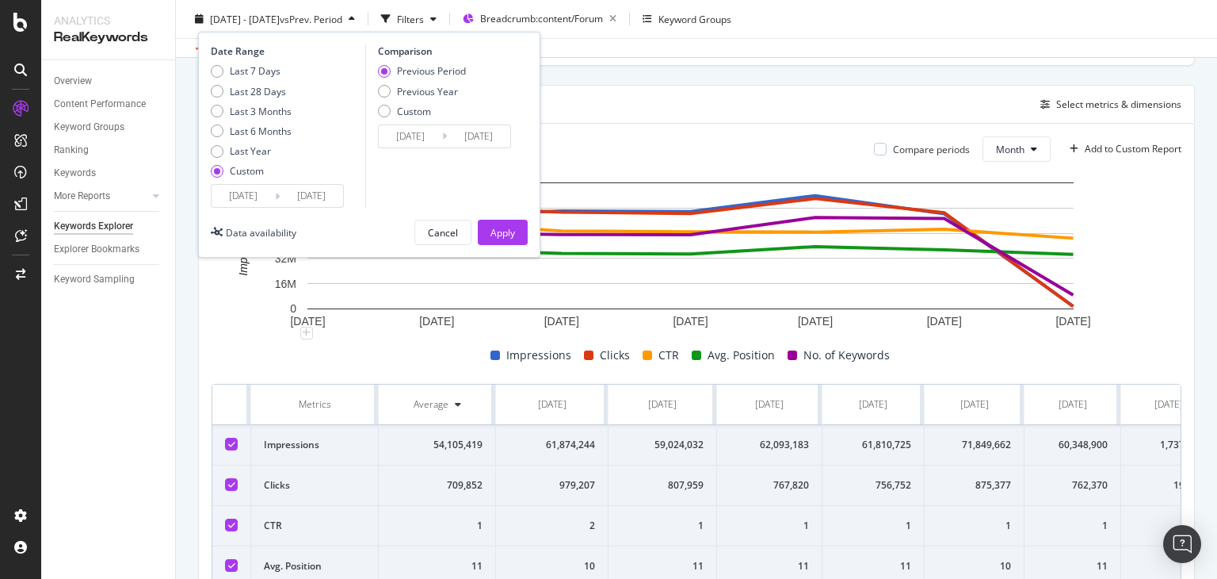
click at [307, 197] on input "[DATE]" at bounding box center [311, 196] width 63 height 22
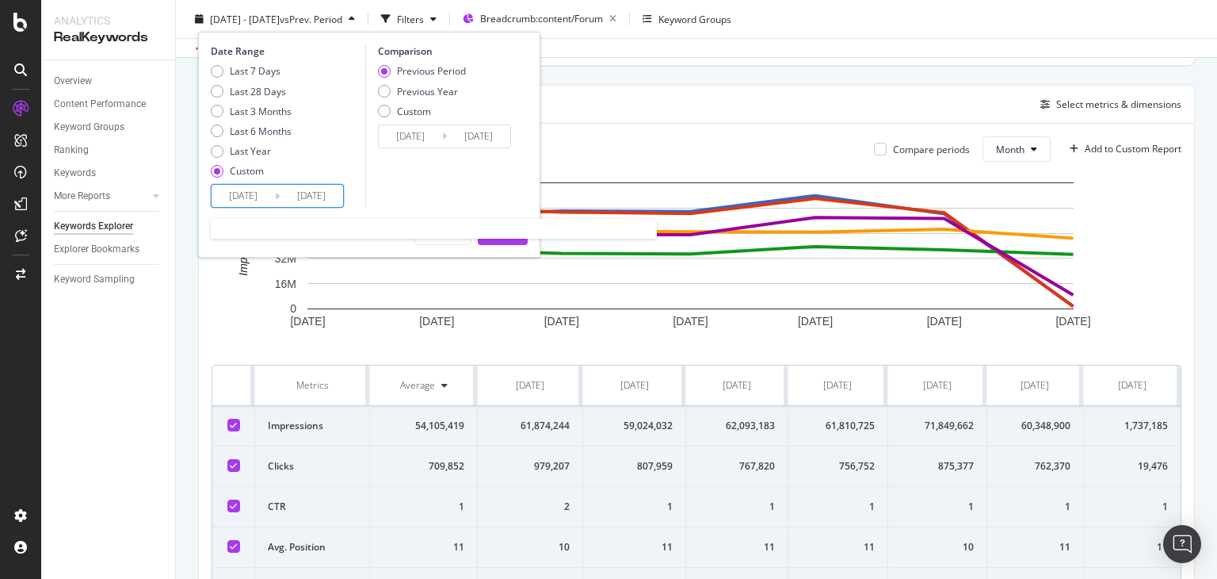
click at [323, 194] on input "[DATE]" at bounding box center [311, 196] width 63 height 22
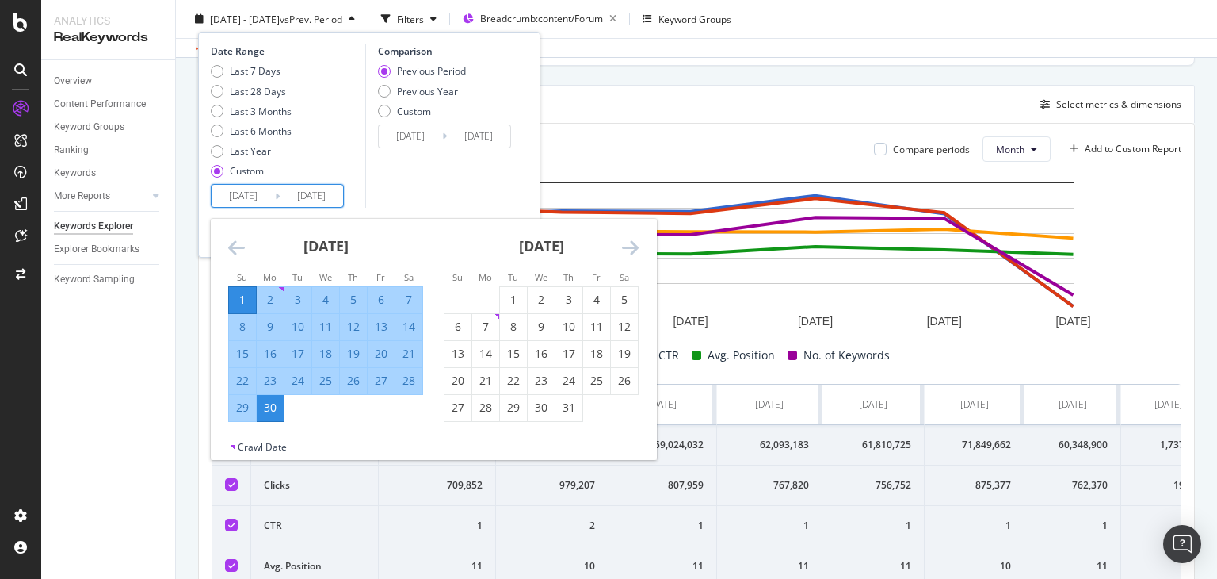
click at [407, 193] on div "Comparison Previous Period Previous Year Custom 2025/05/02 Navigate forward to …" at bounding box center [440, 125] width 151 height 163
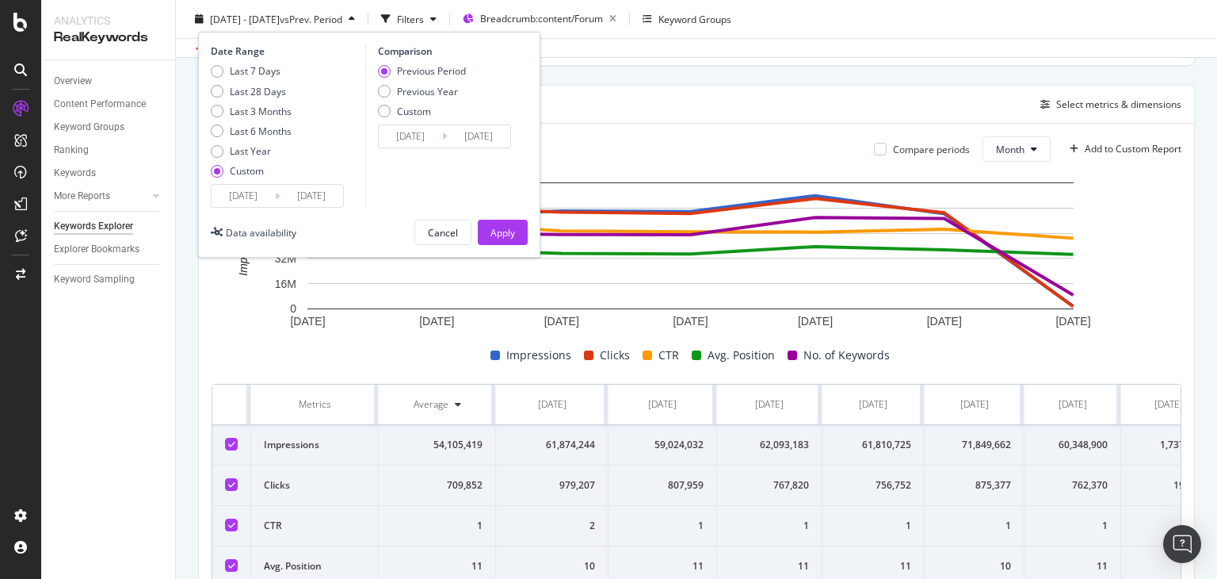
click at [322, 200] on input "[DATE]" at bounding box center [311, 196] width 63 height 22
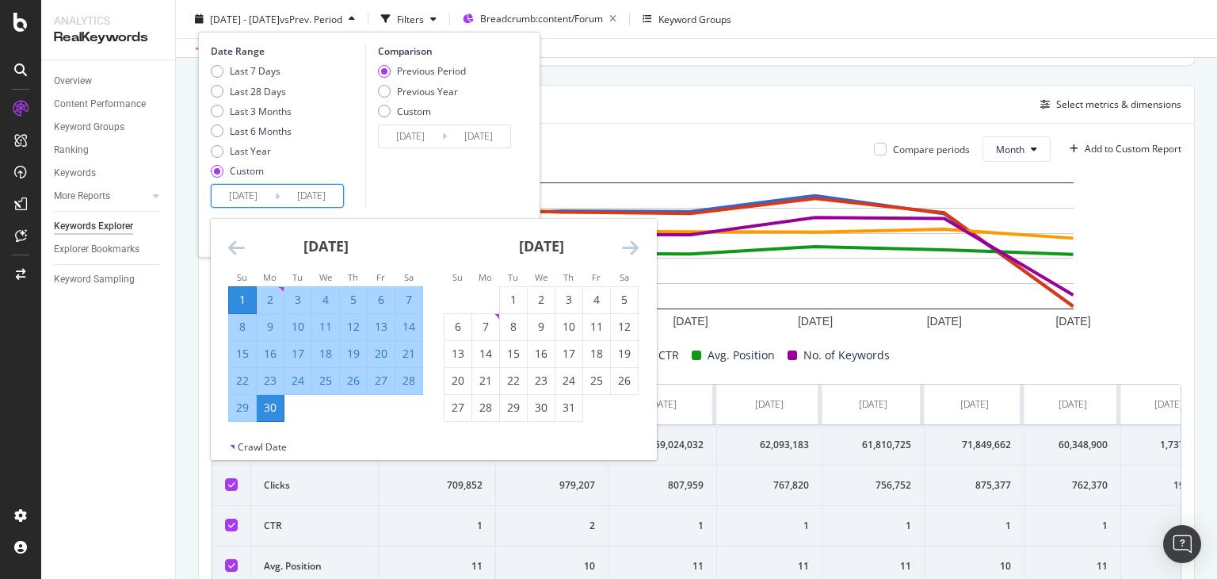
click at [417, 191] on div "Comparison Previous Period Previous Year Custom 2025/05/02 Navigate forward to …" at bounding box center [440, 125] width 151 height 163
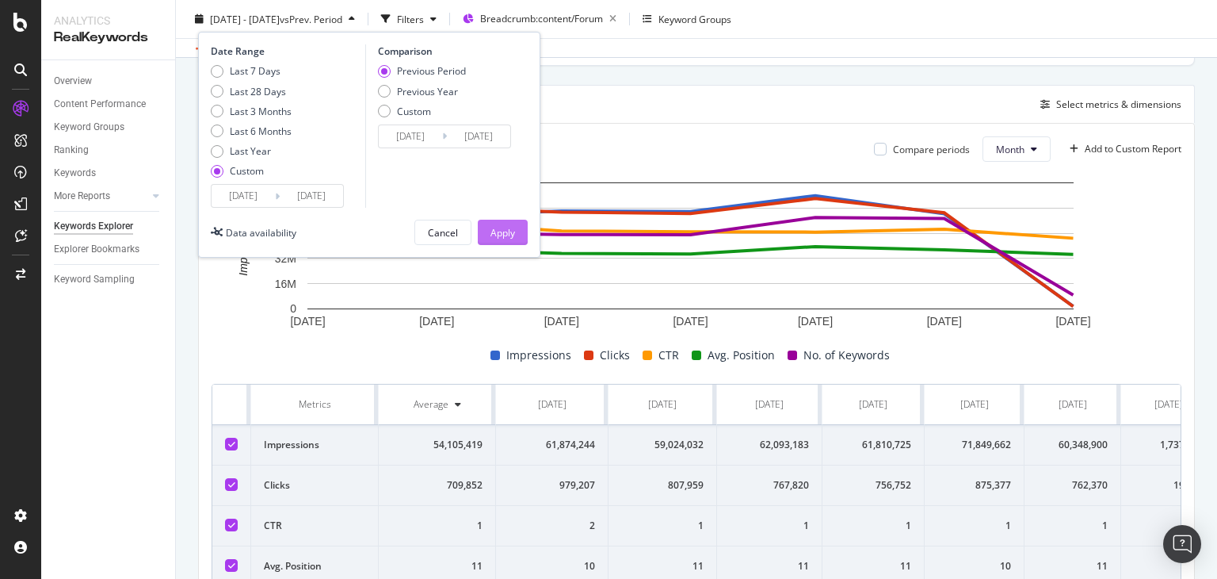
click at [510, 227] on div "Apply" at bounding box center [503, 231] width 25 height 13
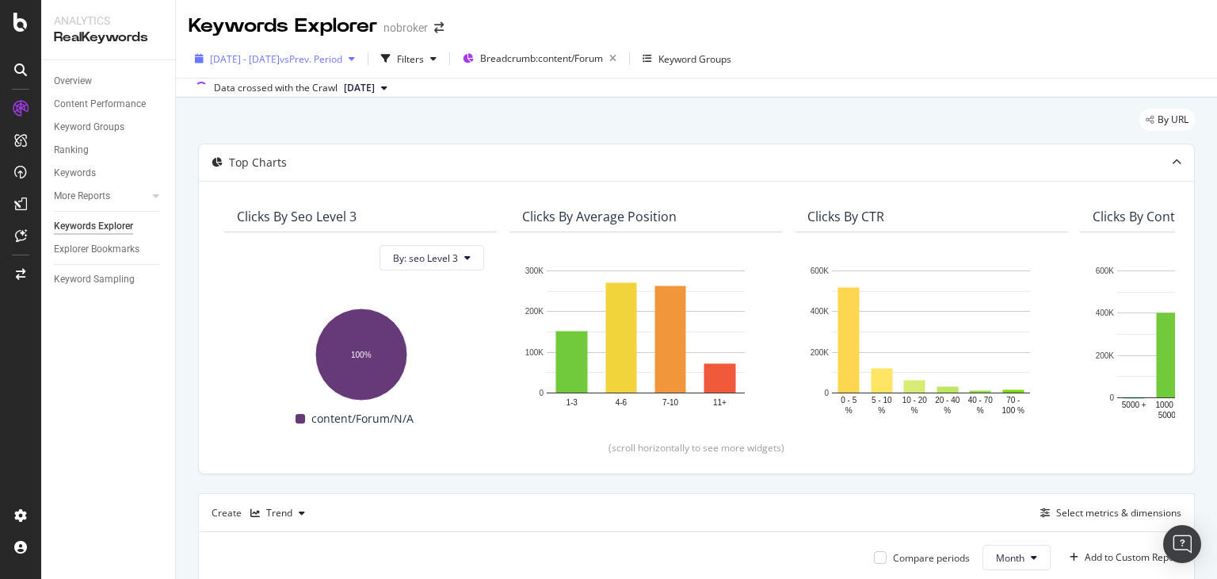
click at [338, 61] on span "vs Prev. Period" at bounding box center [311, 58] width 63 height 13
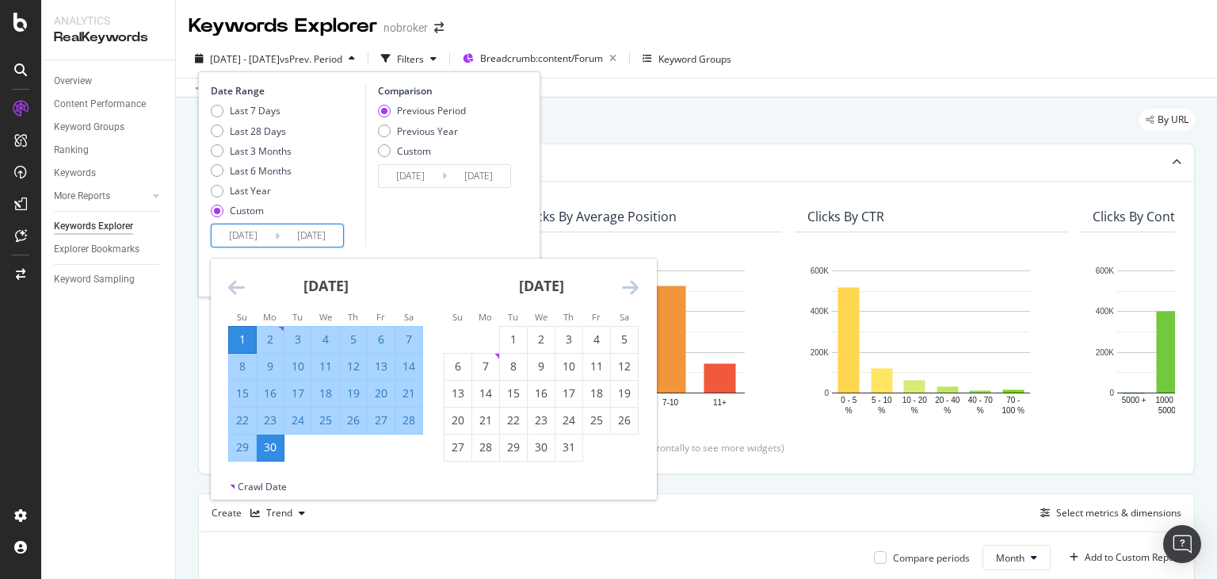
click at [307, 240] on input "[DATE]" at bounding box center [311, 235] width 63 height 22
click at [574, 149] on div "Top Charts" at bounding box center [696, 162] width 995 height 36
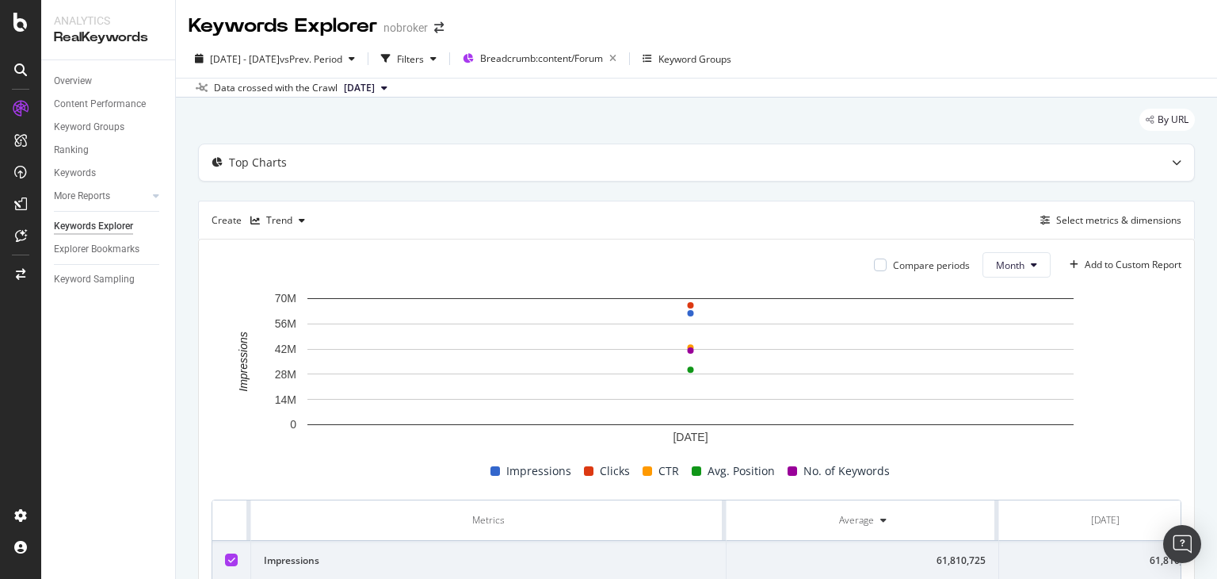
scroll to position [244, 0]
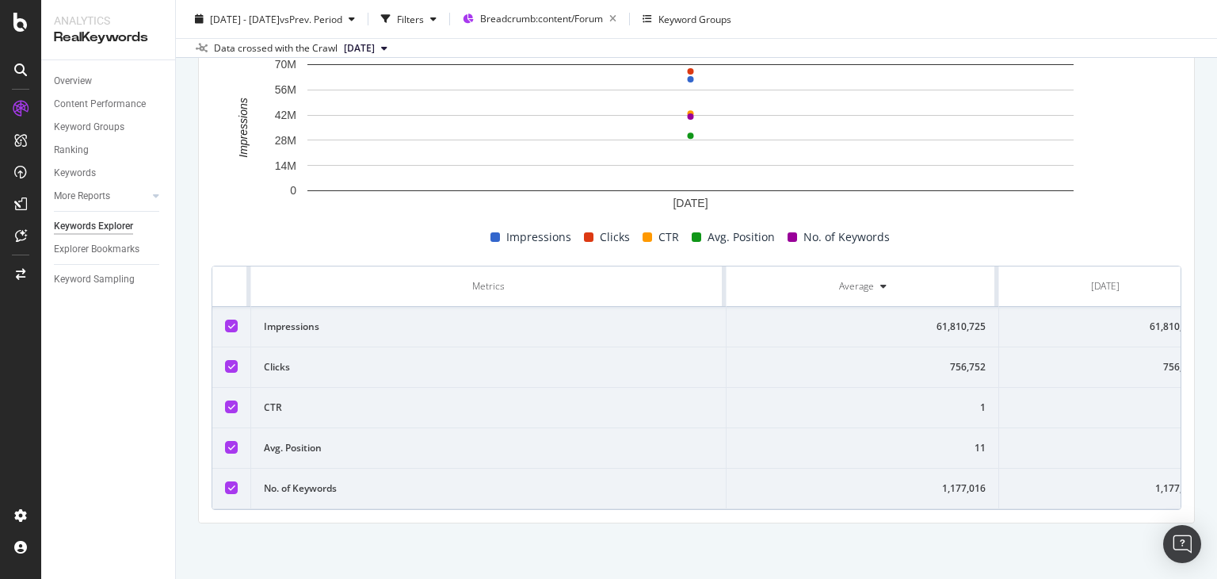
drag, startPoint x: 726, startPoint y: 273, endPoint x: 700, endPoint y: 277, distance: 26.3
click at [700, 277] on tr "Metrics Average Jun. 2025" at bounding box center [711, 286] width 999 height 40
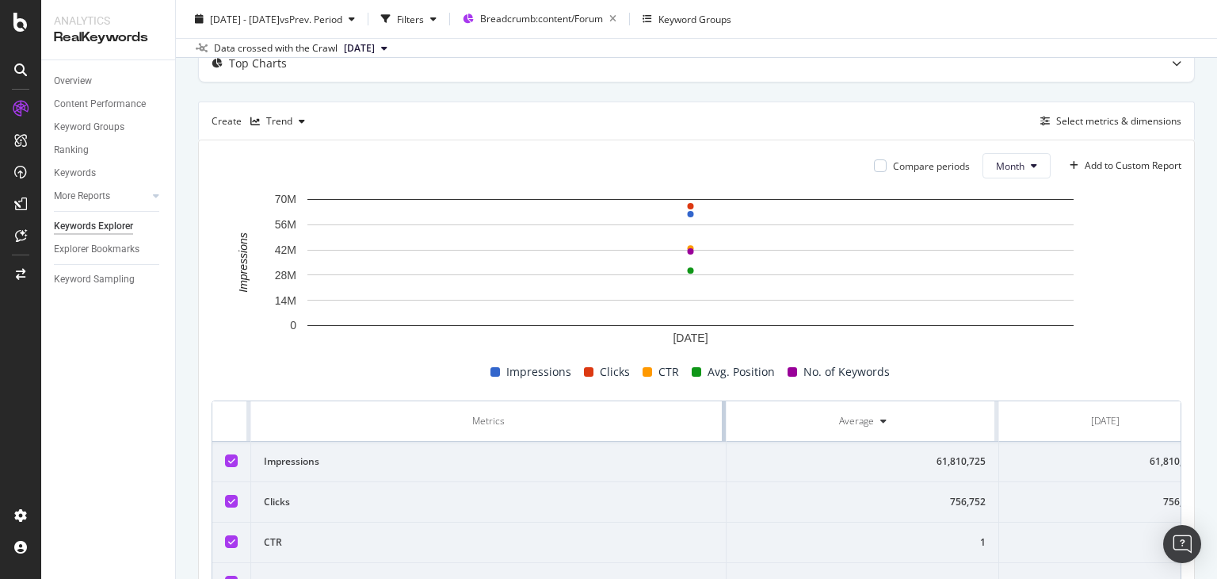
scroll to position [0, 0]
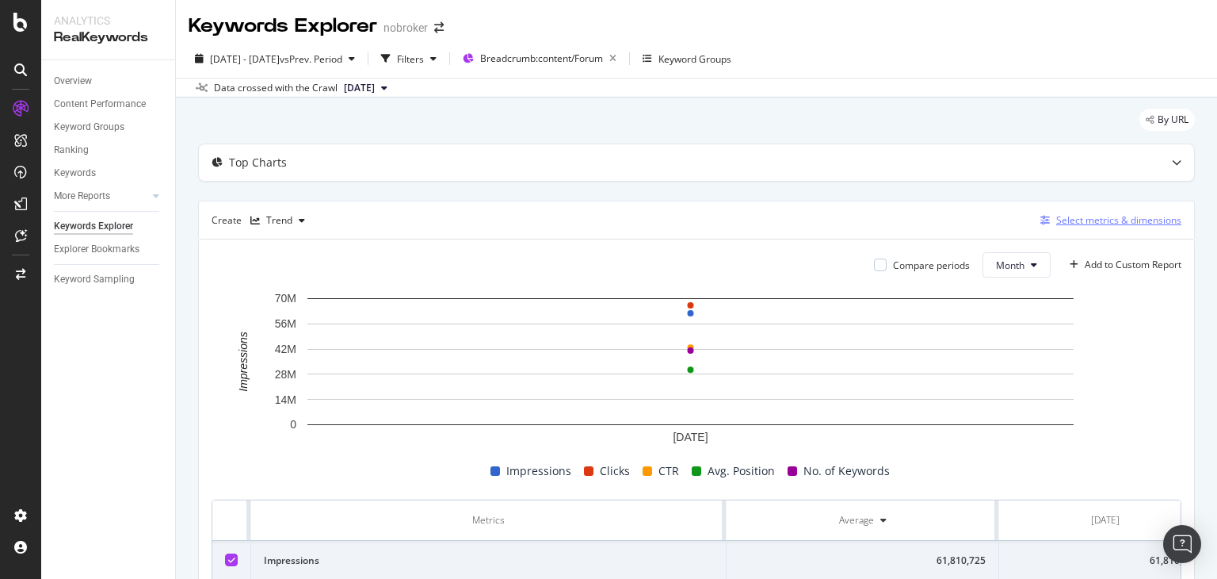
click at [1060, 216] on div "Select metrics & dimensions" at bounding box center [1118, 219] width 125 height 13
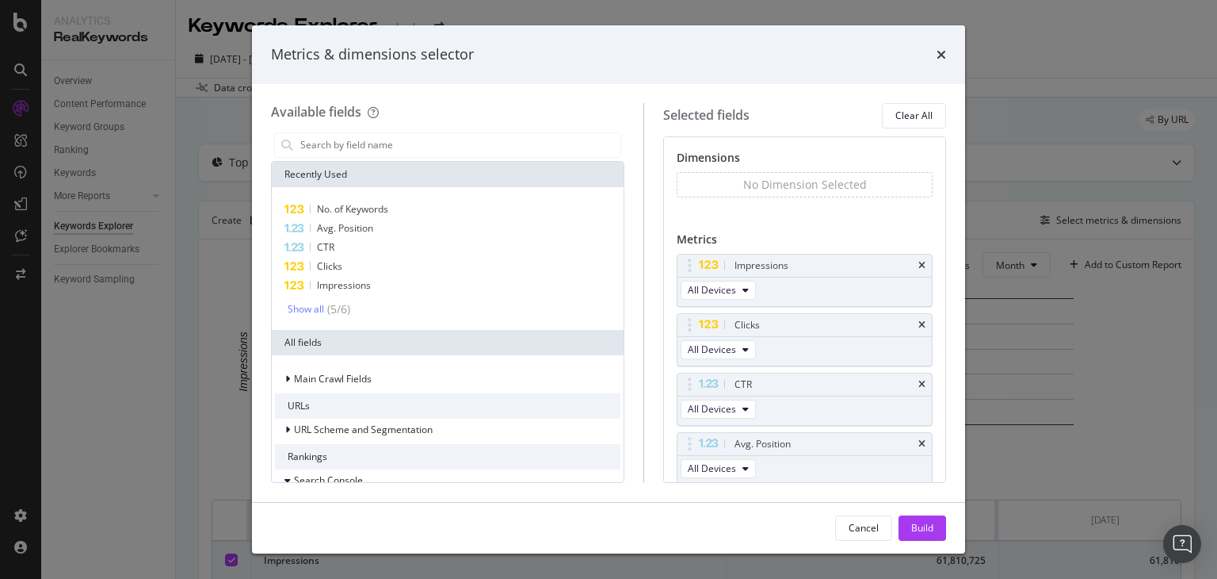
scroll to position [113, 0]
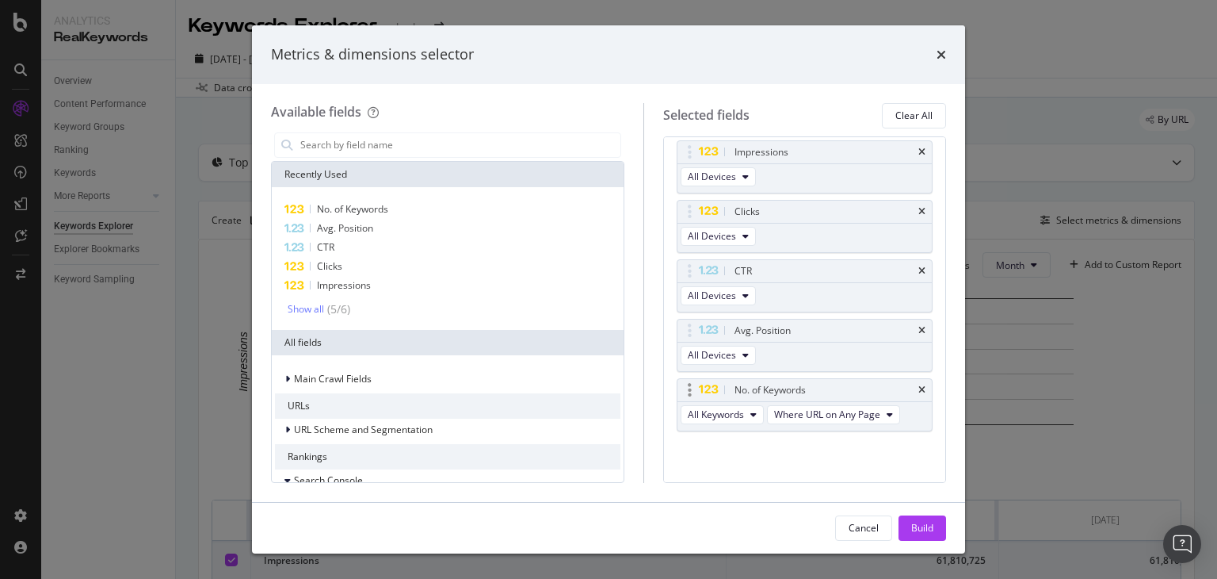
click at [911, 394] on div "No. of Keywords" at bounding box center [805, 390] width 254 height 22
click at [918, 391] on icon "times" at bounding box center [921, 390] width 7 height 10
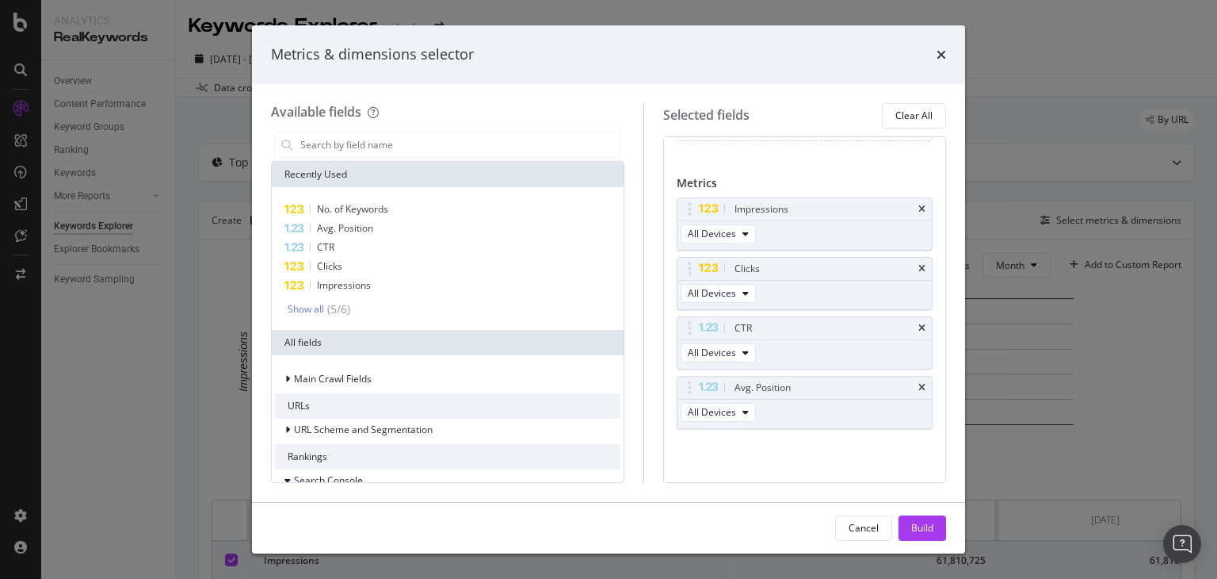
scroll to position [54, 0]
click at [418, 145] on input "modal" at bounding box center [460, 145] width 322 height 24
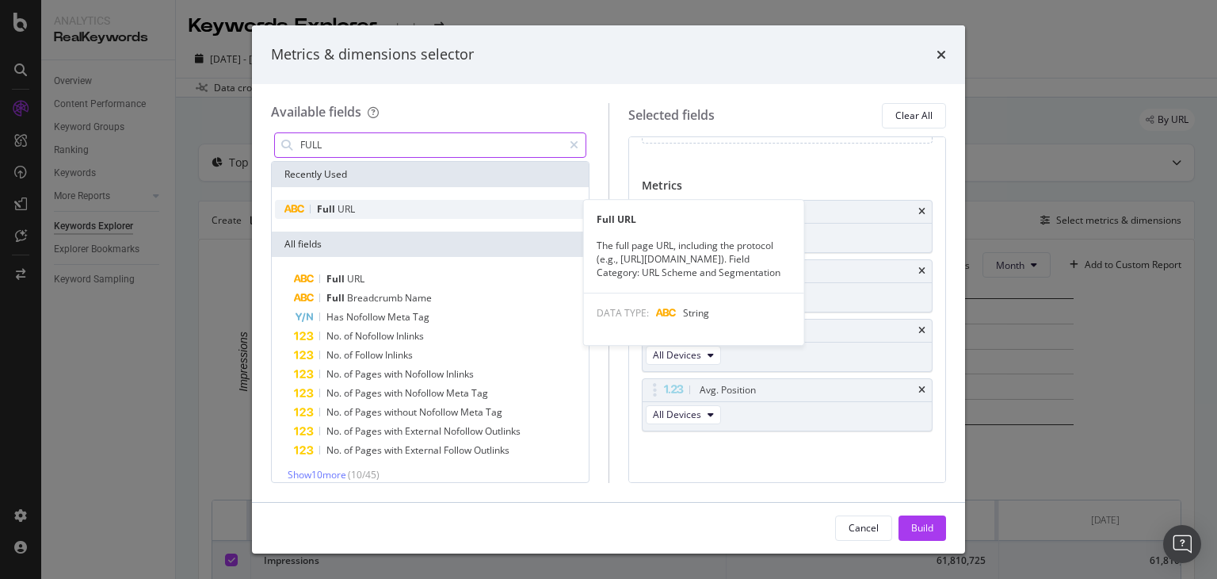
type input "FULL"
click at [352, 213] on span "URL" at bounding box center [346, 208] width 17 height 13
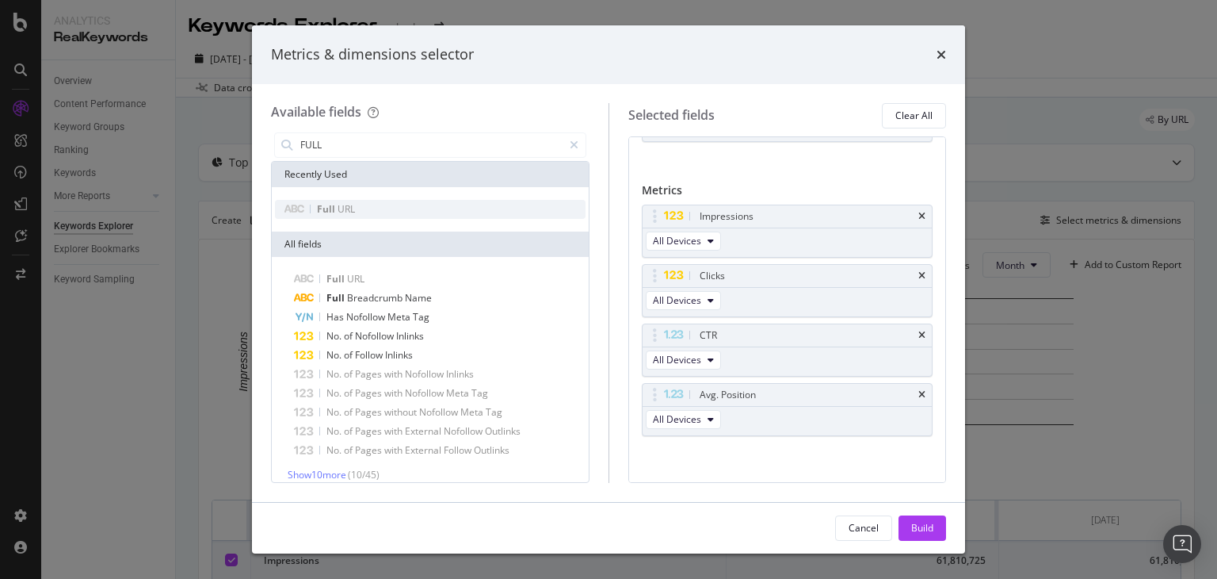
scroll to position [35, 0]
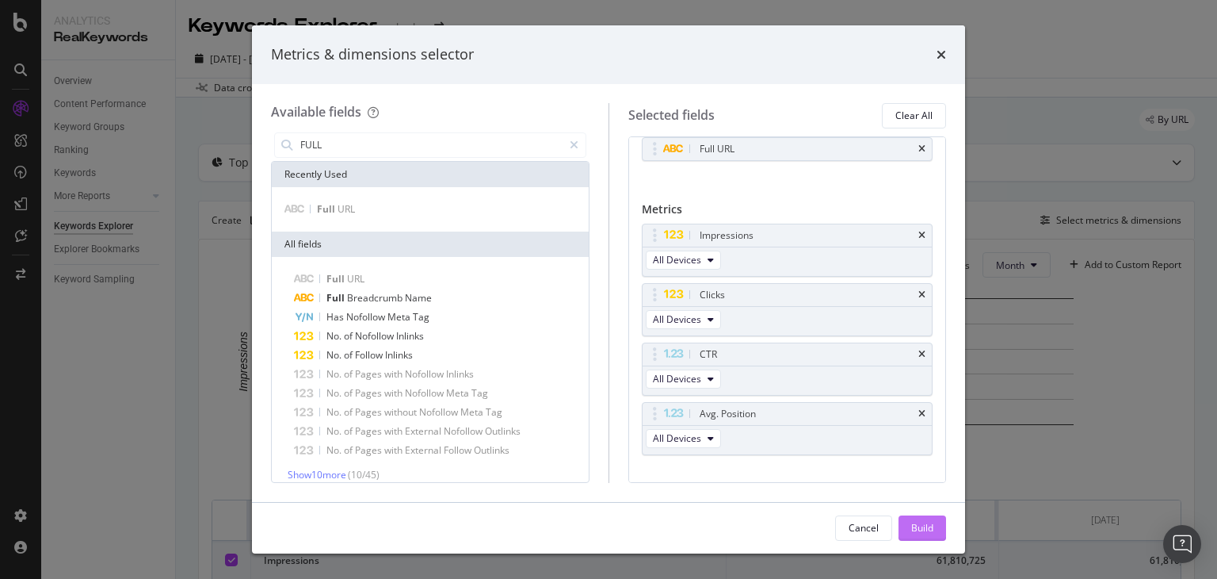
click at [928, 527] on div "Build" at bounding box center [922, 527] width 22 height 13
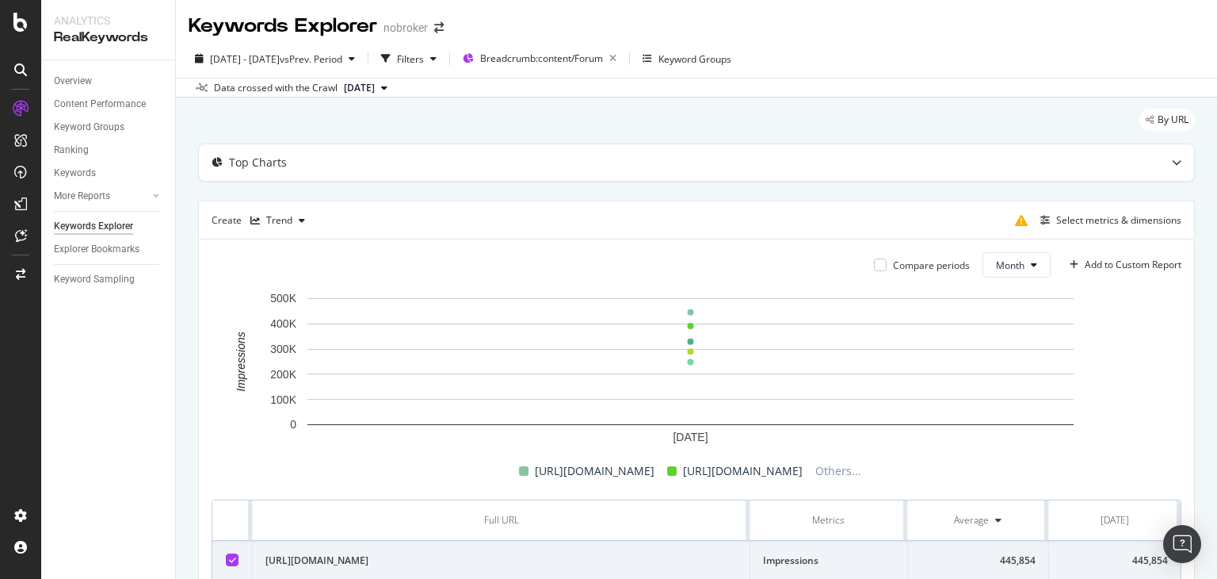
click at [394, 86] on button "[DATE]" at bounding box center [366, 87] width 56 height 19
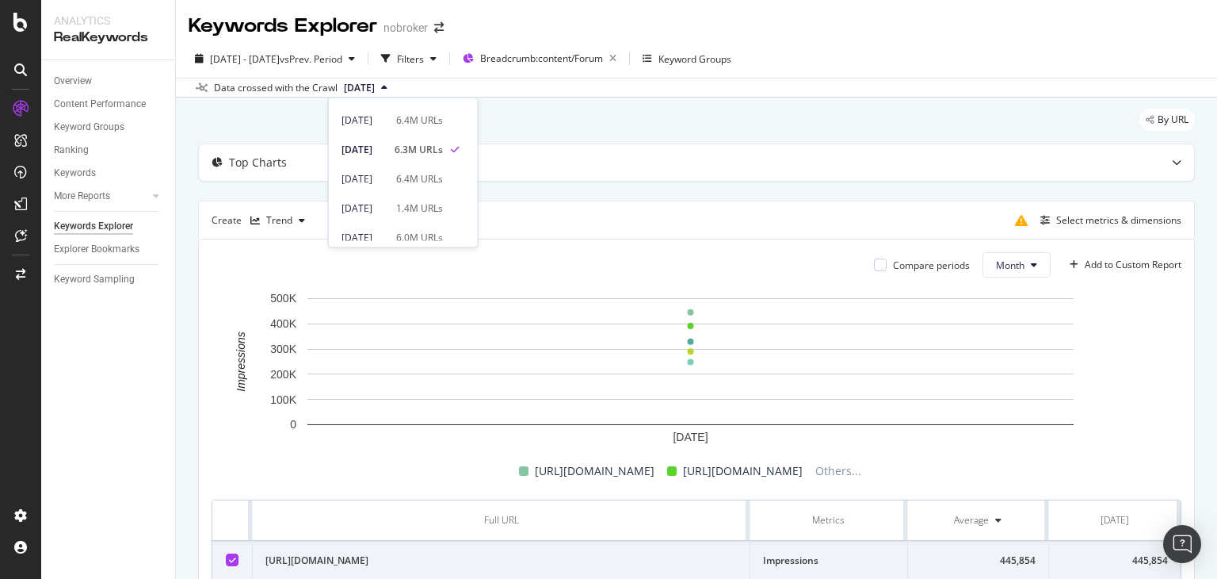
scroll to position [77, 0]
click at [421, 206] on div "6.0M URLs" at bounding box center [419, 211] width 47 height 14
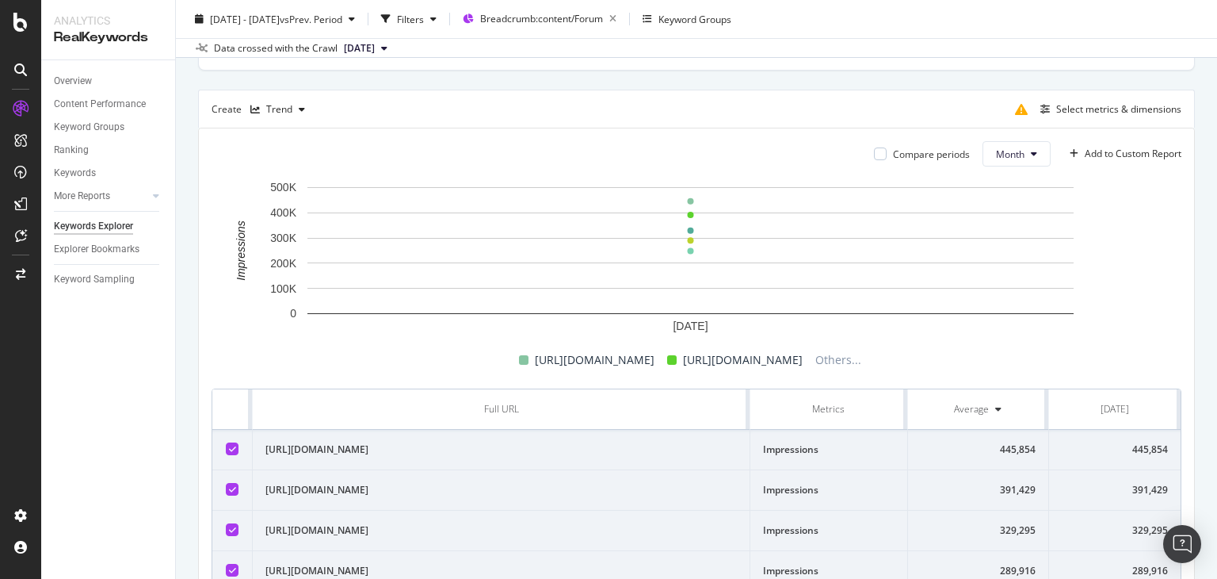
scroll to position [112, 0]
click at [1082, 104] on div "Select metrics & dimensions" at bounding box center [1118, 107] width 125 height 13
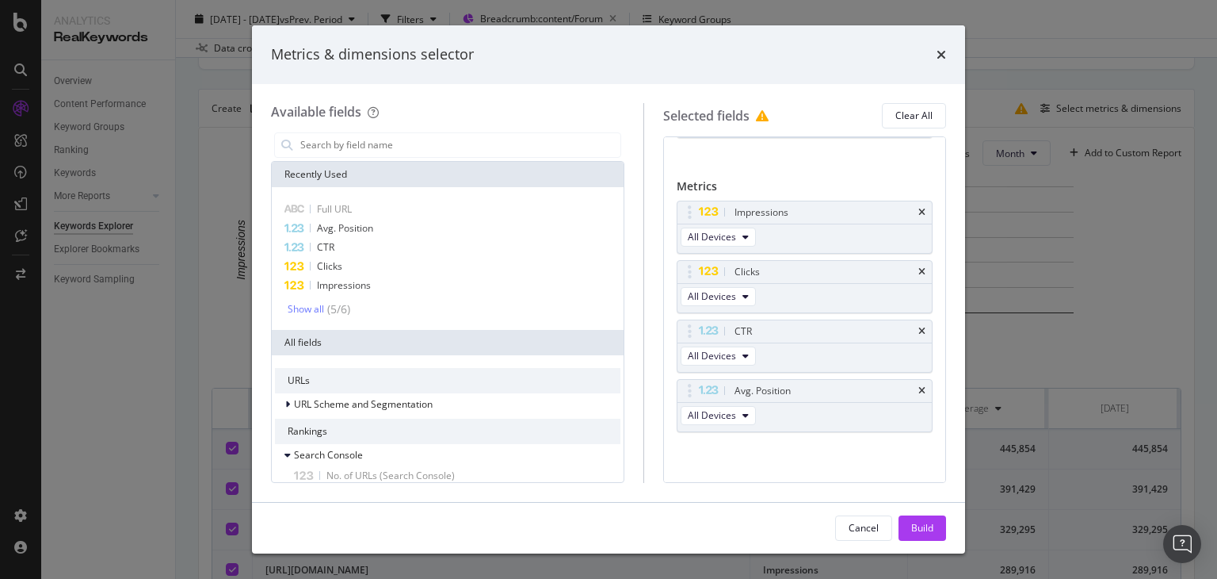
scroll to position [0, 0]
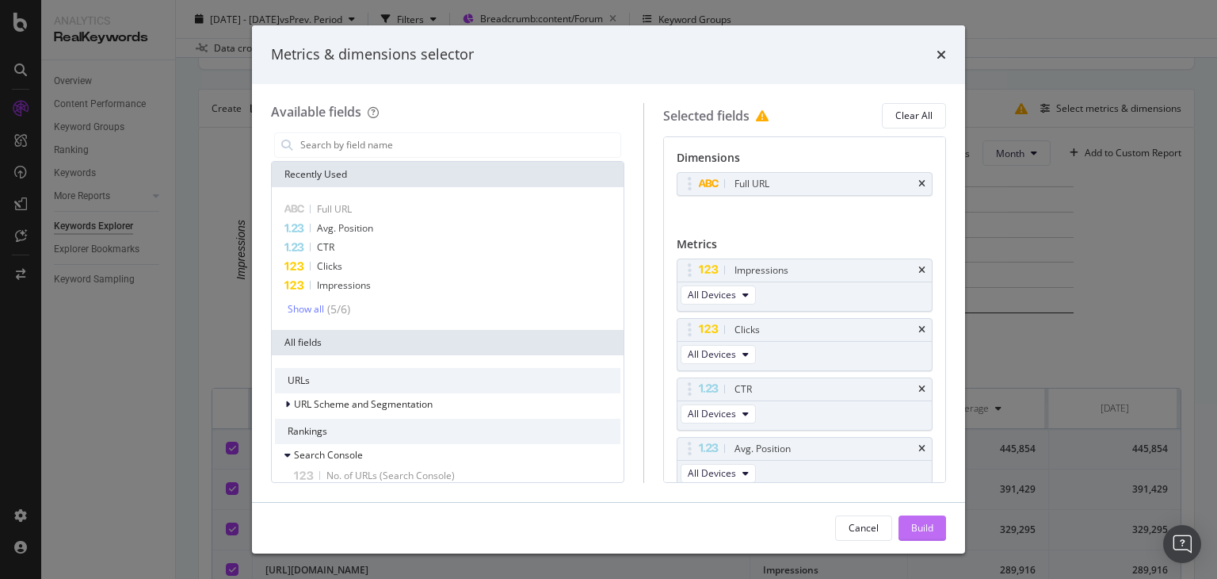
click at [916, 534] on div "Build" at bounding box center [922, 528] width 22 height 24
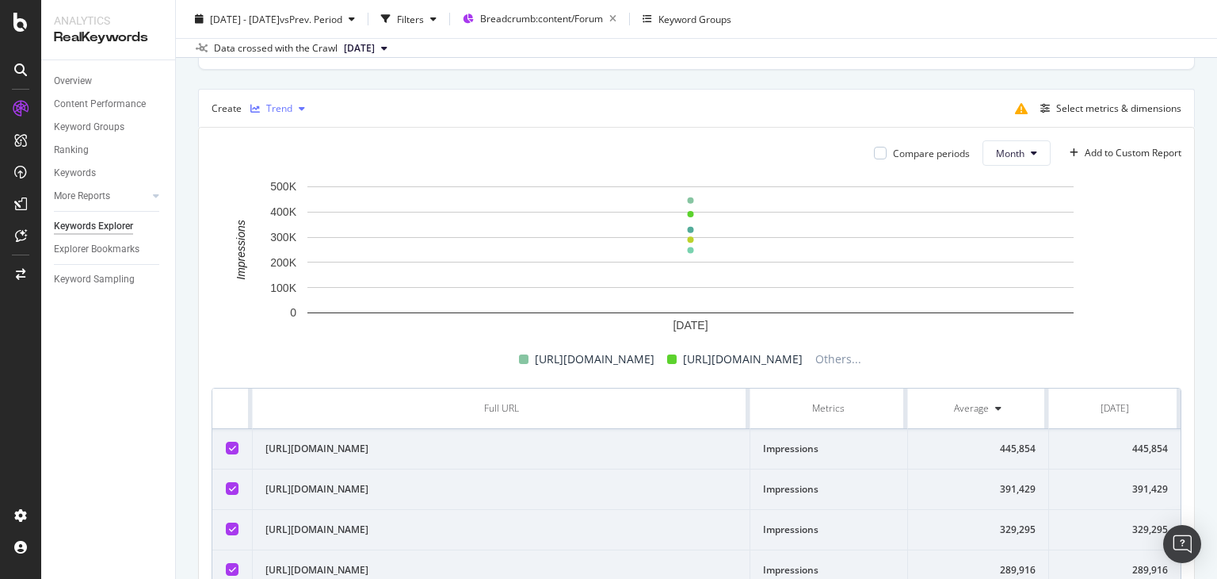
click at [277, 118] on div "Trend" at bounding box center [277, 109] width 67 height 24
click at [294, 128] on div "Table" at bounding box center [294, 133] width 25 height 13
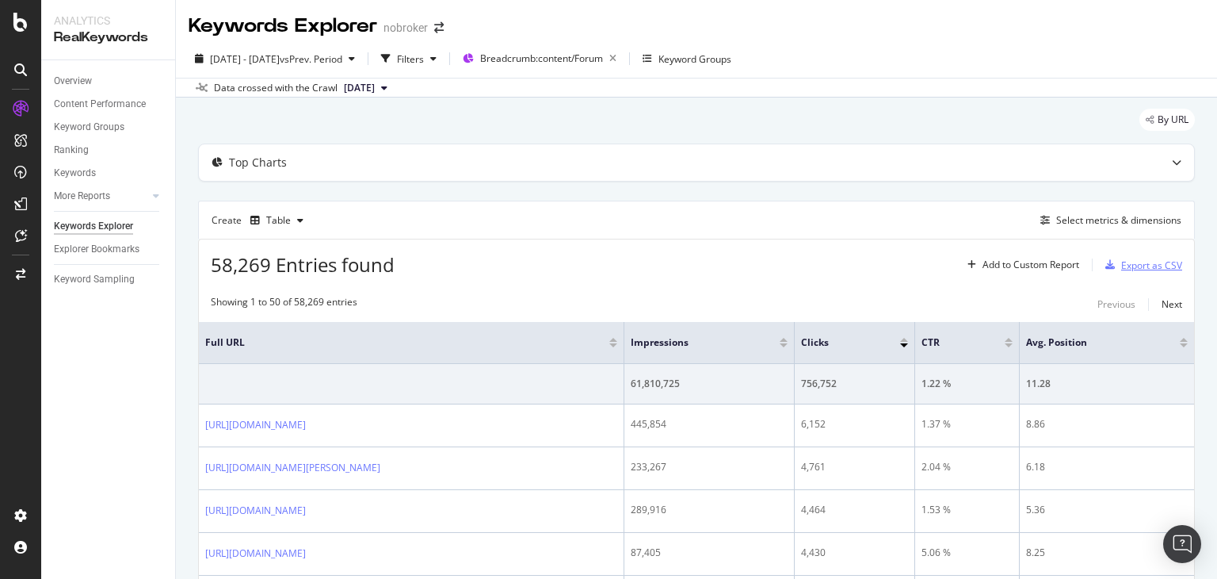
click at [1121, 262] on div "Export as CSV" at bounding box center [1151, 264] width 61 height 13
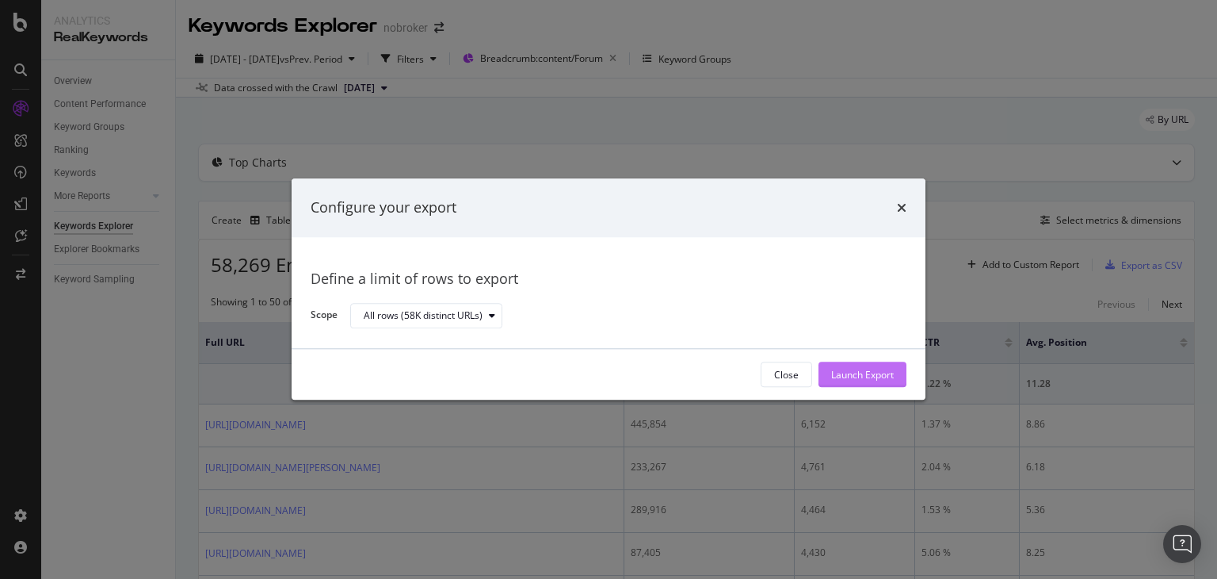
click at [846, 378] on div "Launch Export" at bounding box center [862, 374] width 63 height 13
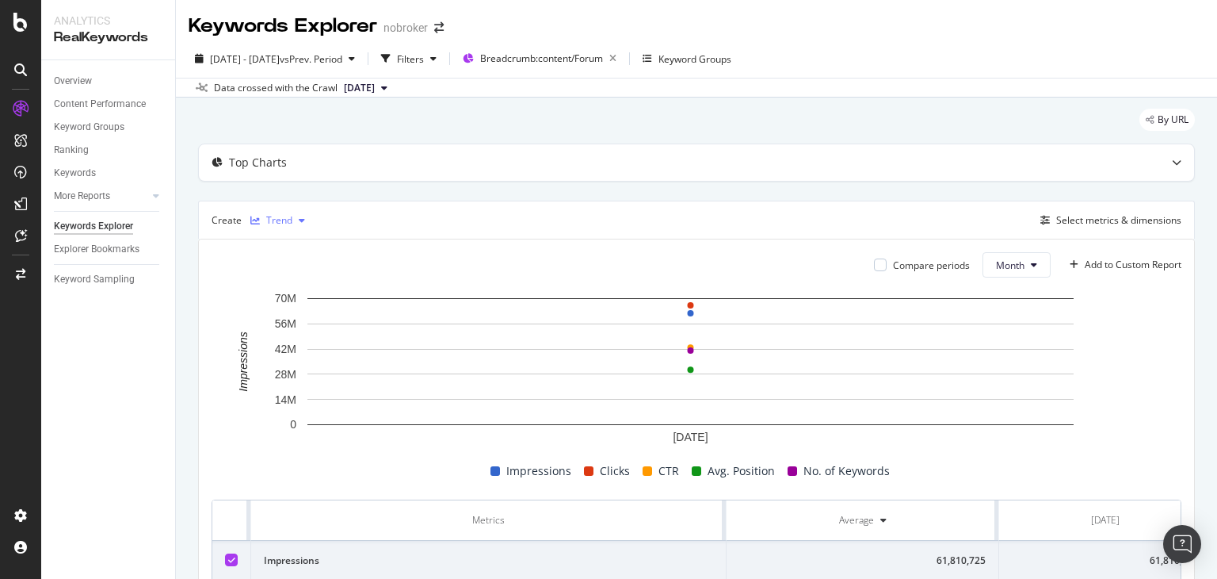
click at [284, 221] on div "Trend" at bounding box center [279, 221] width 26 height 10
click at [288, 250] on div "Table" at bounding box center [294, 245] width 25 height 13
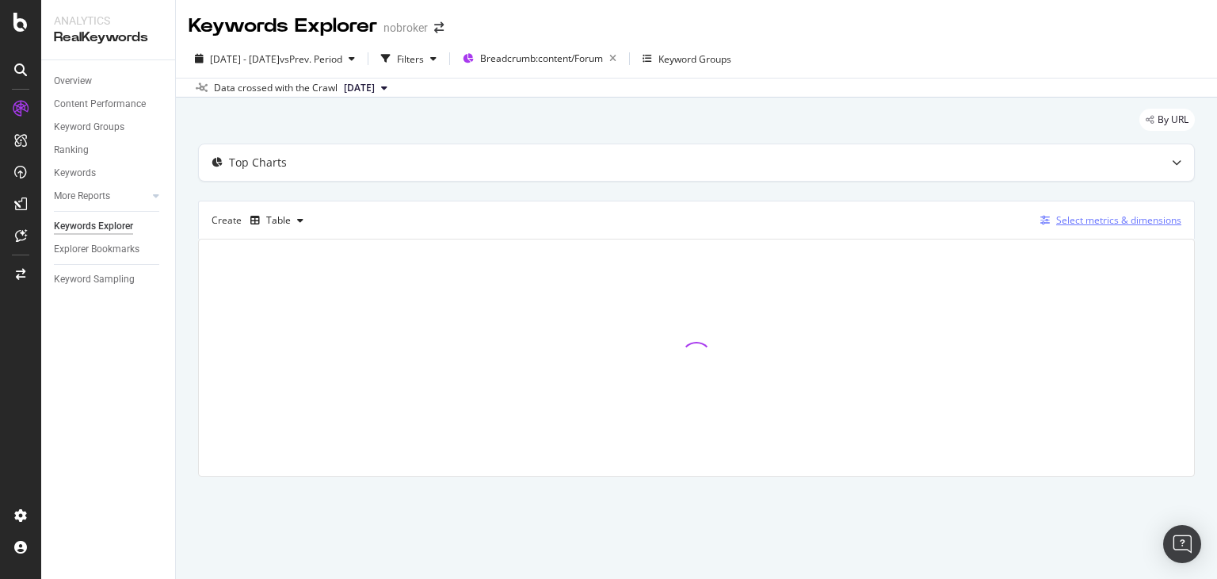
click at [1076, 216] on div "Select metrics & dimensions" at bounding box center [1118, 219] width 125 height 13
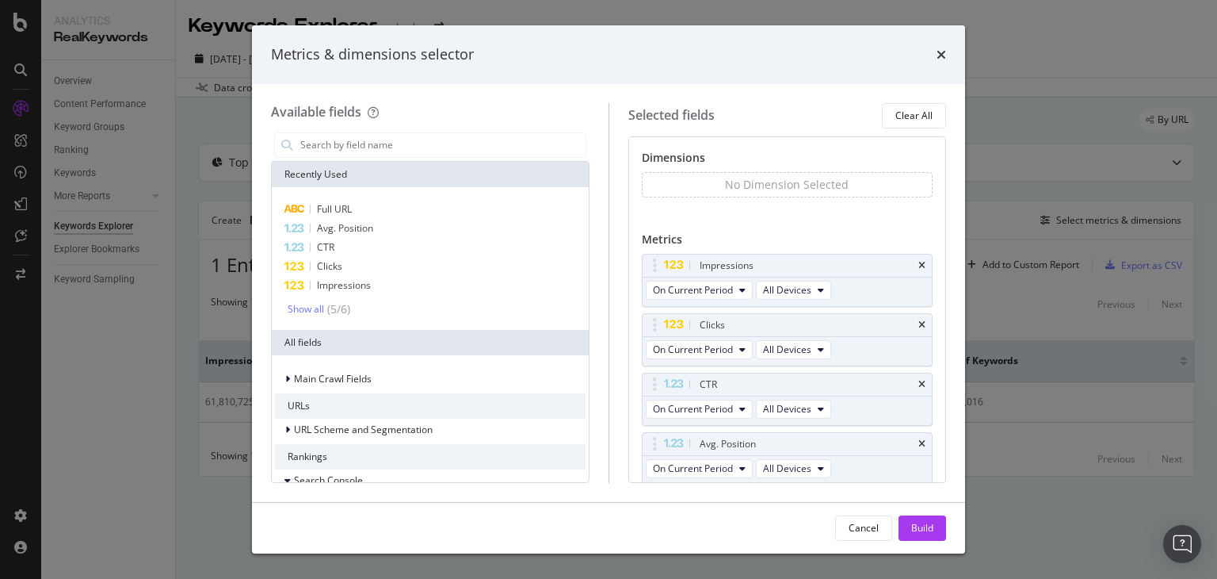
scroll to position [136, 0]
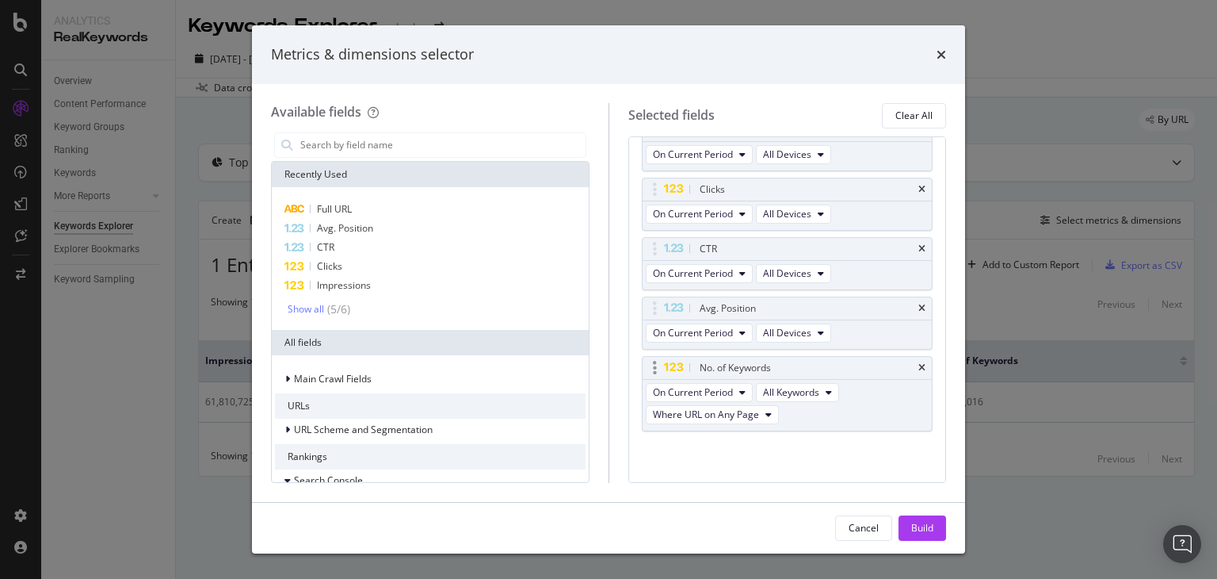
click at [910, 371] on div "No. of Keywords" at bounding box center [788, 368] width 290 height 22
click at [918, 369] on icon "times" at bounding box center [921, 368] width 7 height 10
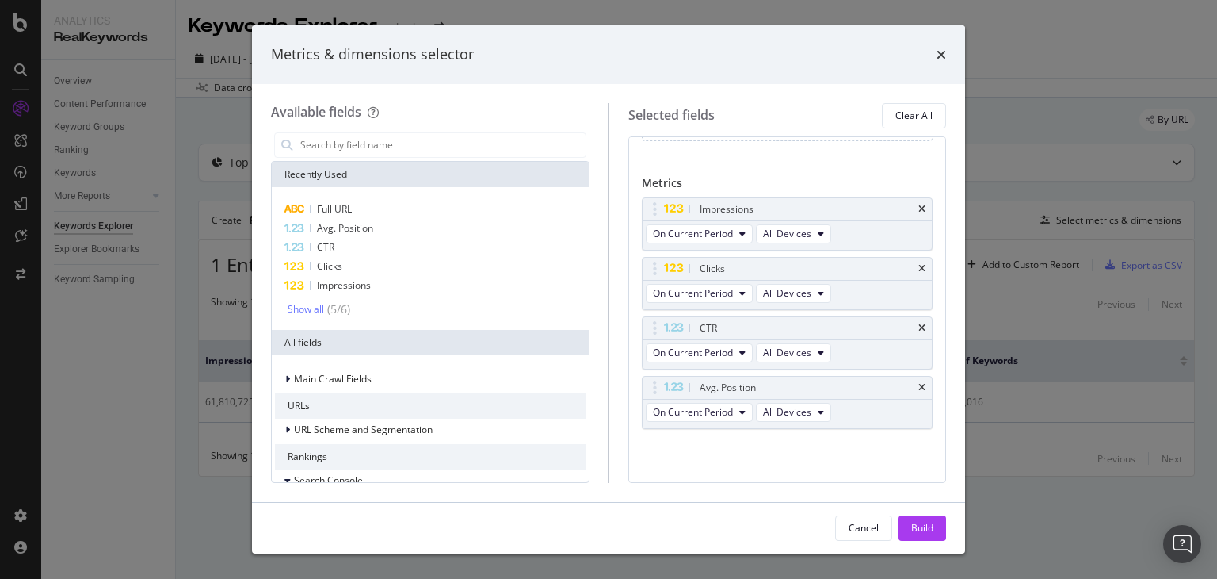
scroll to position [54, 0]
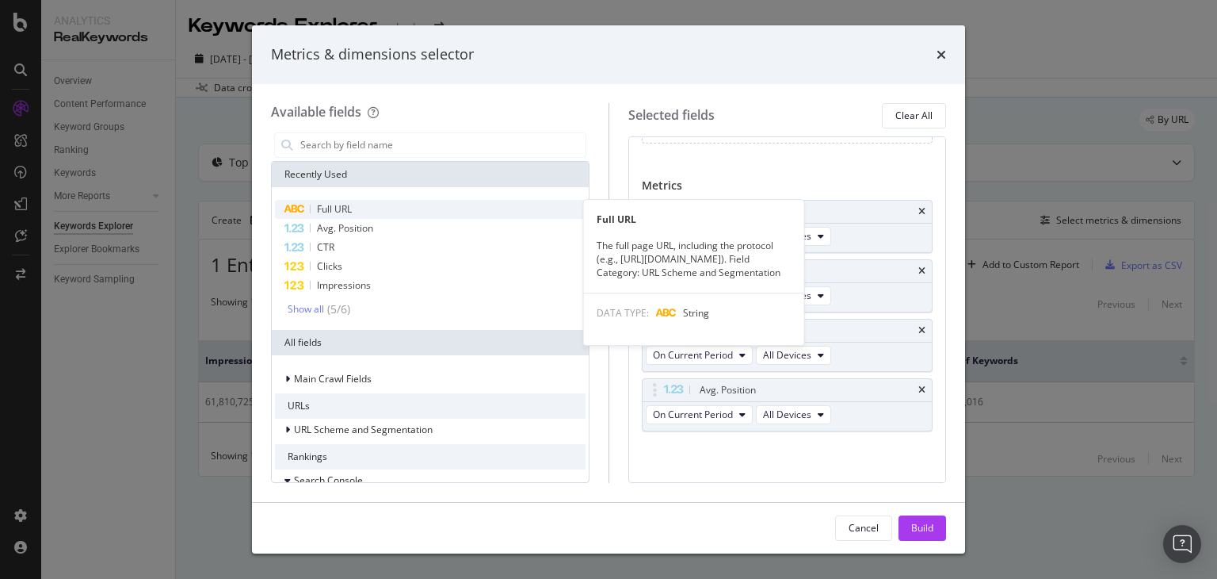
click at [346, 203] on span "Full URL" at bounding box center [334, 208] width 35 height 13
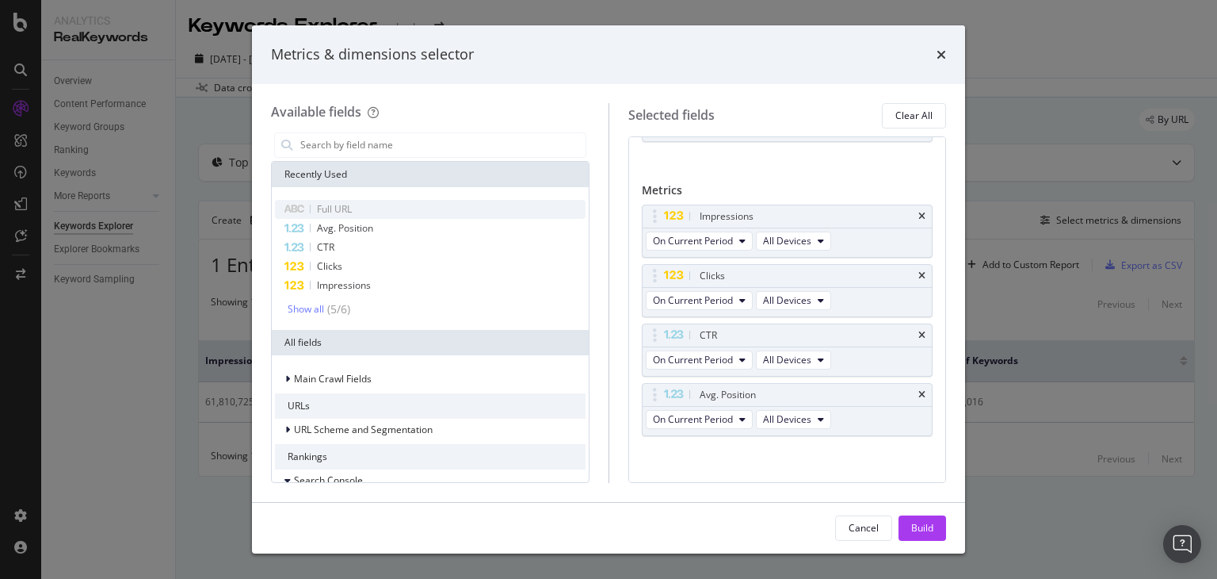
scroll to position [35, 0]
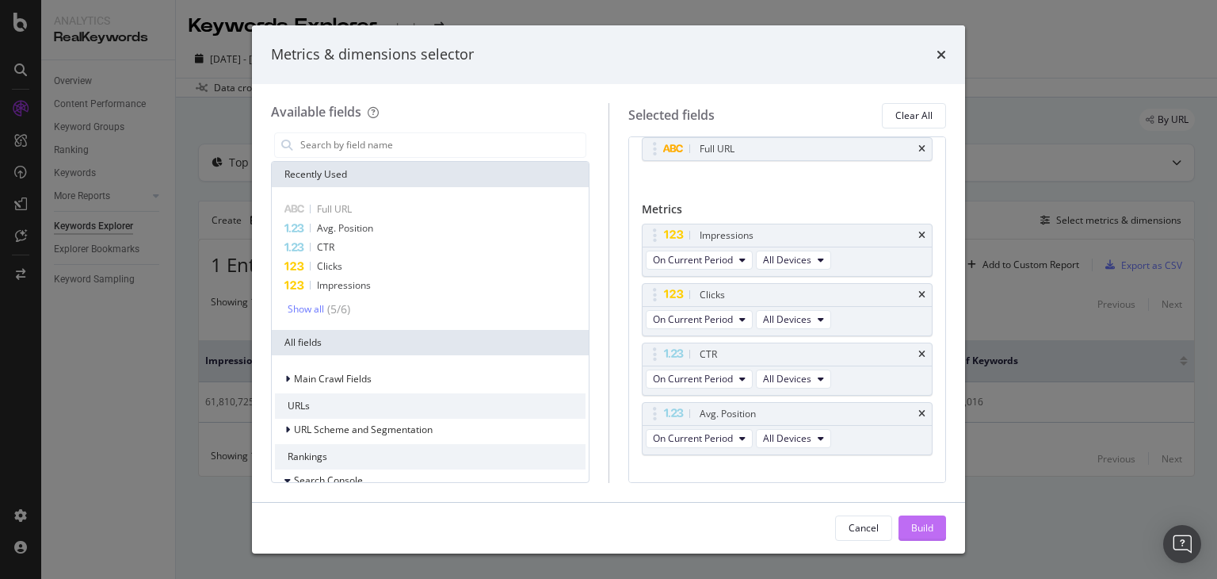
click at [929, 529] on div "Build" at bounding box center [922, 527] width 22 height 13
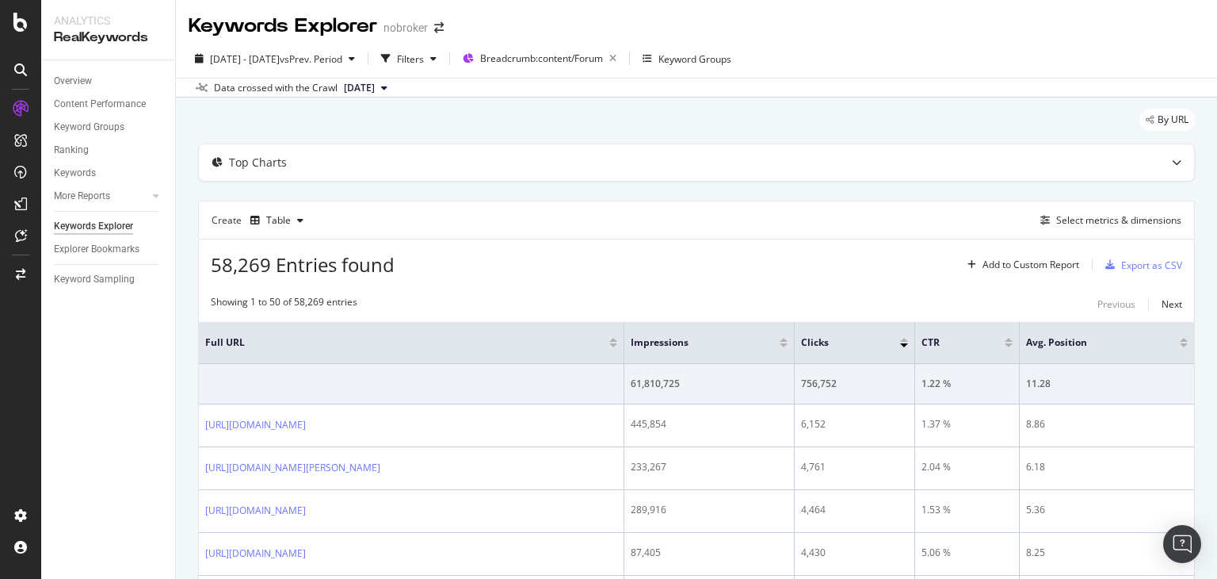
click at [375, 86] on span "[DATE]" at bounding box center [359, 88] width 31 height 14
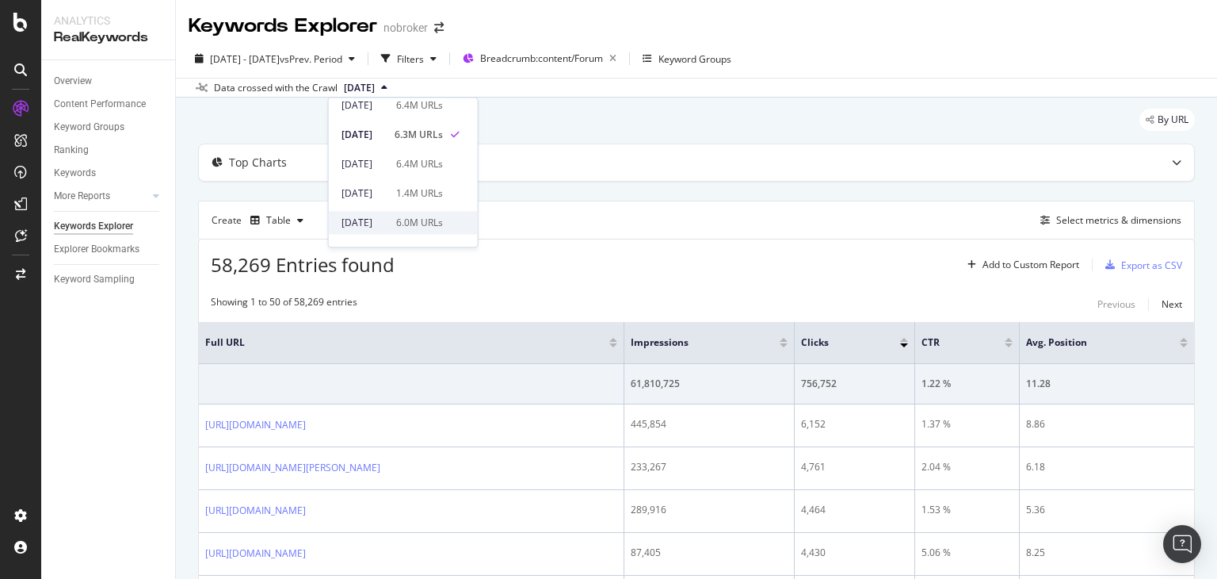
click at [423, 216] on div "6.0M URLs" at bounding box center [419, 223] width 47 height 14
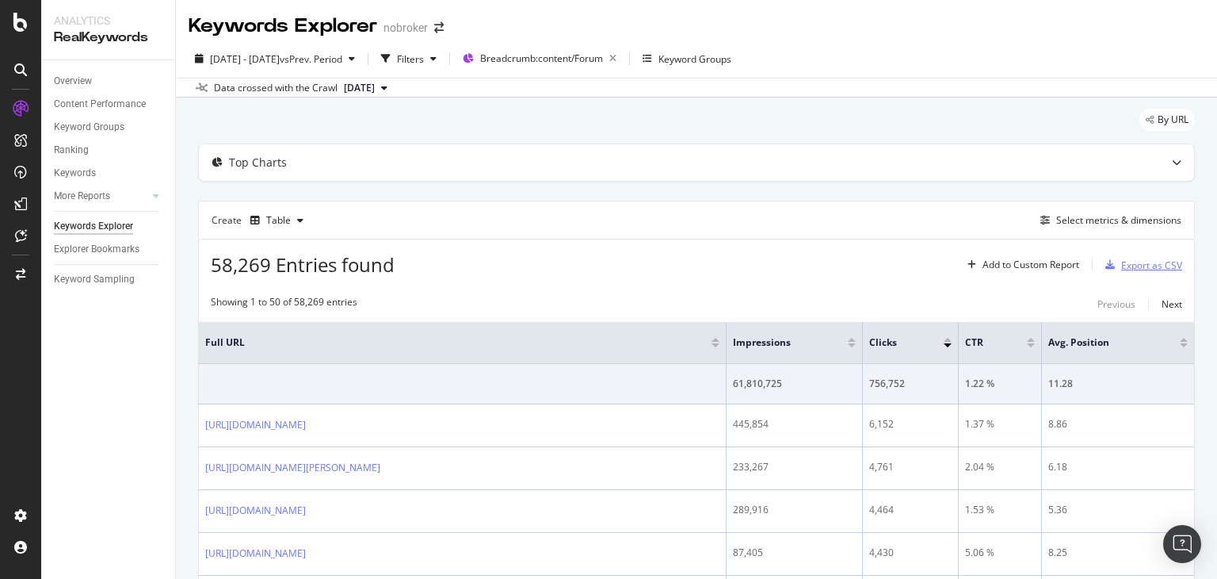
click at [1131, 261] on div "Export as CSV" at bounding box center [1151, 264] width 61 height 13
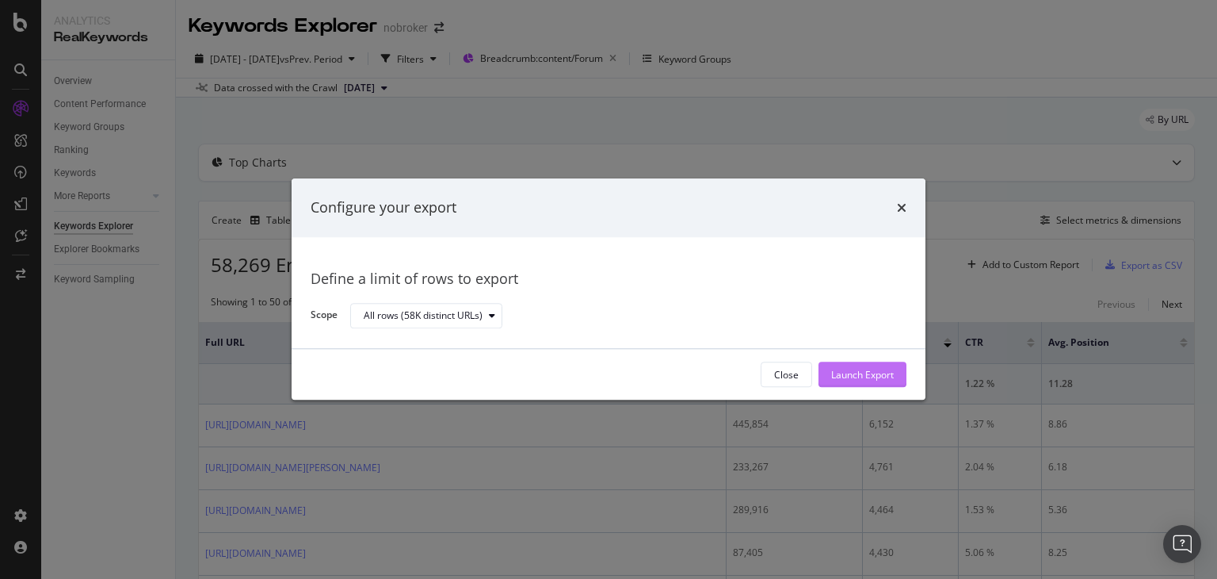
click at [857, 376] on div "Launch Export" at bounding box center [862, 374] width 63 height 13
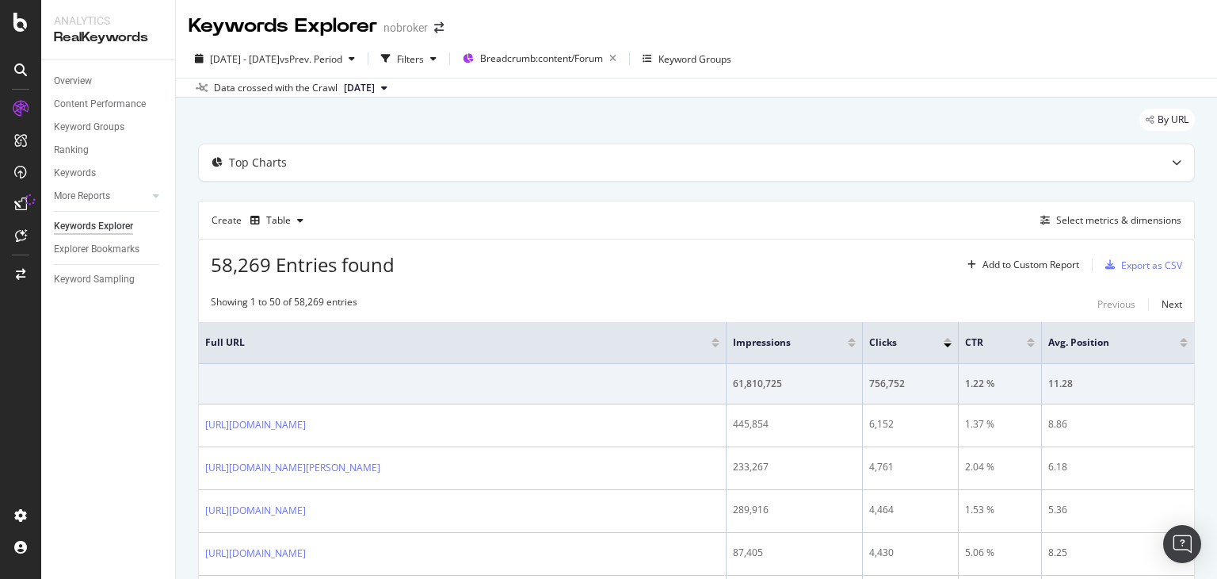
click at [564, 32] on div "Keywords Explorer nobroker" at bounding box center [696, 20] width 1041 height 40
click at [1121, 263] on div "Export as CSV" at bounding box center [1151, 264] width 61 height 13
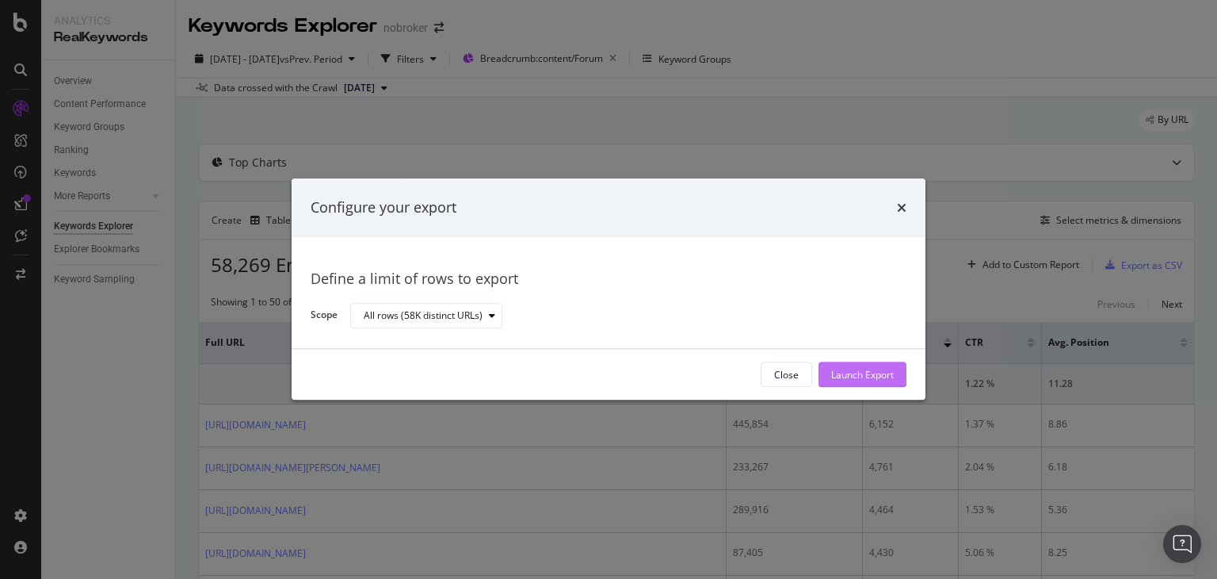
click at [838, 373] on div "Launch Export" at bounding box center [862, 374] width 63 height 13
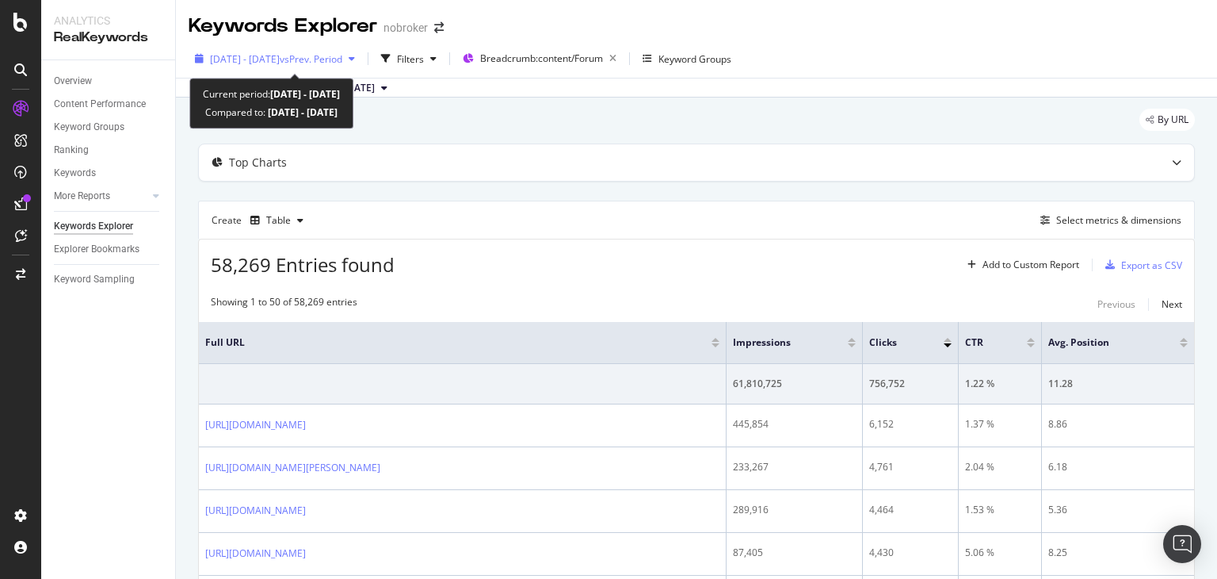
click at [327, 70] on div "[DATE] - [DATE] vs Prev. Period" at bounding box center [275, 59] width 173 height 24
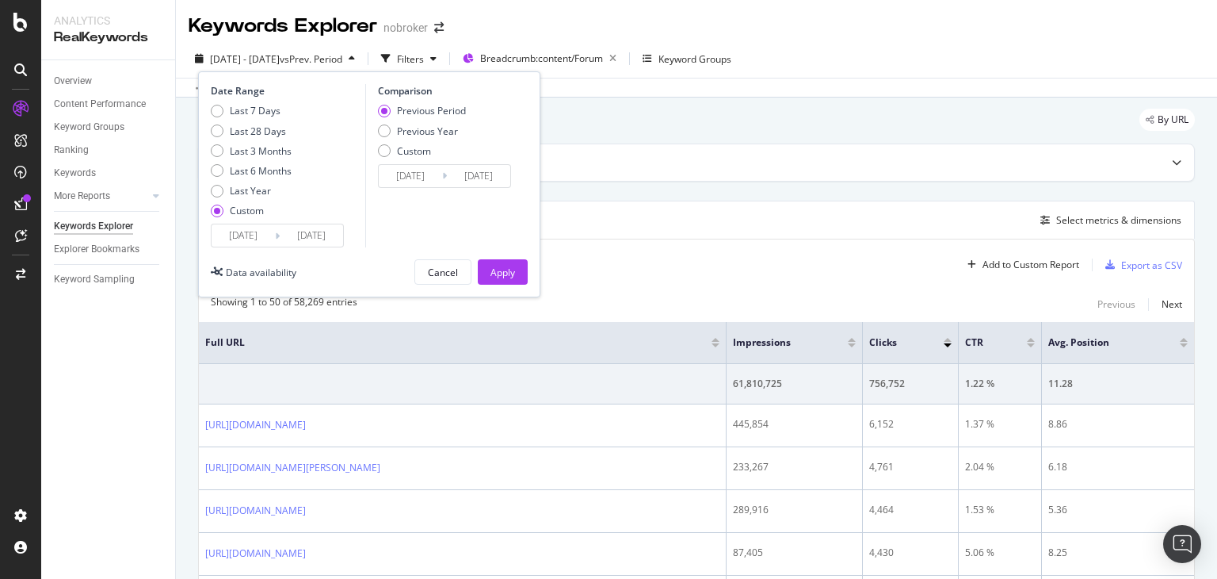
click at [307, 236] on input "[DATE]" at bounding box center [311, 235] width 63 height 22
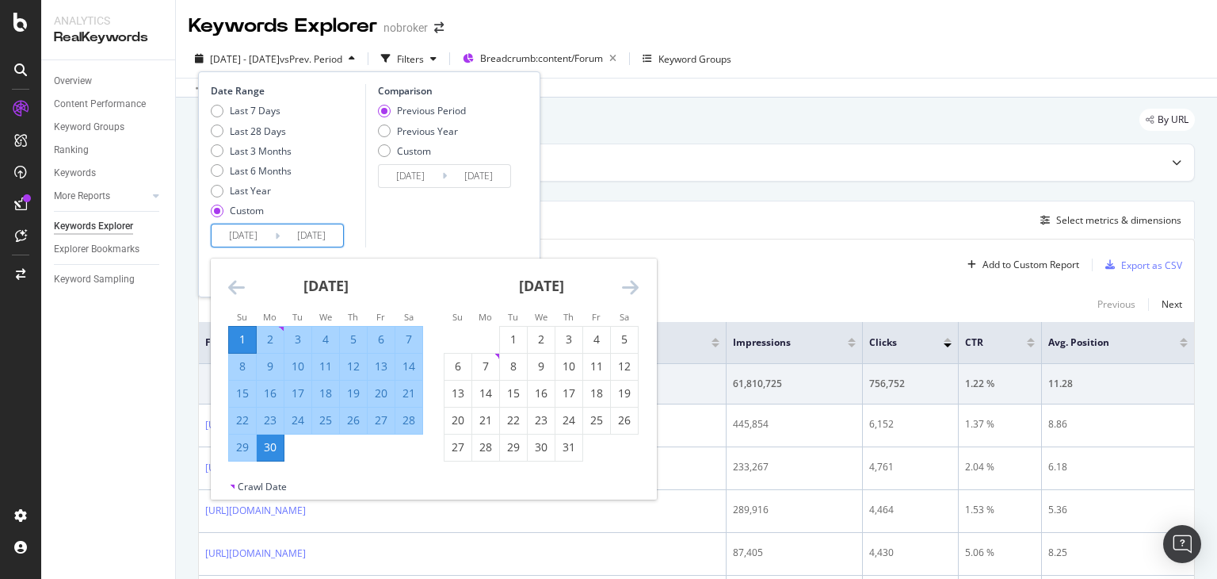
click at [254, 230] on input "[DATE]" at bounding box center [243, 235] width 63 height 22
click at [511, 334] on div "1" at bounding box center [513, 339] width 27 height 16
type input "2025/07/01"
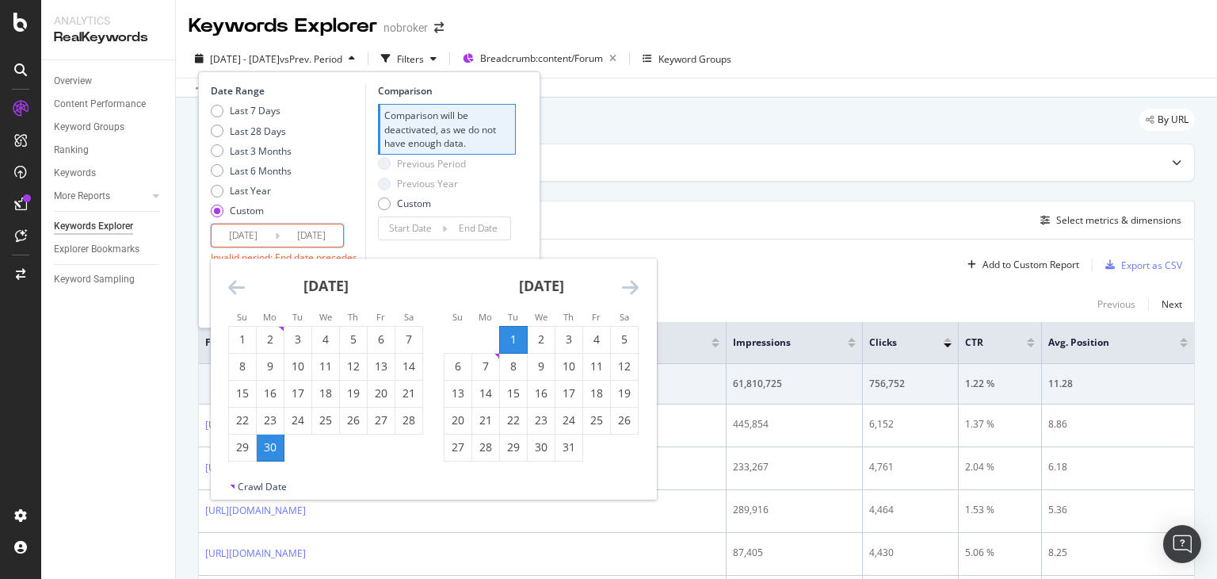
click at [311, 231] on input "[DATE]" at bounding box center [311, 235] width 63 height 22
click at [560, 445] on div "31" at bounding box center [569, 447] width 27 height 16
type input "2025/07/31"
type input "[DATE]"
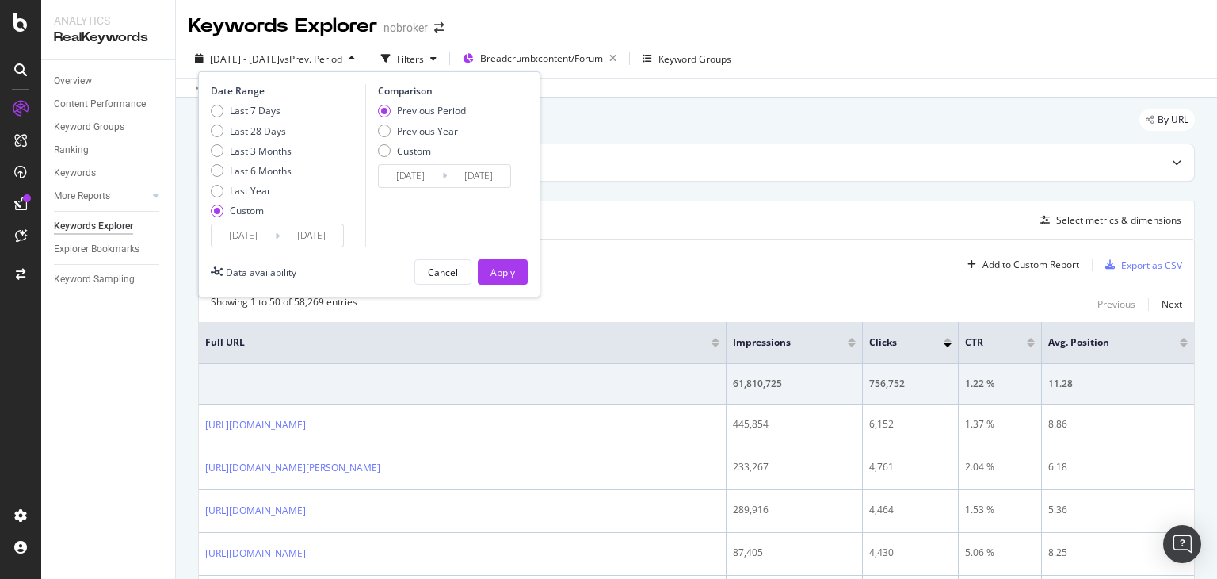
click at [310, 237] on input "2025/07/31" at bounding box center [311, 235] width 63 height 22
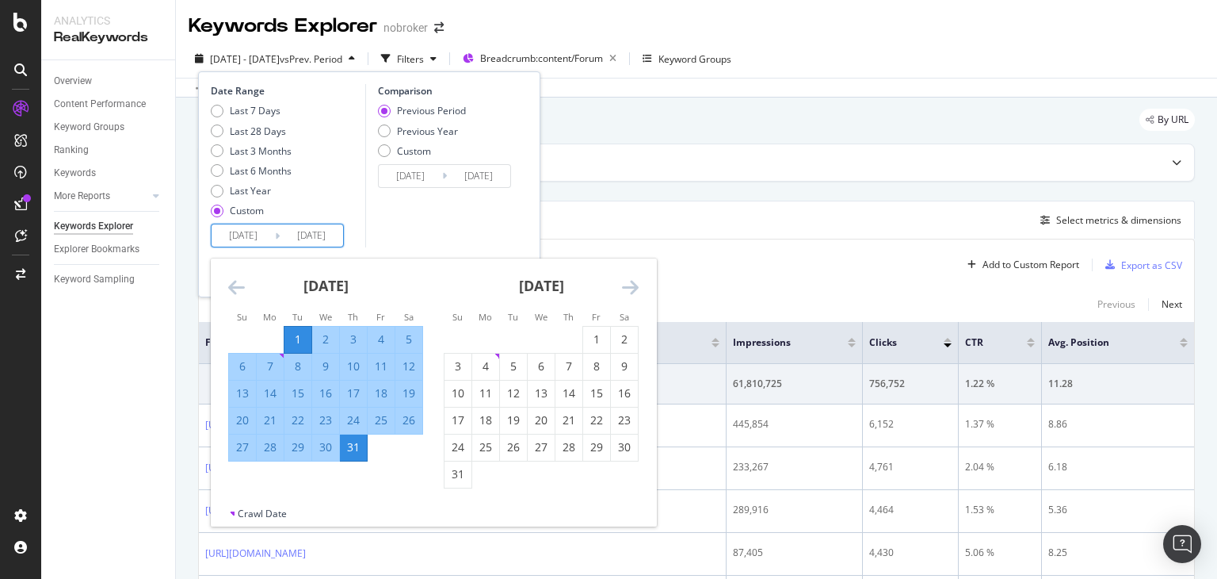
click at [439, 228] on div "Comparison Previous Period Previous Year Custom 2025/05/31 Navigate forward to …" at bounding box center [440, 165] width 151 height 163
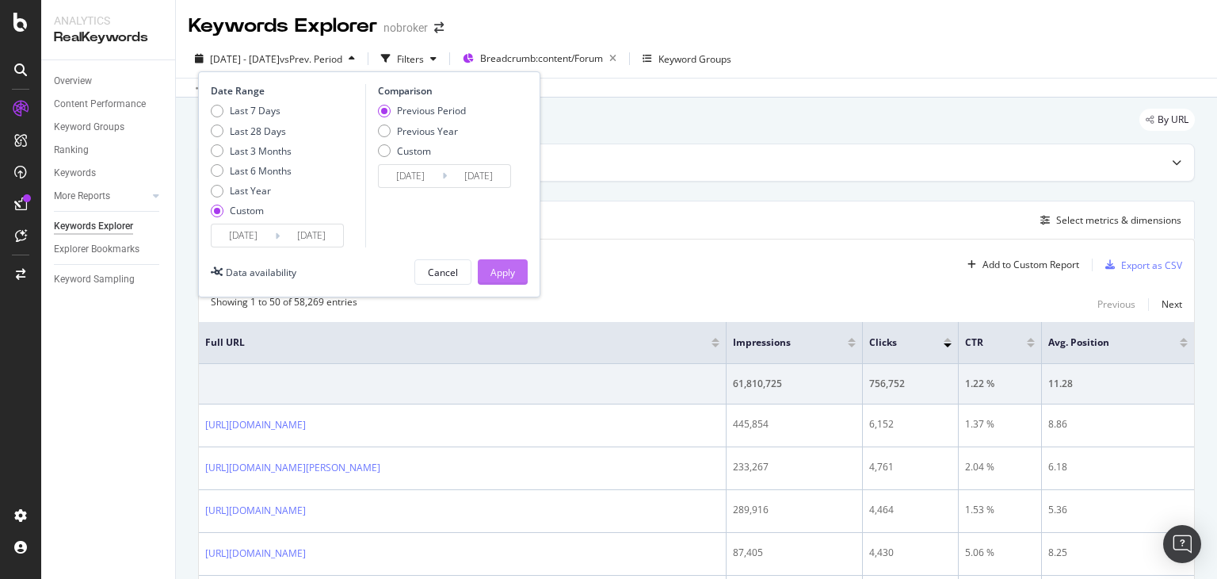
click at [487, 268] on button "Apply" at bounding box center [503, 271] width 50 height 25
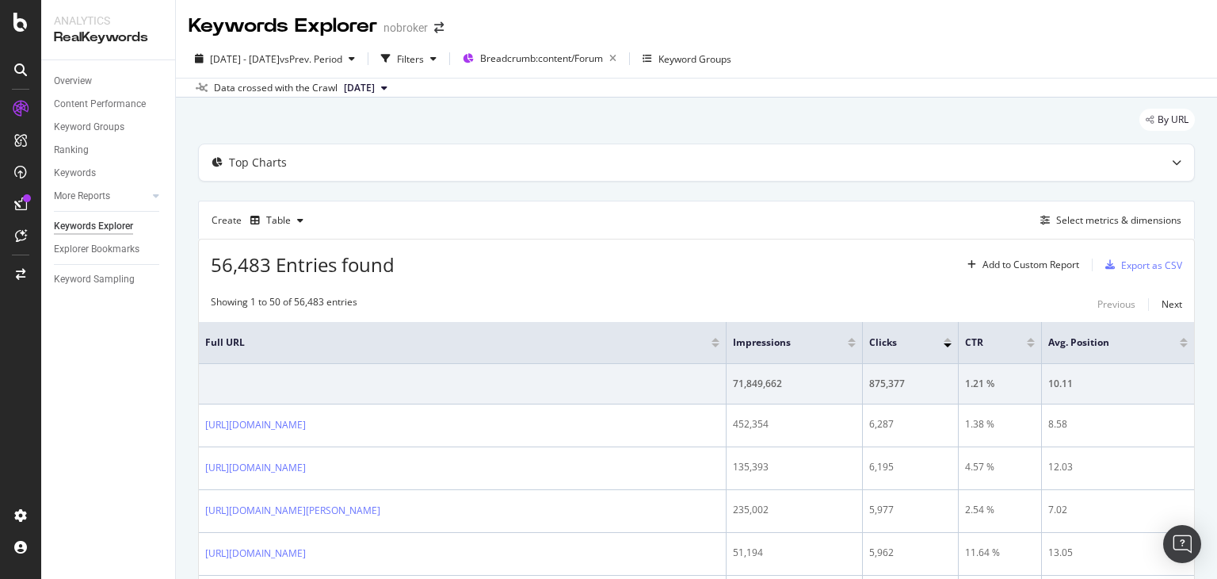
click at [1171, 58] on div "2025 Jul. 1st - Jul. 31st vs Prev. Period Filters Breadcrumb: content/Forum Key…" at bounding box center [696, 62] width 1041 height 32
click at [1122, 258] on div "Export as CSV" at bounding box center [1151, 264] width 61 height 13
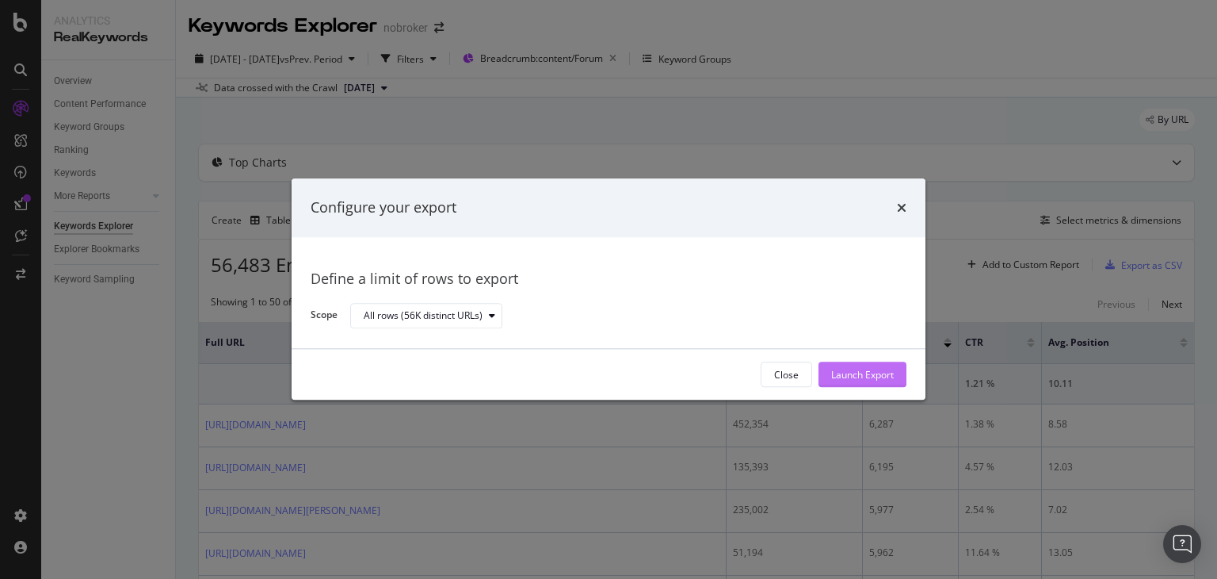
click at [835, 373] on div "Launch Export" at bounding box center [862, 374] width 63 height 13
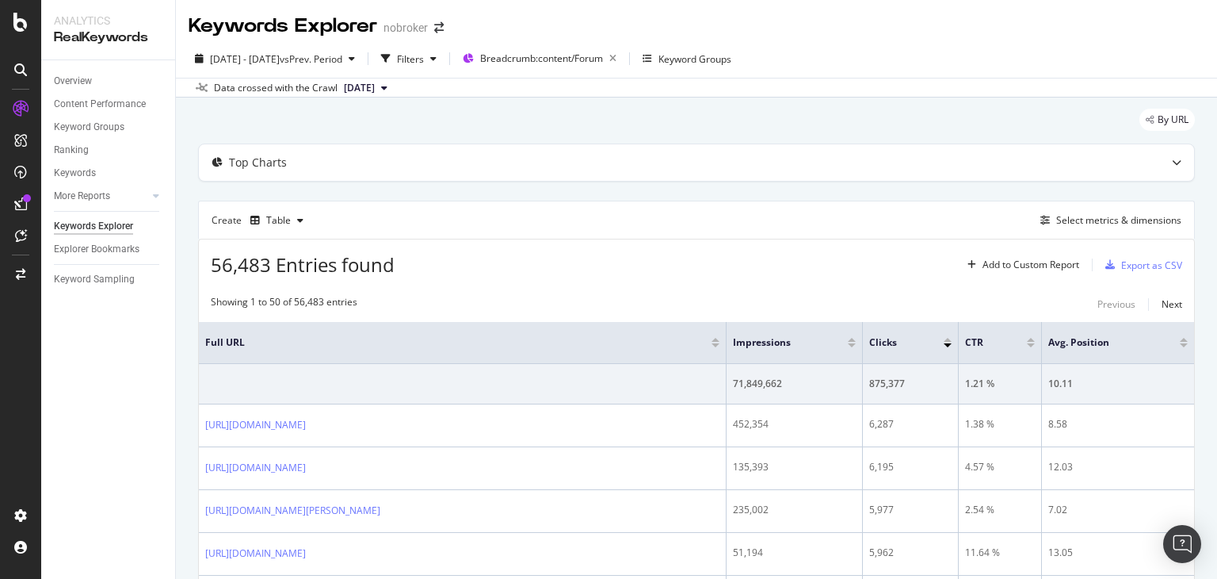
click at [611, 11] on div "Keywords Explorer nobroker" at bounding box center [696, 20] width 1041 height 40
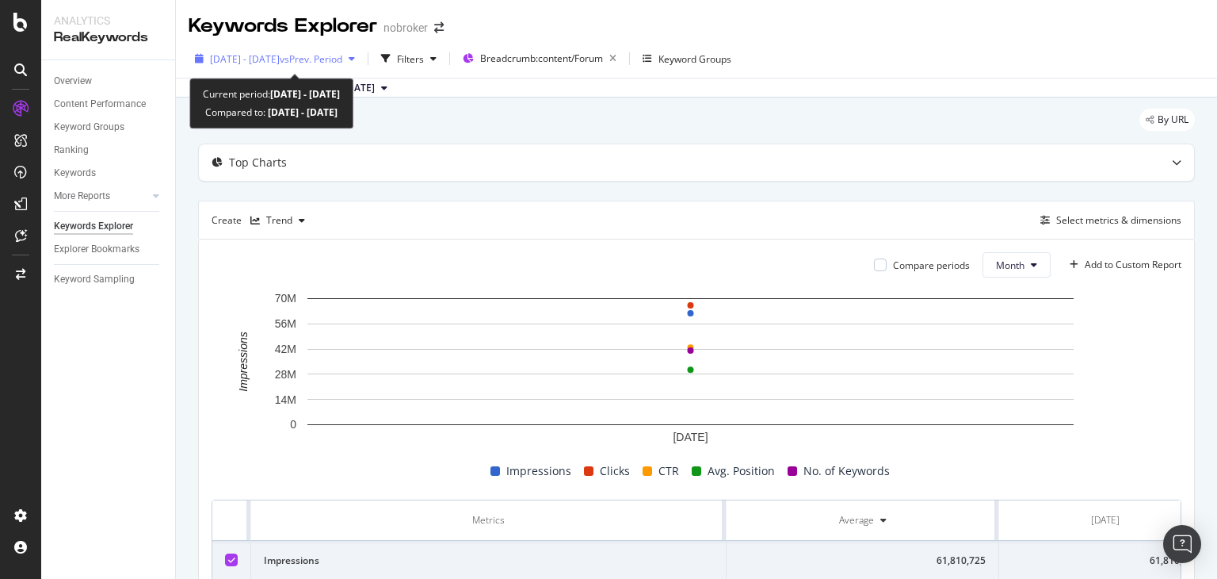
click at [317, 63] on span "vs Prev. Period" at bounding box center [311, 58] width 63 height 13
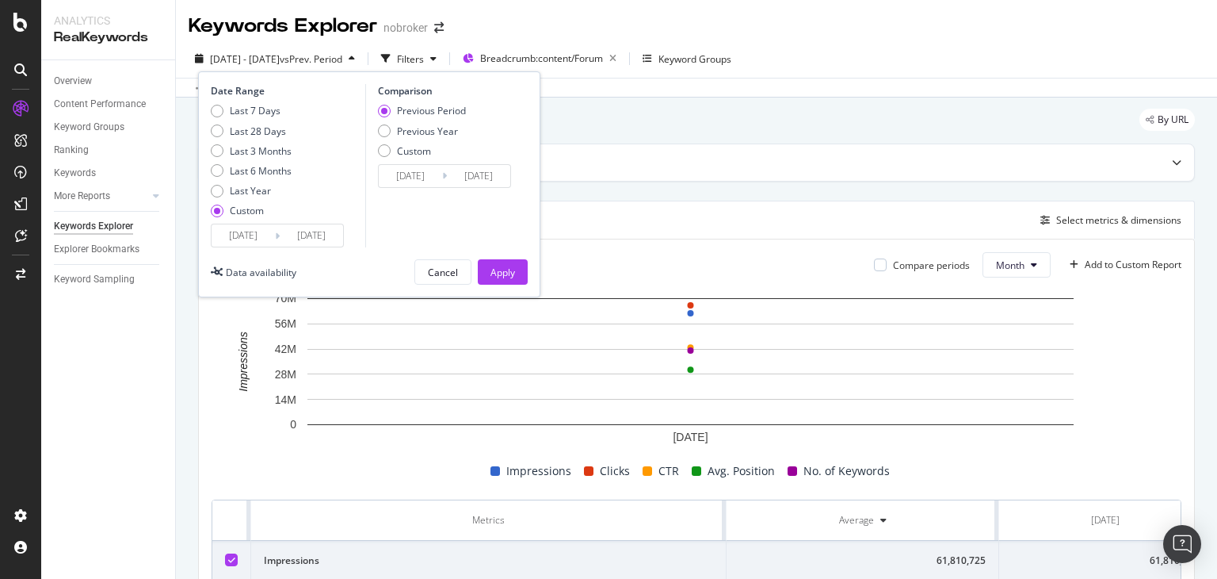
click at [311, 245] on input "[DATE]" at bounding box center [311, 235] width 63 height 22
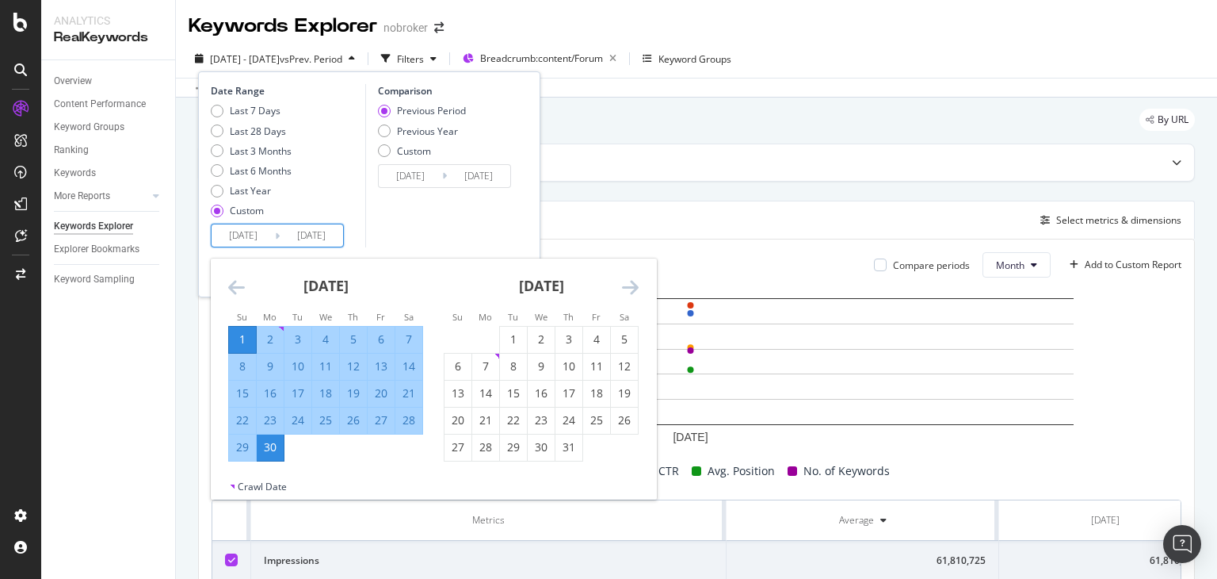
click at [628, 286] on icon "Move forward to switch to the next month." at bounding box center [630, 286] width 17 height 19
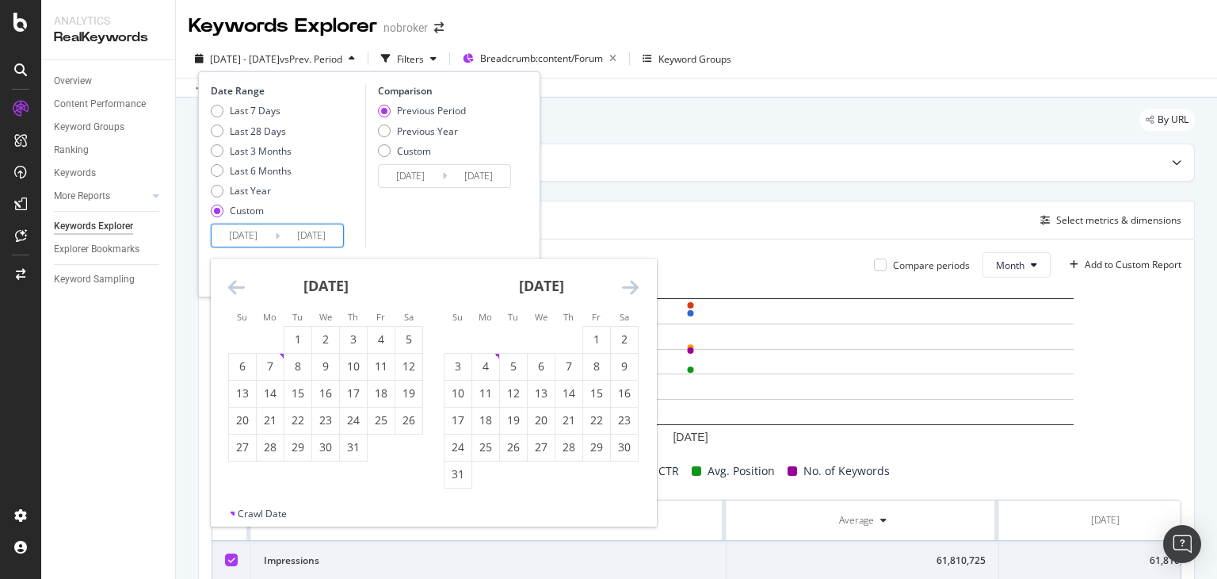
click at [628, 286] on icon "Move forward to switch to the next month." at bounding box center [630, 286] width 17 height 19
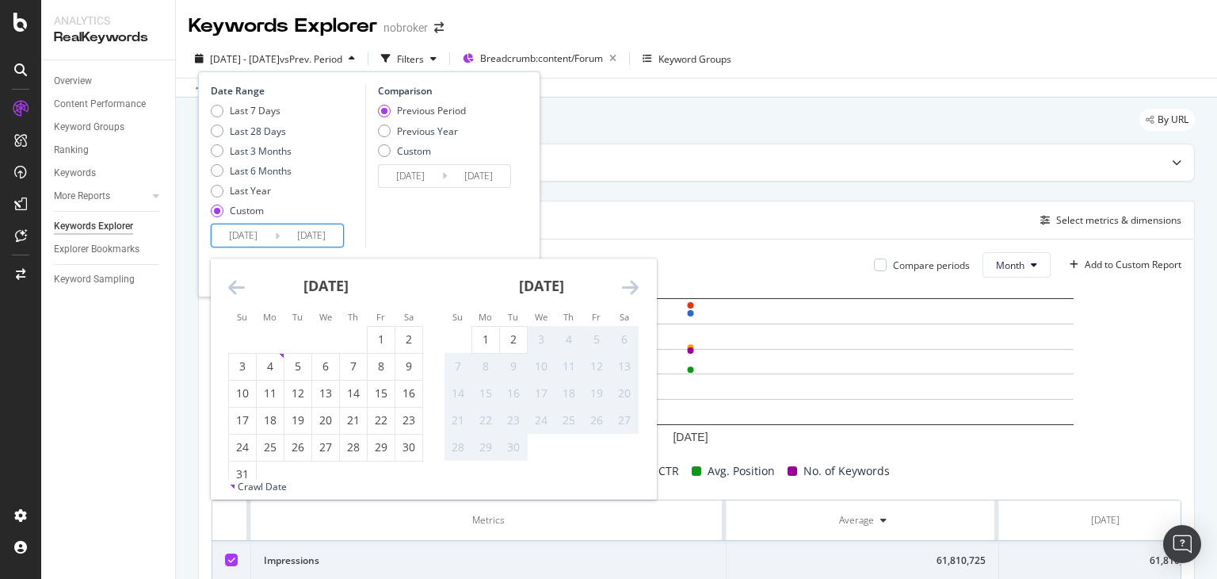
click at [242, 246] on input "[DATE]" at bounding box center [243, 235] width 63 height 22
click at [374, 333] on div "1" at bounding box center [381, 339] width 27 height 16
type input "2025/08/01"
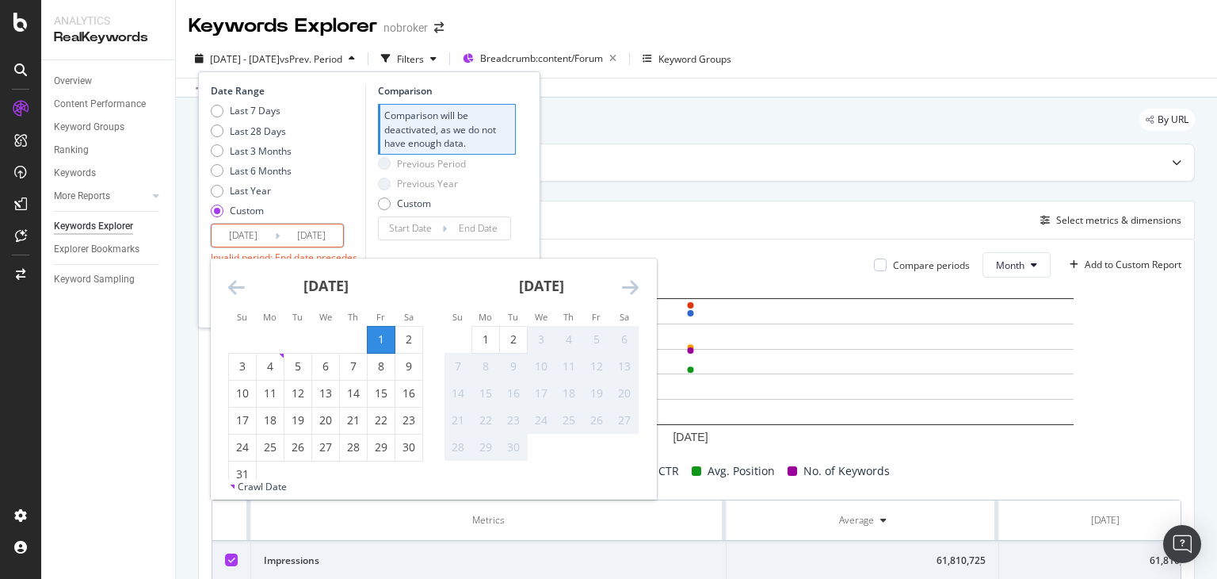
click at [311, 238] on input "[DATE]" at bounding box center [311, 235] width 63 height 22
click at [242, 472] on div "31" at bounding box center [242, 474] width 27 height 16
type input "2025/08/31"
type input "2025/07/01"
type input "2025/07/31"
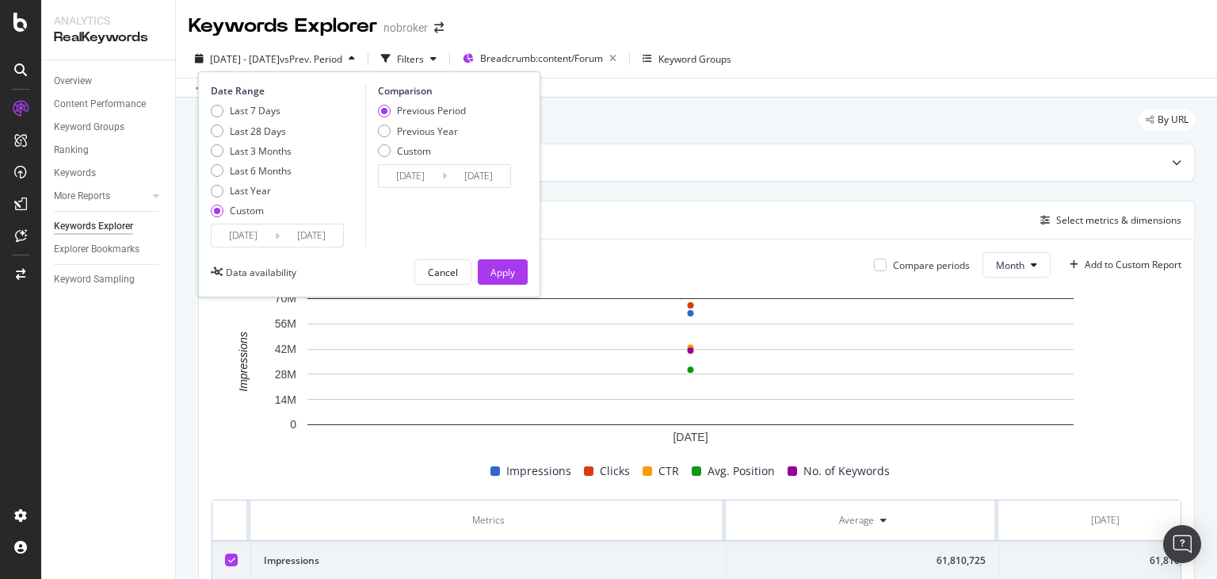
click at [319, 242] on input "2025/08/31" at bounding box center [311, 235] width 63 height 22
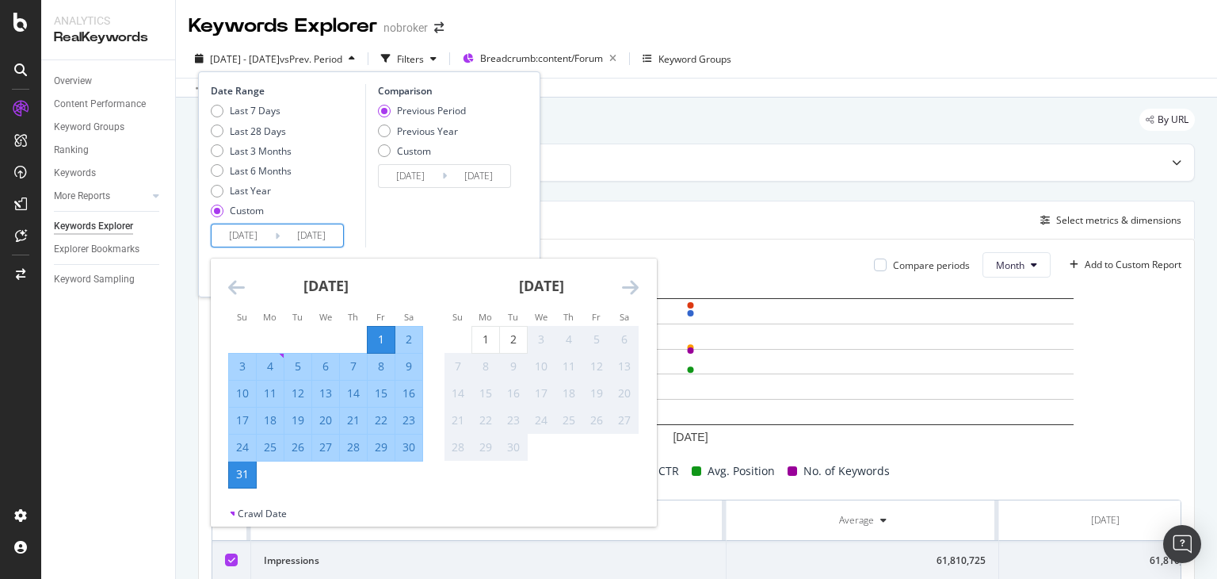
click at [432, 222] on div "Comparison Previous Period Previous Year Custom 2025/07/01 Navigate forward to …" at bounding box center [440, 165] width 151 height 163
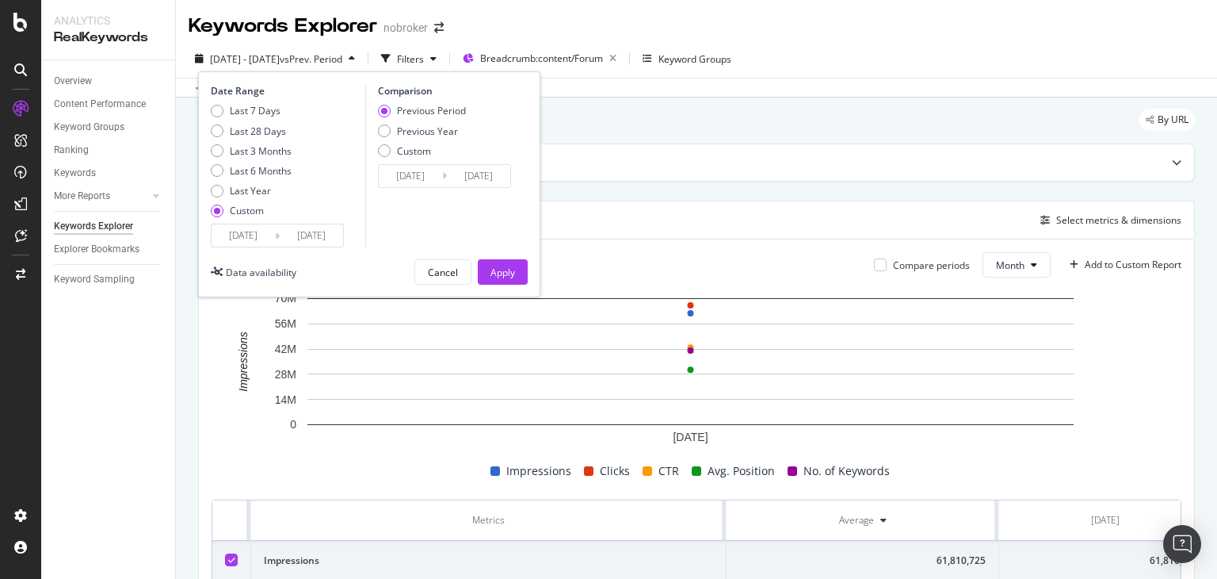
click at [301, 240] on input "2025/08/31" at bounding box center [311, 235] width 63 height 22
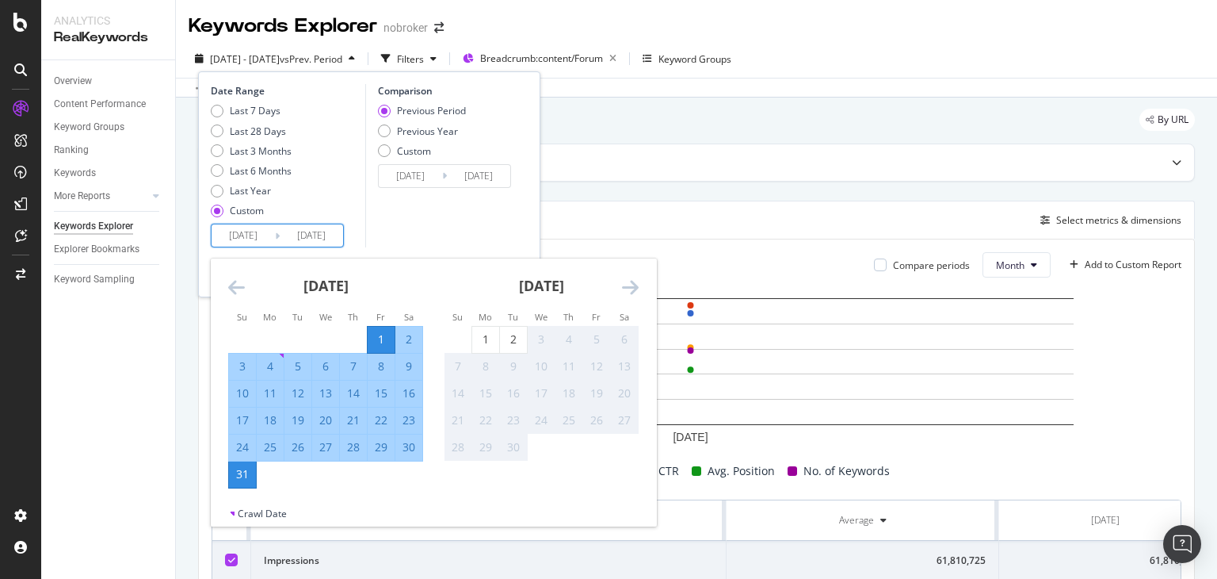
click at [390, 227] on div "Comparison Previous Period Previous Year Custom 2025/07/01 Navigate forward to …" at bounding box center [440, 165] width 151 height 163
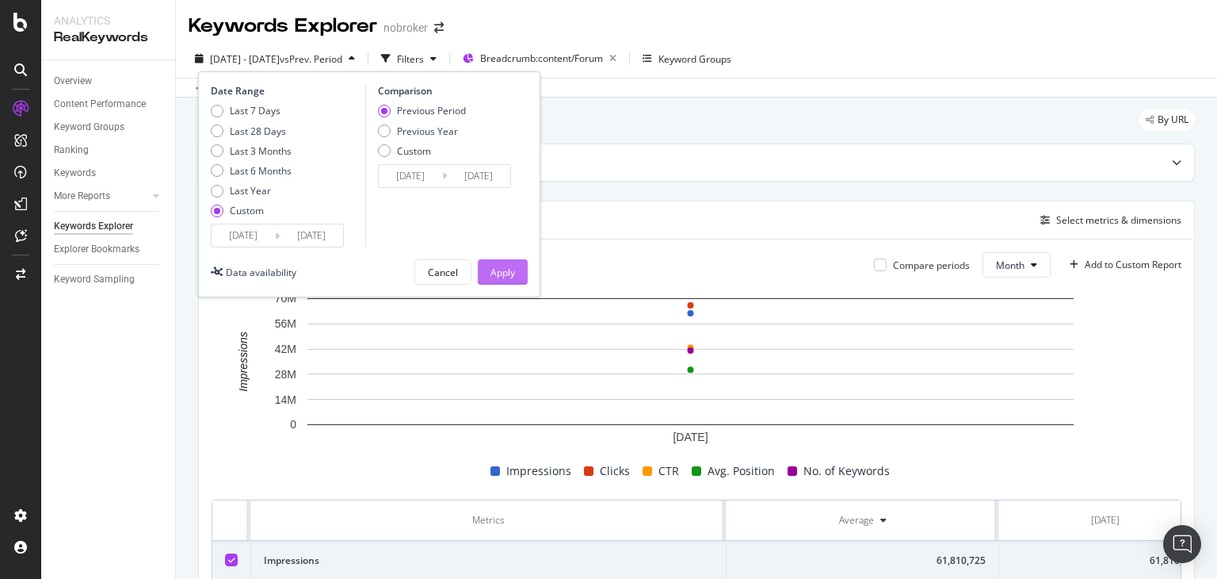
click at [495, 265] on div "Apply" at bounding box center [503, 271] width 25 height 13
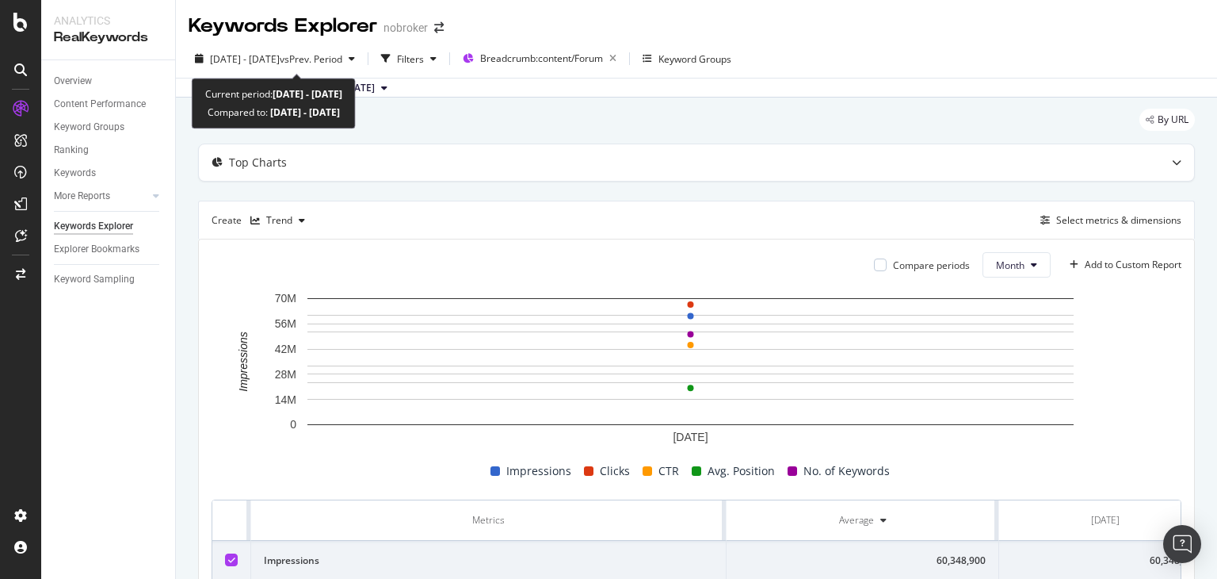
click at [342, 90] on b "2025 Aug. 1st - Aug. 31st" at bounding box center [308, 93] width 70 height 13
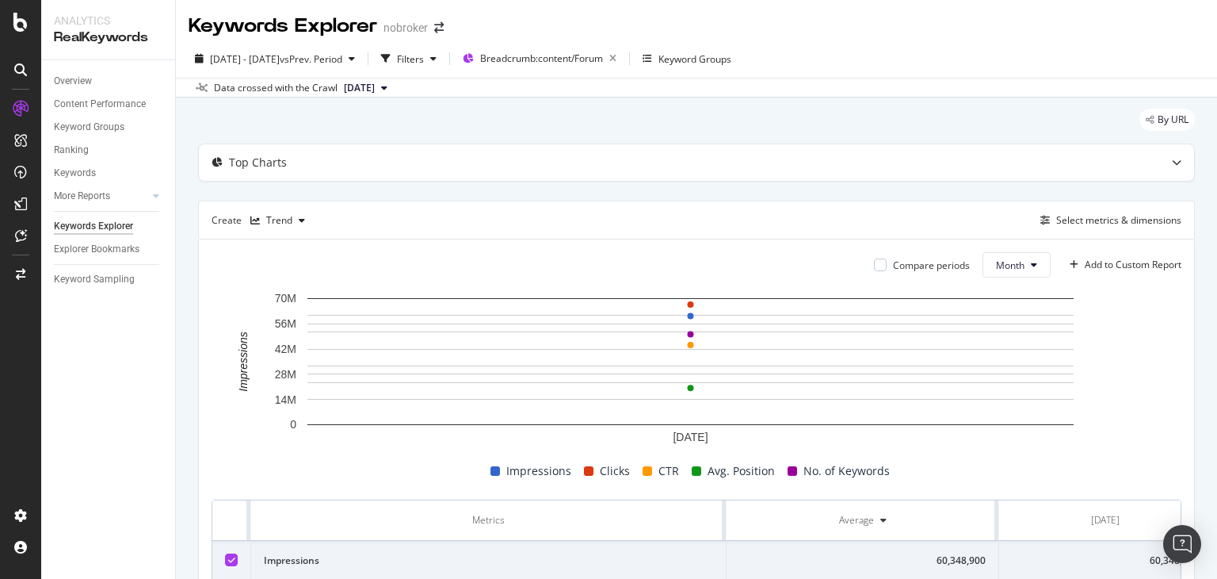
click at [394, 93] on button "[DATE]" at bounding box center [366, 87] width 56 height 19
drag, startPoint x: 504, startPoint y: 107, endPoint x: 503, endPoint y: 119, distance: 11.9
click at [479, 119] on div "Last 10 Crawls [DATE] 6.4M URLs [DATE] 6.4M URLs [DATE] 6.3M URLs [DATE] 6.4M U…" at bounding box center [403, 172] width 151 height 151
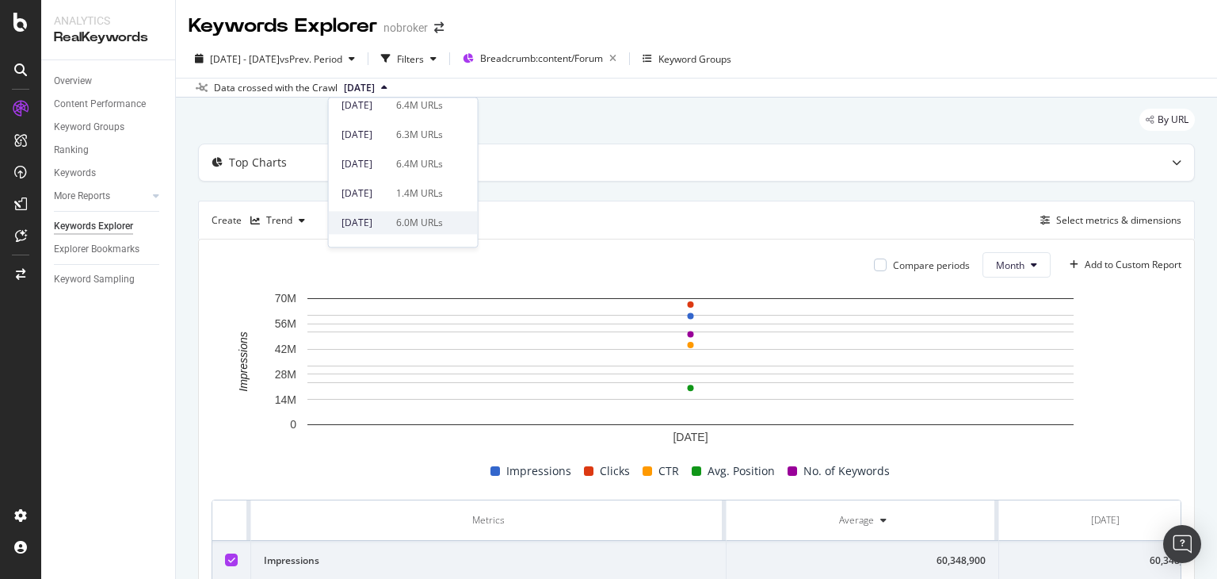
click at [387, 220] on div "[DATE]" at bounding box center [364, 223] width 45 height 14
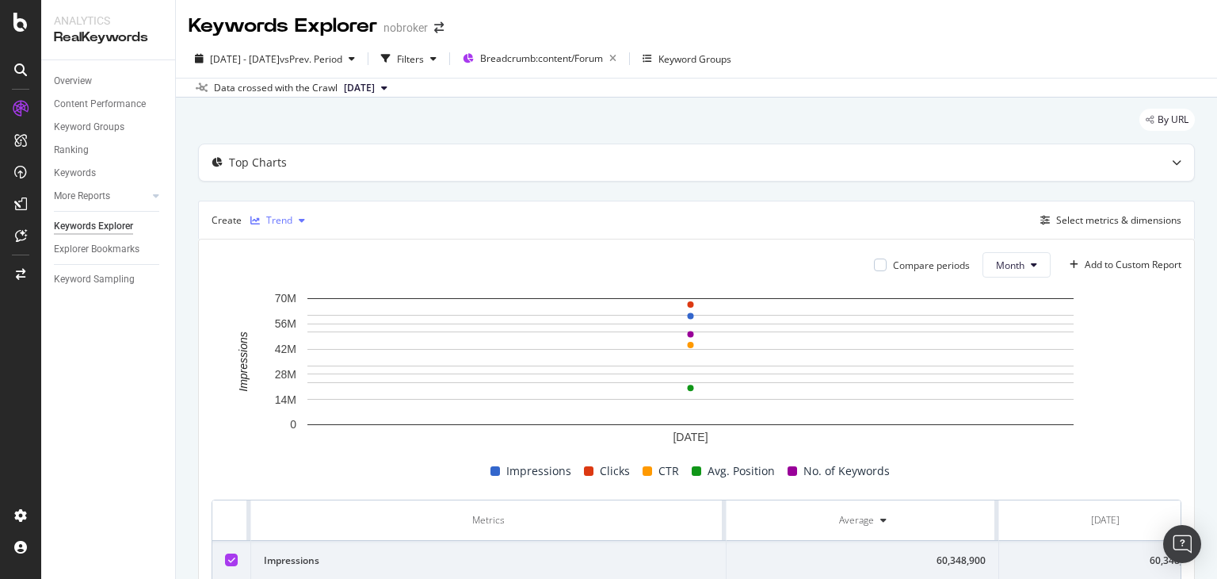
click at [272, 223] on div "Trend" at bounding box center [279, 221] width 26 height 10
click at [276, 250] on div "Table" at bounding box center [286, 246] width 72 height 20
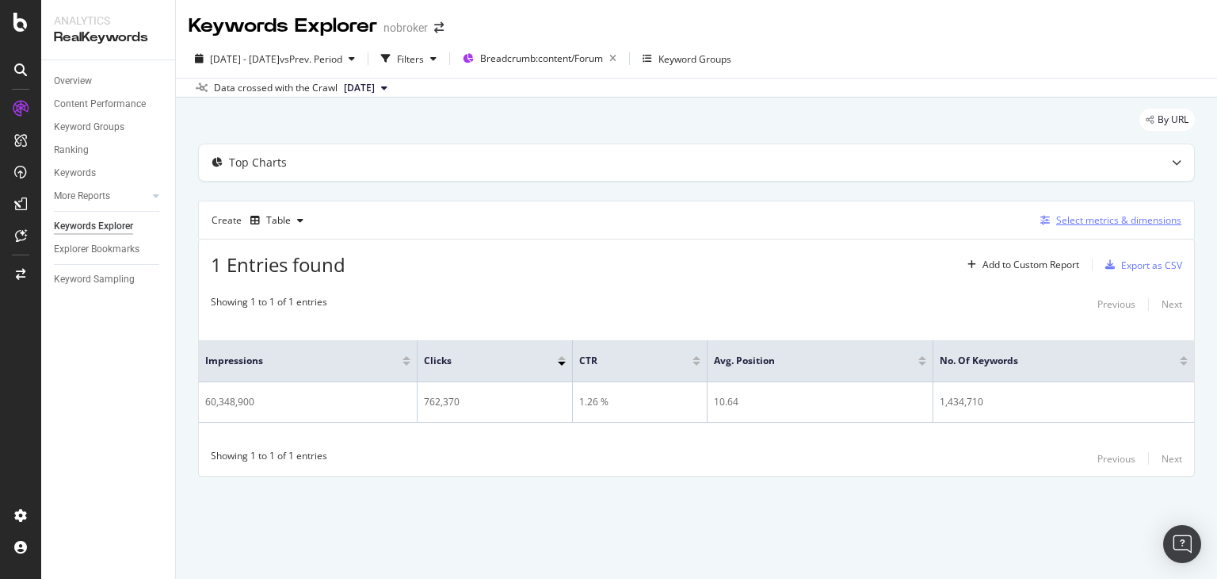
click at [1086, 220] on div "Select metrics & dimensions" at bounding box center [1118, 219] width 125 height 13
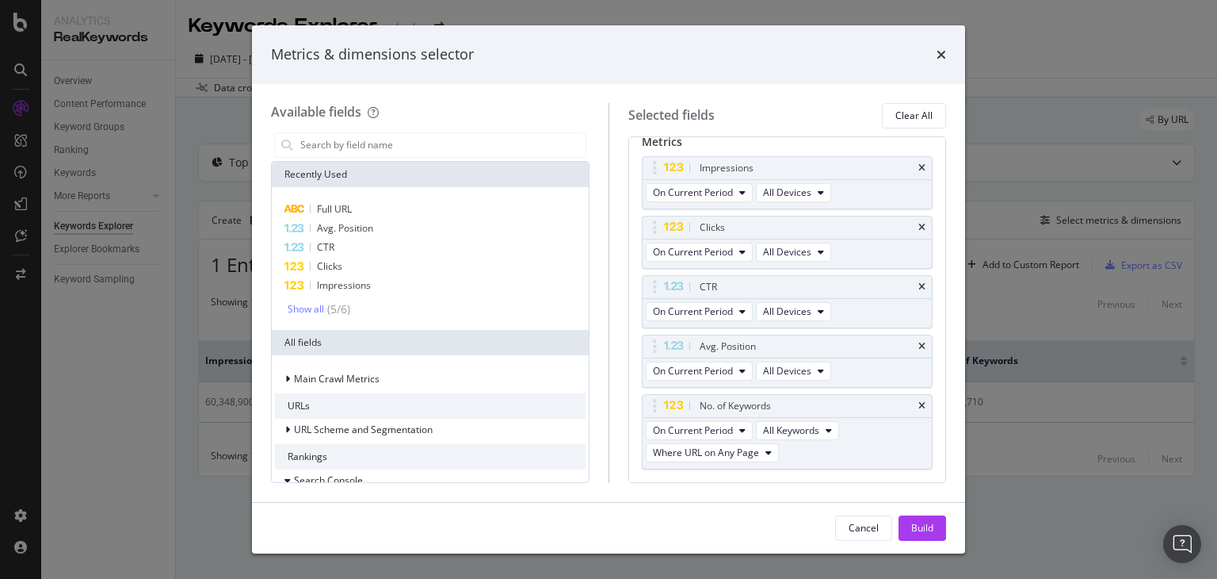
scroll to position [136, 0]
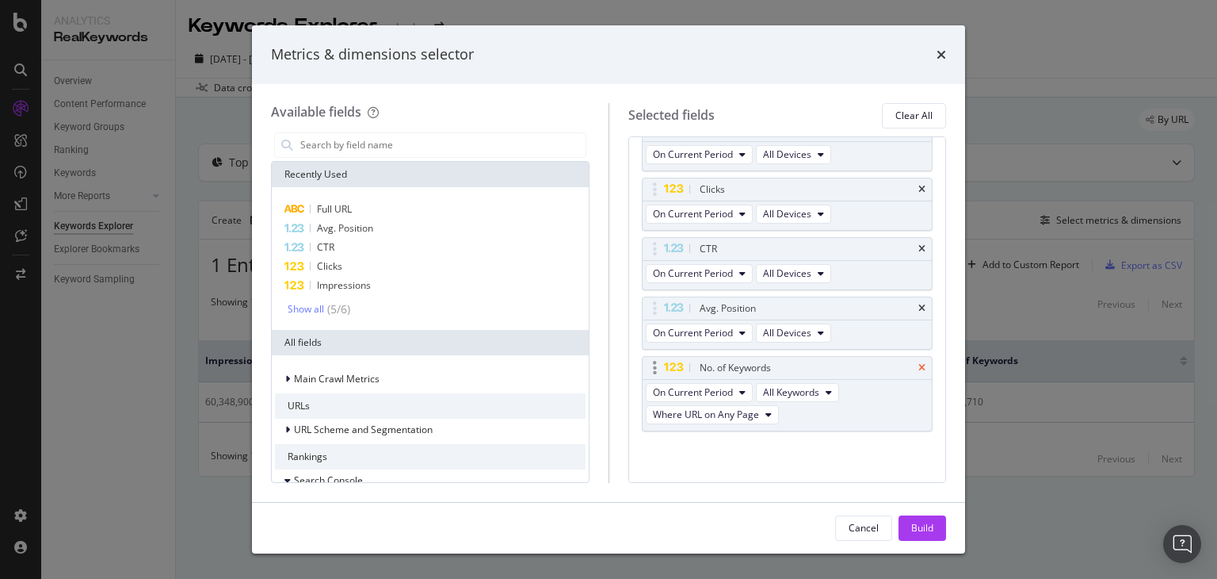
click at [918, 366] on icon "times" at bounding box center [921, 368] width 7 height 10
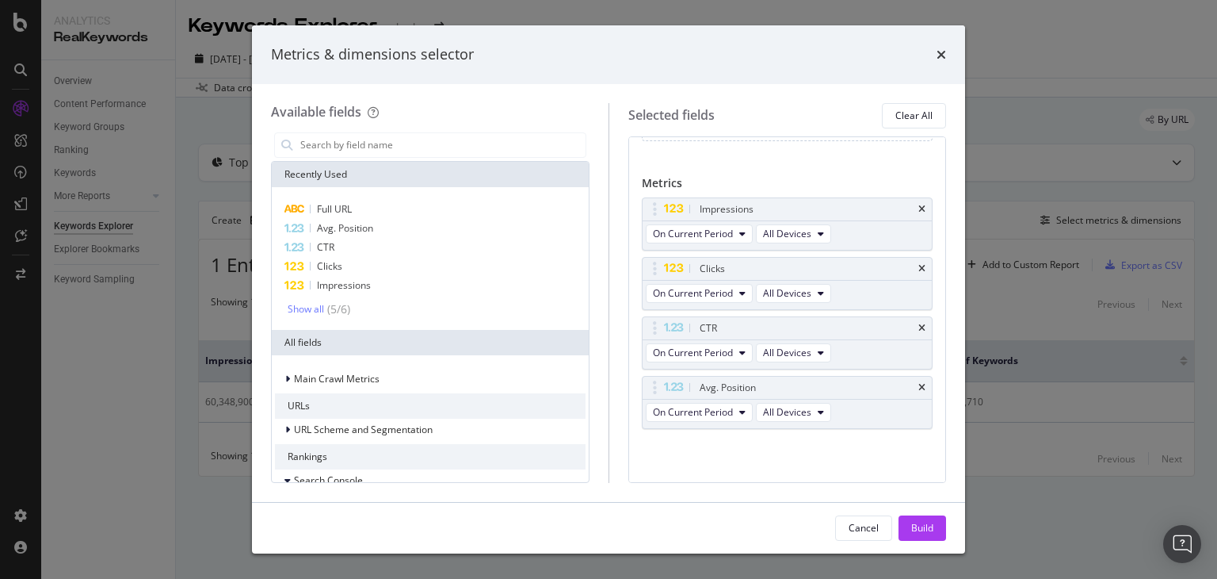
scroll to position [54, 0]
click at [923, 523] on div "Build" at bounding box center [922, 527] width 22 height 13
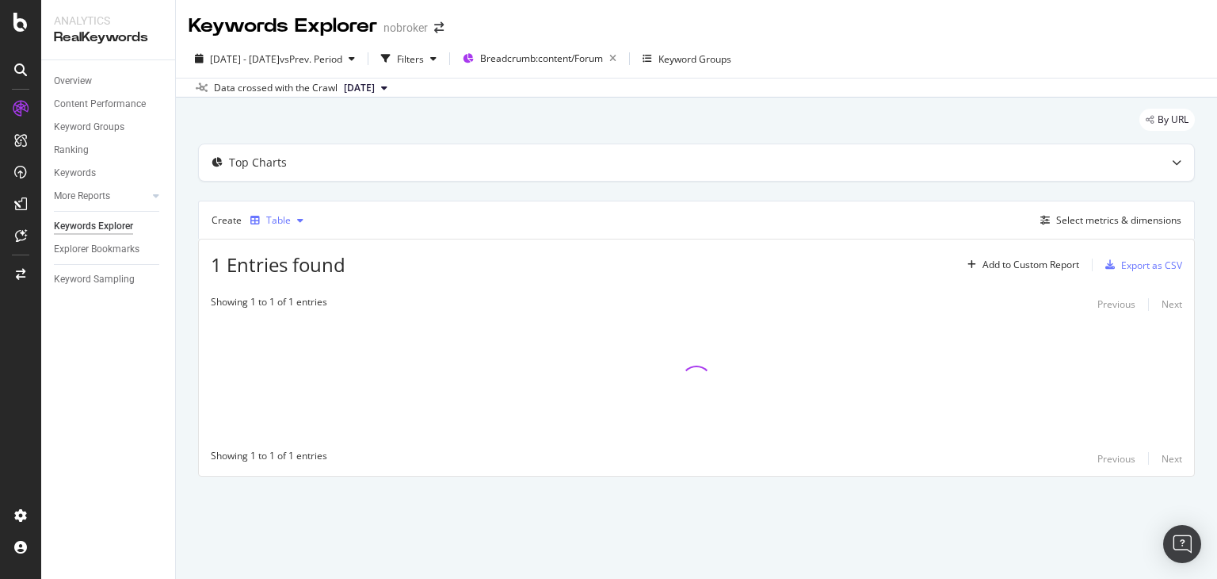
click at [276, 219] on div "Table" at bounding box center [278, 221] width 25 height 10
click at [283, 254] on div "Table" at bounding box center [286, 246] width 72 height 20
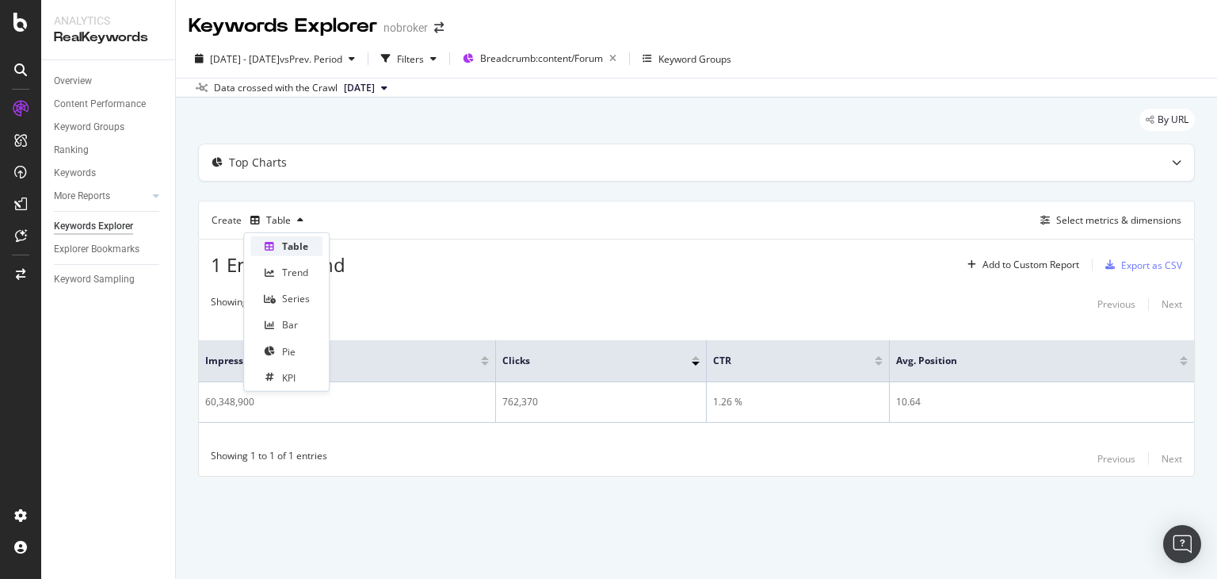
click at [283, 254] on div "Table" at bounding box center [286, 246] width 72 height 20
click at [495, 269] on div "1 Entries found Add to Custom Report Export as CSV" at bounding box center [696, 258] width 995 height 39
click at [292, 223] on div "button" at bounding box center [300, 221] width 19 height 10
click at [288, 240] on div "Table" at bounding box center [295, 245] width 26 height 13
click at [1065, 223] on div "Select metrics & dimensions" at bounding box center [1118, 219] width 125 height 13
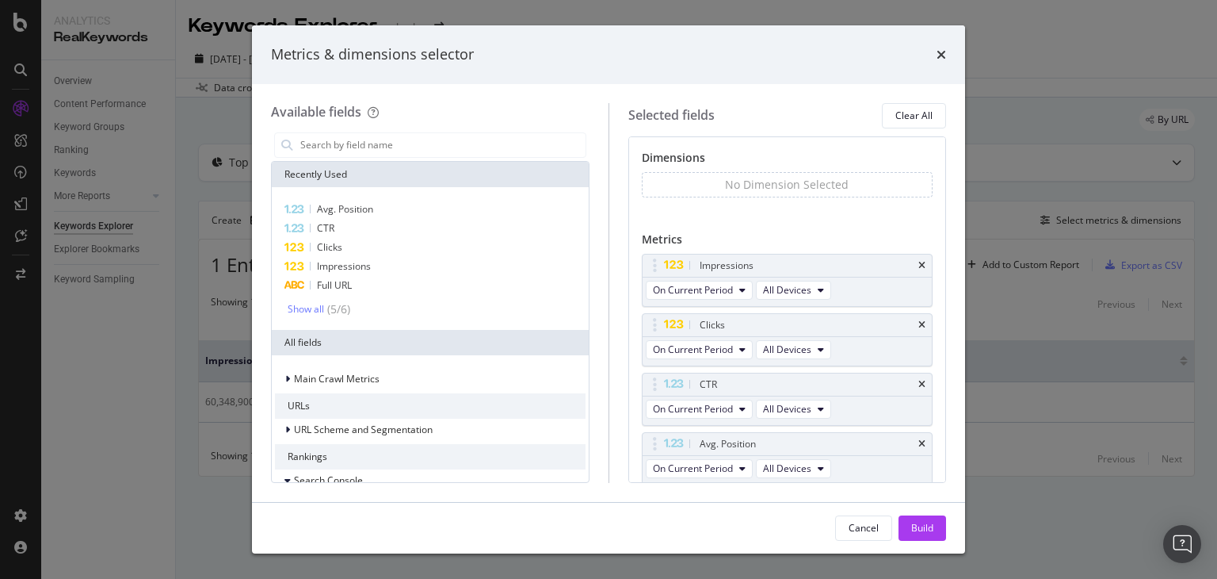
scroll to position [54, 0]
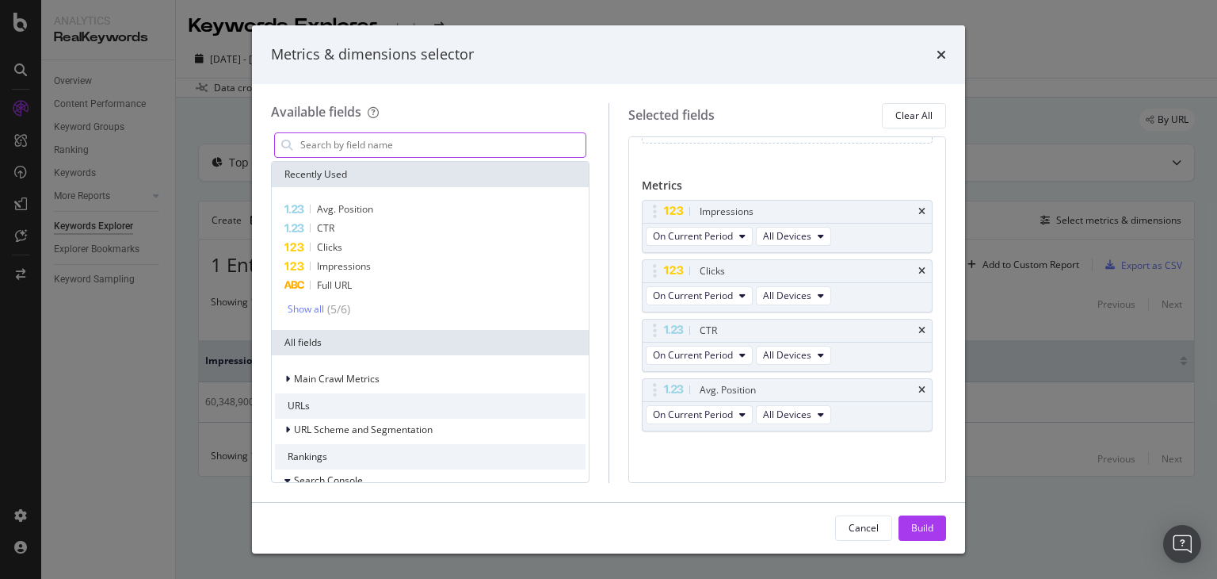
click at [358, 149] on input "modal" at bounding box center [442, 145] width 287 height 24
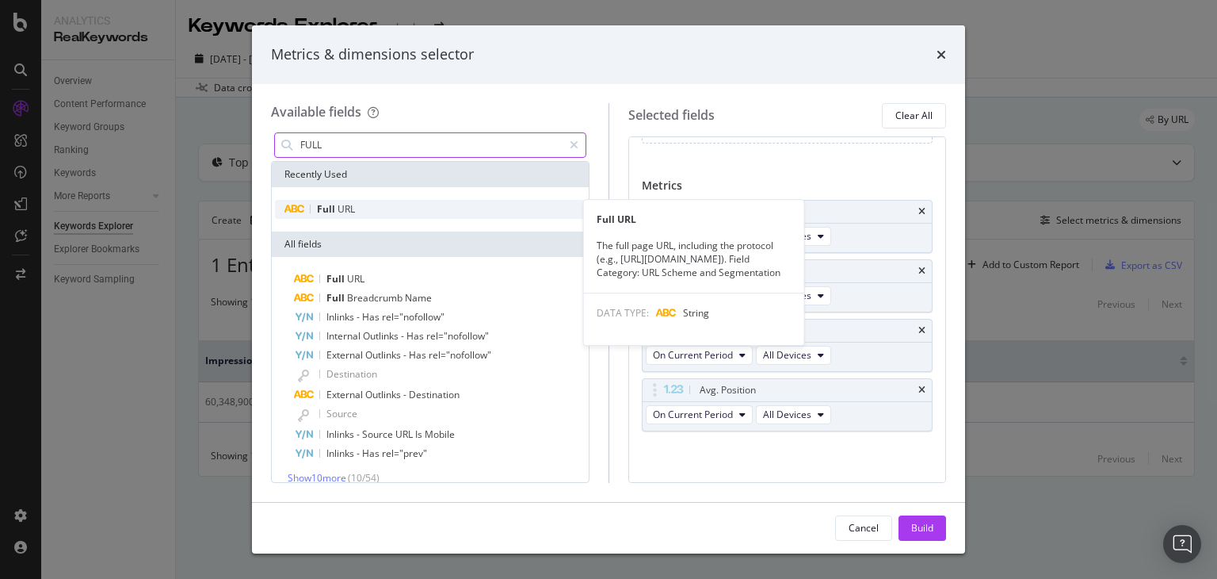
type input "FULL"
click at [317, 214] on span "Full" at bounding box center [327, 208] width 21 height 13
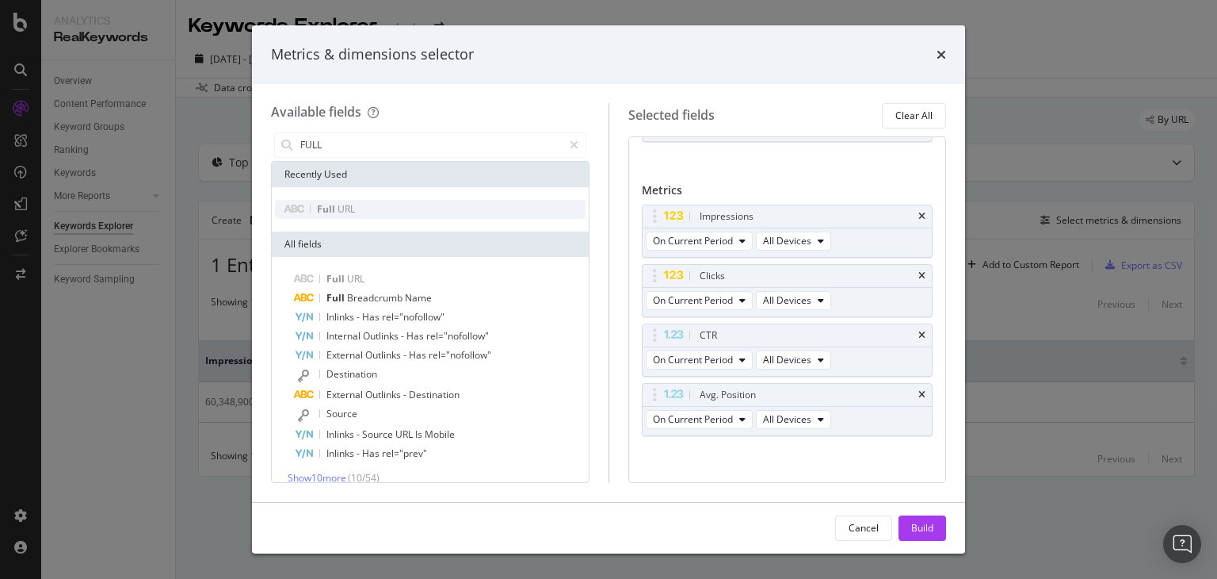
scroll to position [35, 0]
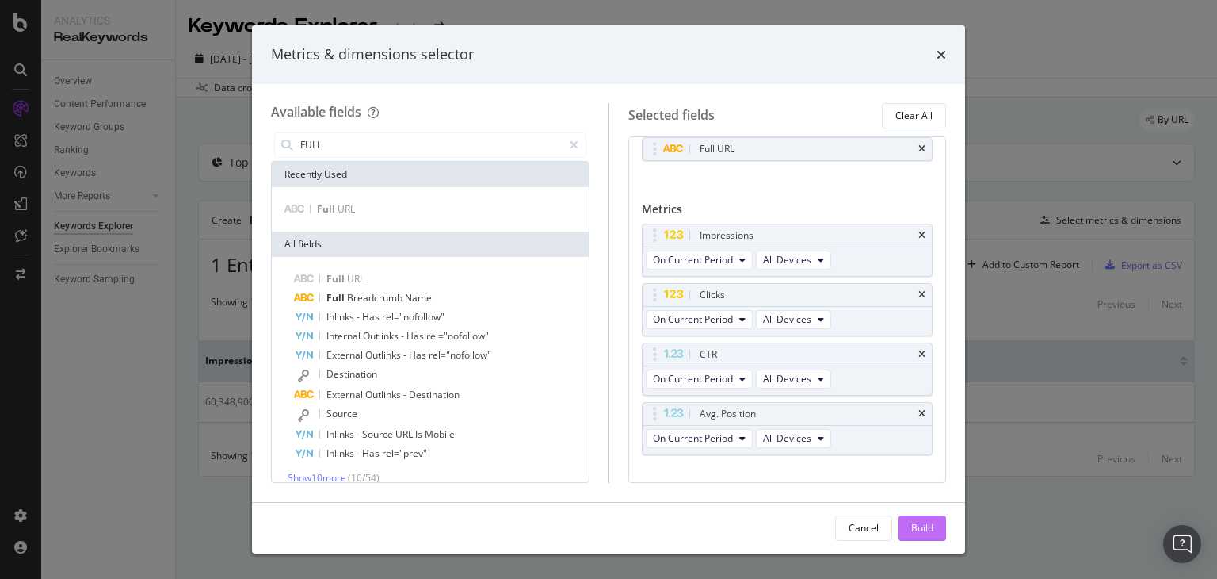
click at [913, 536] on div "Build" at bounding box center [922, 528] width 22 height 24
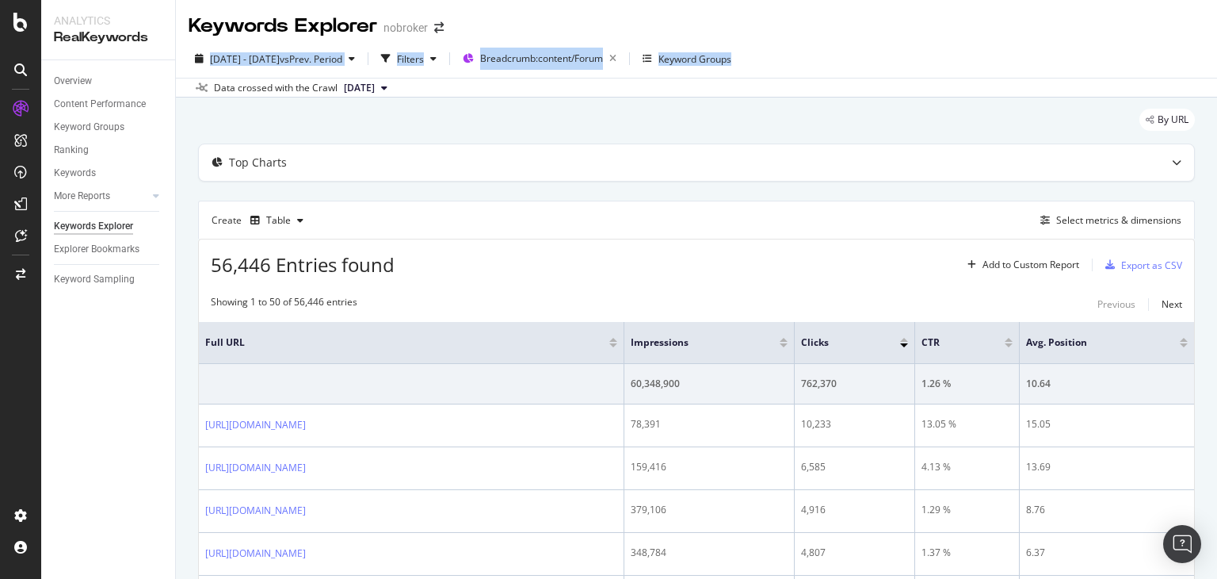
drag, startPoint x: 1216, startPoint y: 65, endPoint x: 1173, endPoint y: 29, distance: 56.3
click at [1173, 29] on div "Keywords Explorer nobroker 2025 Aug. 1st - Aug. 31st vs Prev. Period Filters Br…" at bounding box center [696, 289] width 1041 height 579
click at [1005, 42] on div "2025 Aug. 1st - Aug. 31st vs Prev. Period Filters Breadcrumb: content/Forum Key…" at bounding box center [696, 69] width 1041 height 58
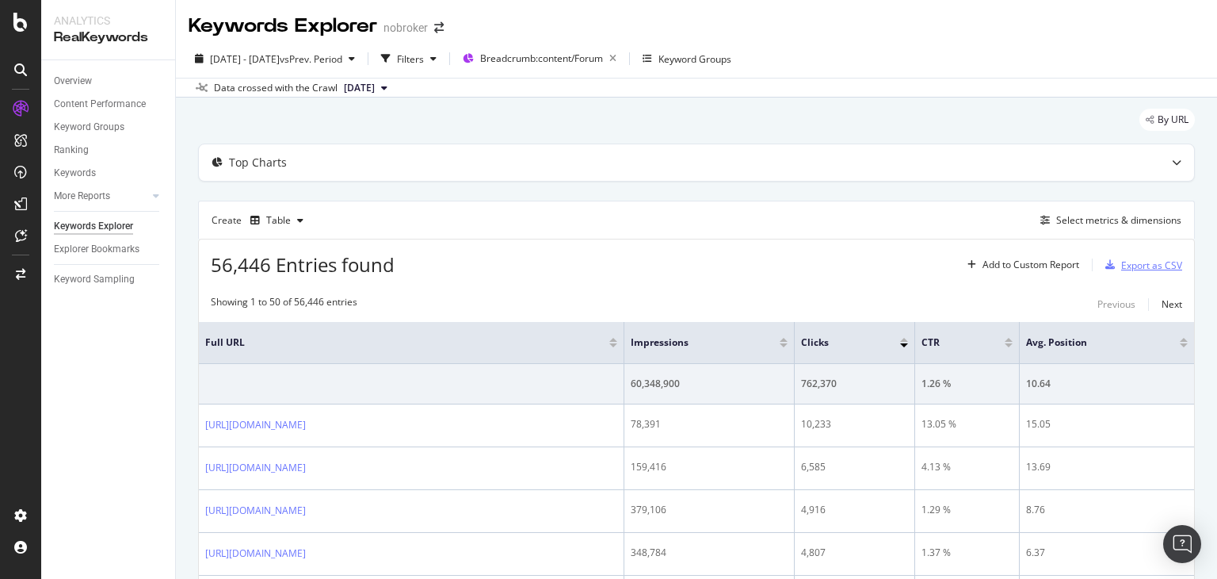
click at [1141, 266] on div "Export as CSV" at bounding box center [1151, 264] width 61 height 13
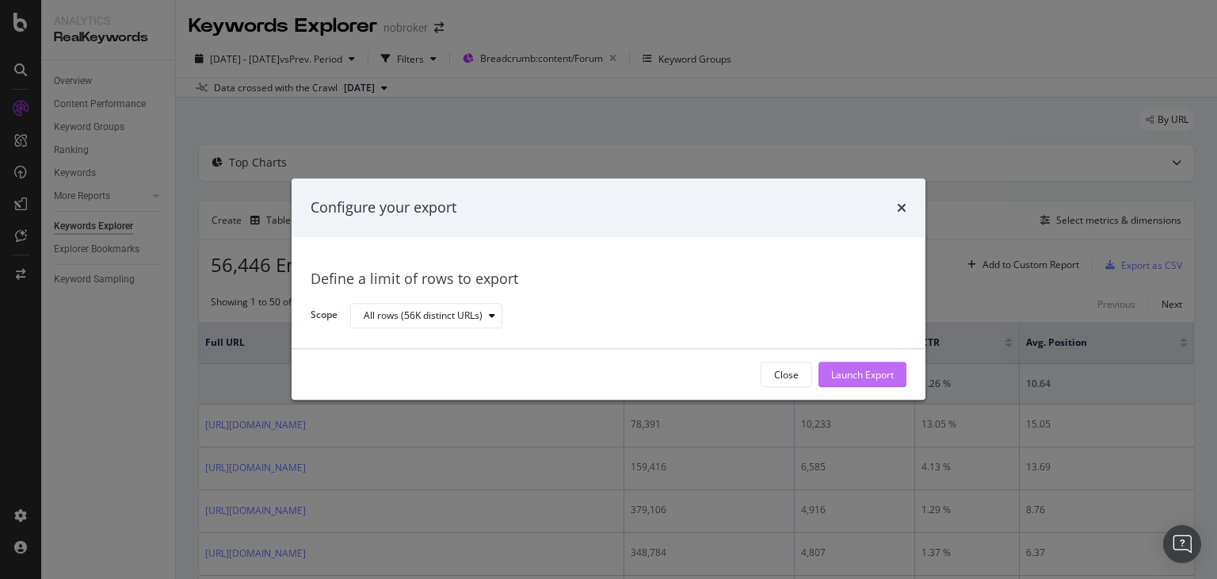
click at [843, 376] on div "Launch Export" at bounding box center [862, 374] width 63 height 13
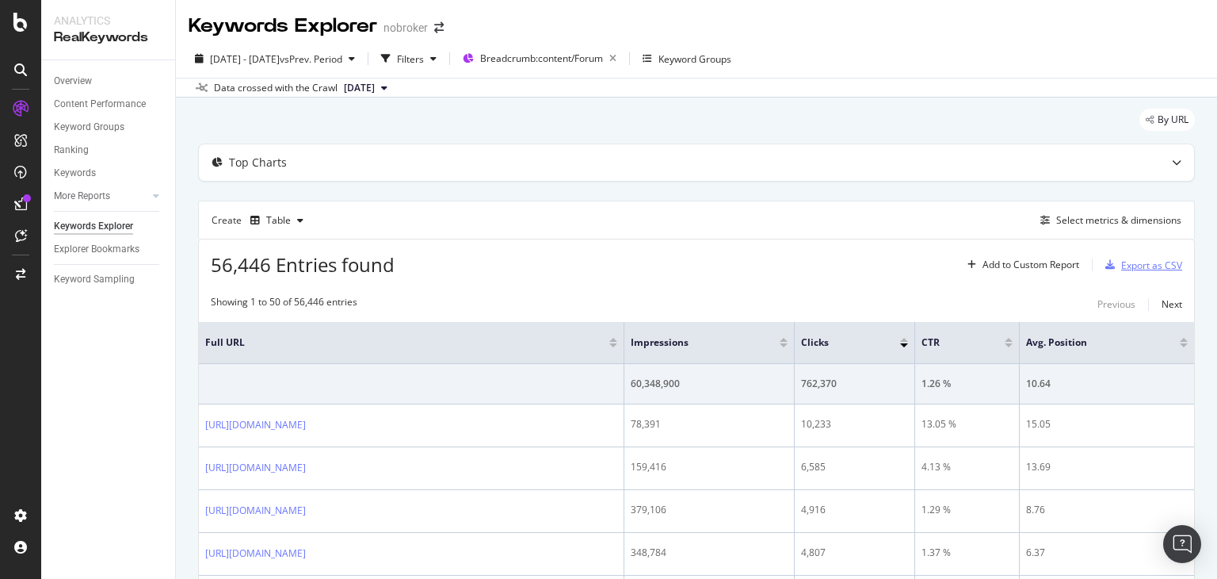
click at [1132, 260] on div "Export as CSV" at bounding box center [1151, 264] width 61 height 13
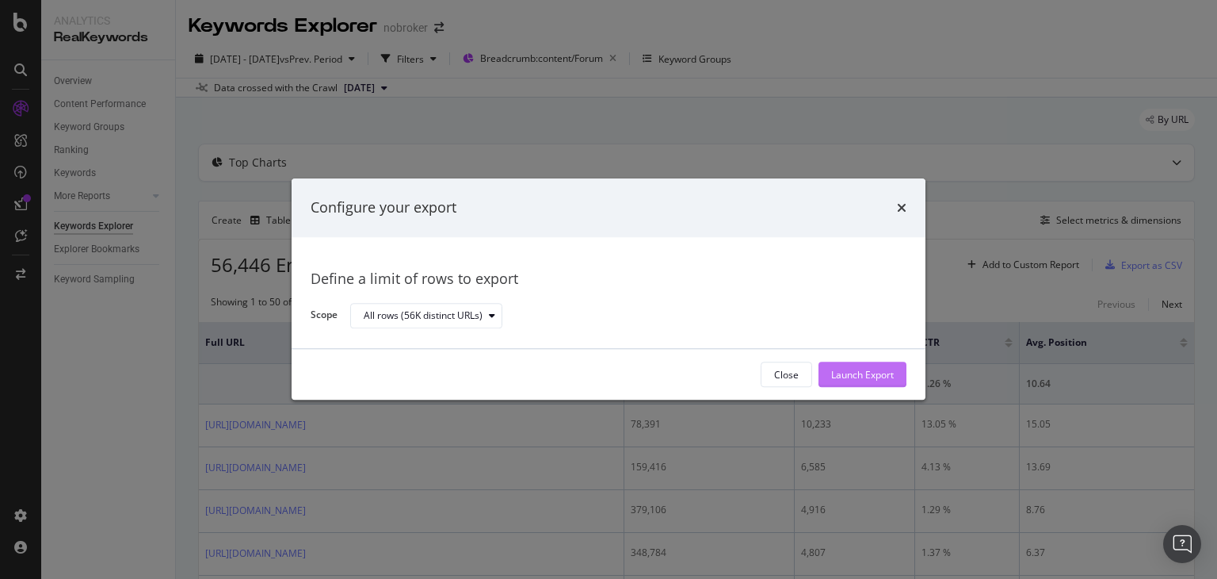
click at [874, 378] on div "Launch Export" at bounding box center [862, 374] width 63 height 13
